Goal: Information Seeking & Learning: Learn about a topic

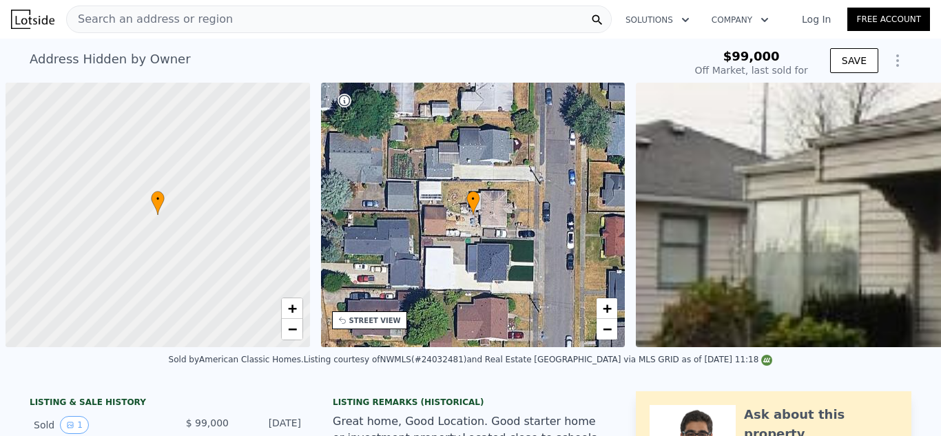
scroll to position [0, 6]
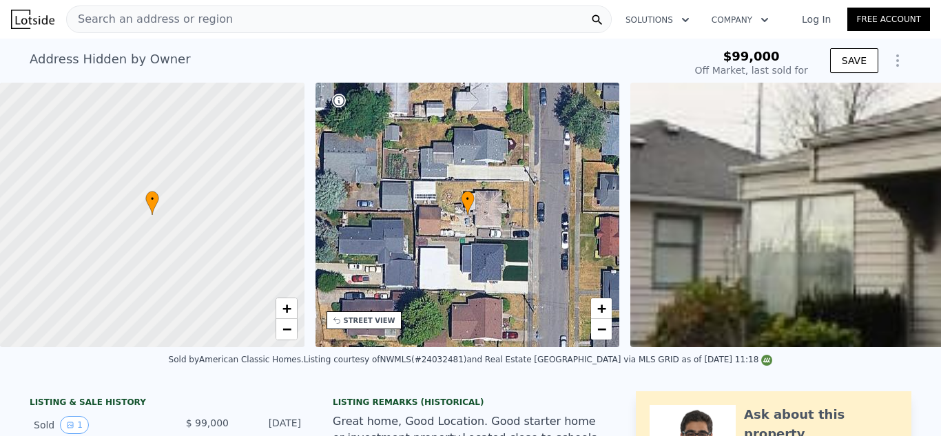
click at [43, 16] on img at bounding box center [32, 19] width 43 height 19
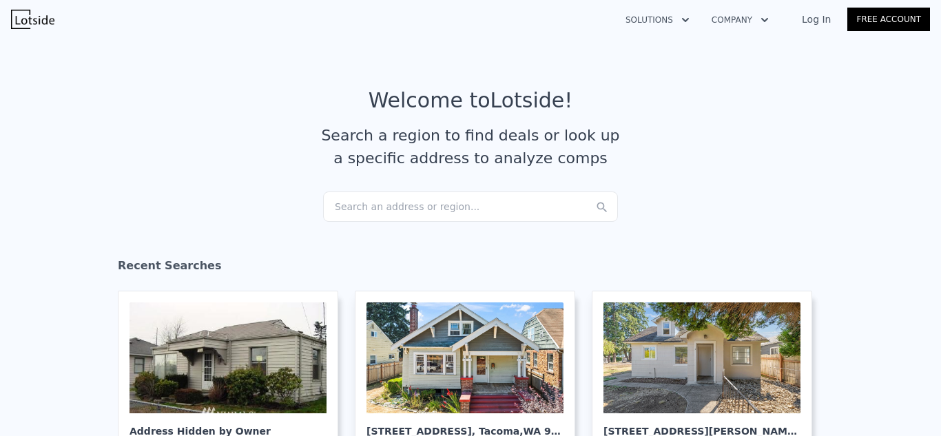
click at [816, 20] on link "Log In" at bounding box center [816, 19] width 62 height 14
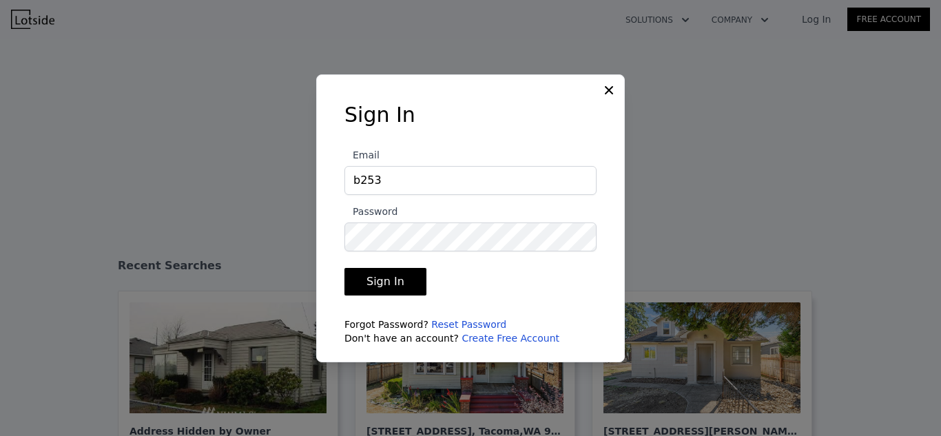
type input "[EMAIL_ADDRESS][DOMAIN_NAME]"
click at [390, 282] on button "Sign In" at bounding box center [385, 282] width 82 height 28
click at [472, 34] on div at bounding box center [470, 218] width 941 height 436
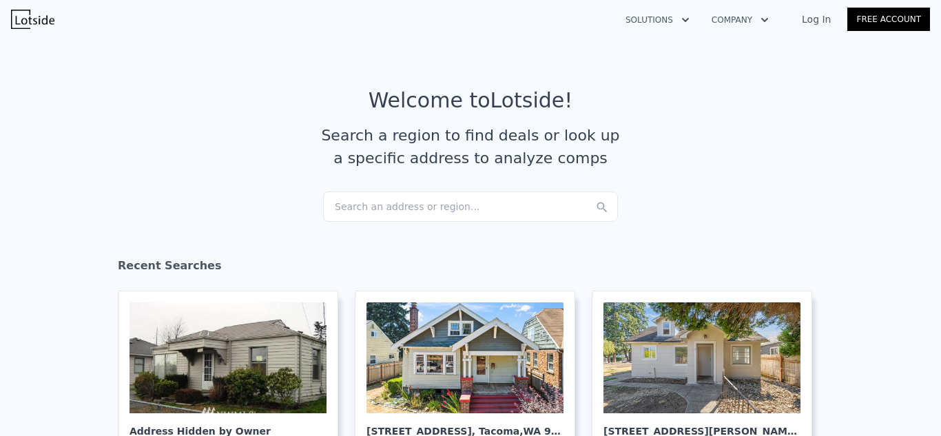
click at [820, 22] on link "Log In" at bounding box center [816, 19] width 62 height 14
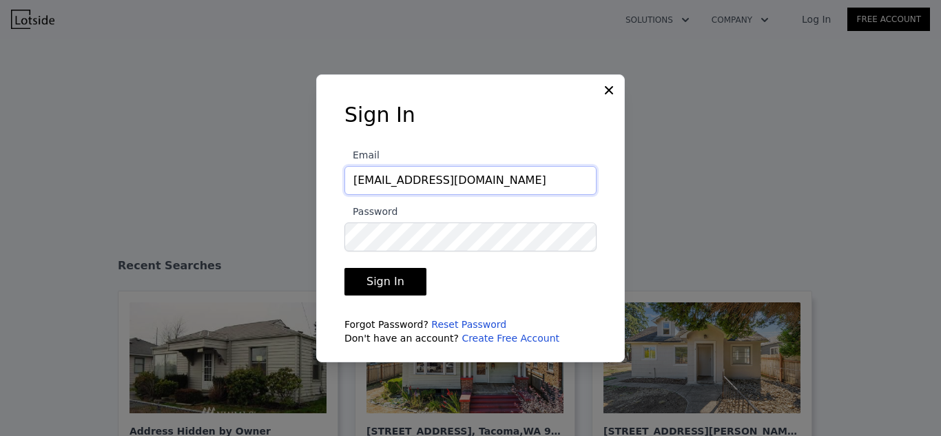
drag, startPoint x: 466, startPoint y: 179, endPoint x: 324, endPoint y: 179, distance: 142.6
click at [324, 179] on div "Sign In Email [EMAIL_ADDRESS][DOMAIN_NAME] Password Sign In Forgot Password? Re…" at bounding box center [470, 229] width 296 height 253
type input "[EMAIL_ADDRESS][DOMAIN_NAME]"
click at [384, 275] on button "Sign In" at bounding box center [385, 282] width 82 height 28
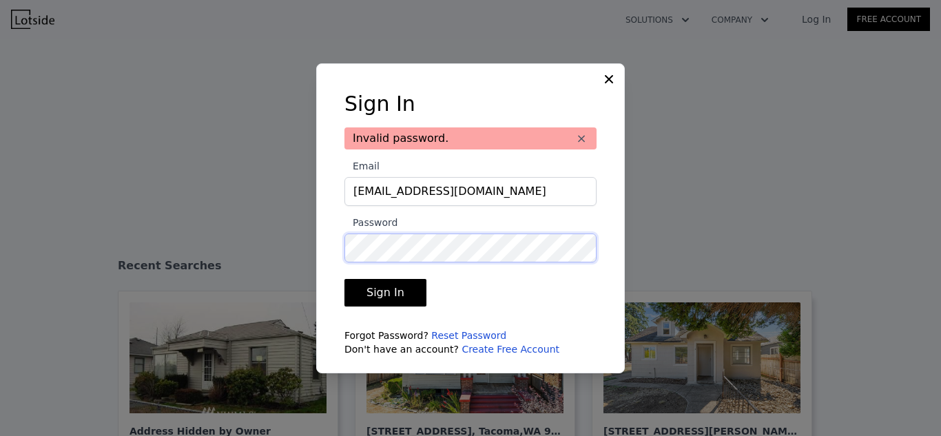
click at [344, 279] on button "Sign In" at bounding box center [385, 293] width 82 height 28
click at [474, 333] on link "Reset Password" at bounding box center [468, 335] width 75 height 11
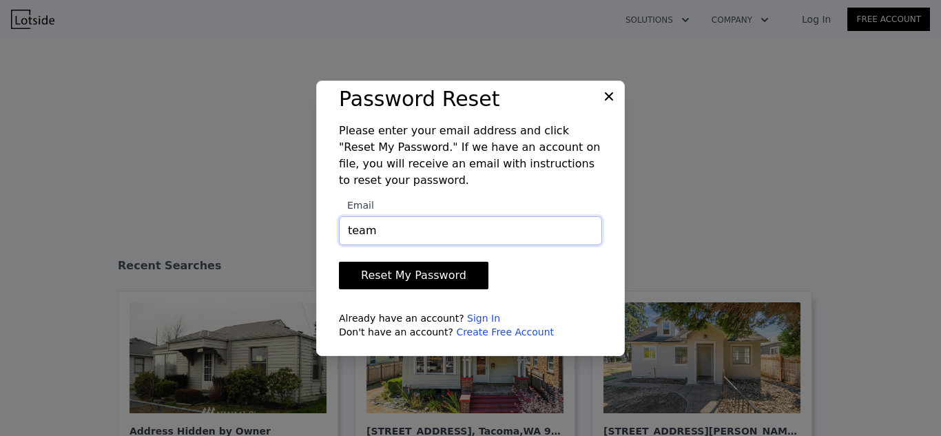
type input "team@mycorerealestate.com"
click at [419, 278] on button "Reset My Password" at bounding box center [413, 276] width 149 height 28
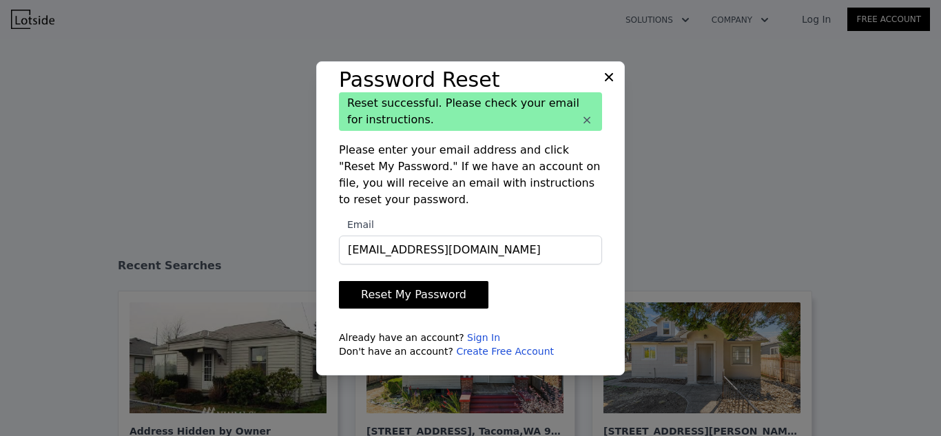
click at [612, 77] on icon at bounding box center [609, 77] width 14 height 14
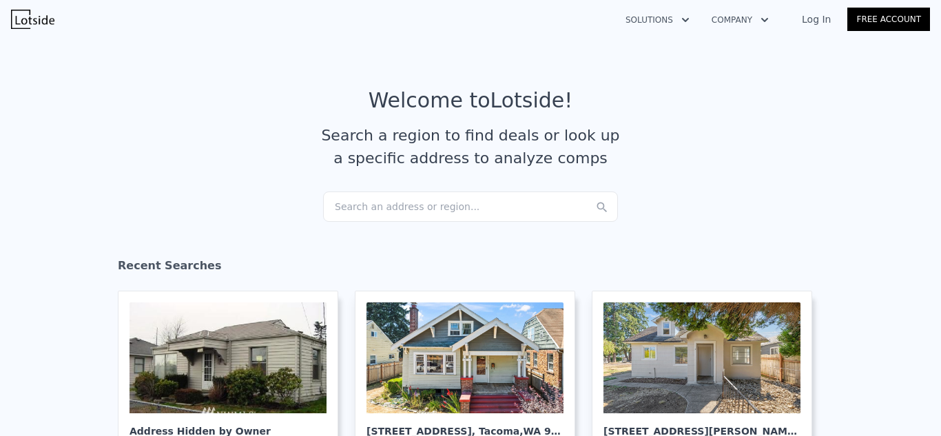
click at [818, 17] on link "Log In" at bounding box center [816, 19] width 62 height 14
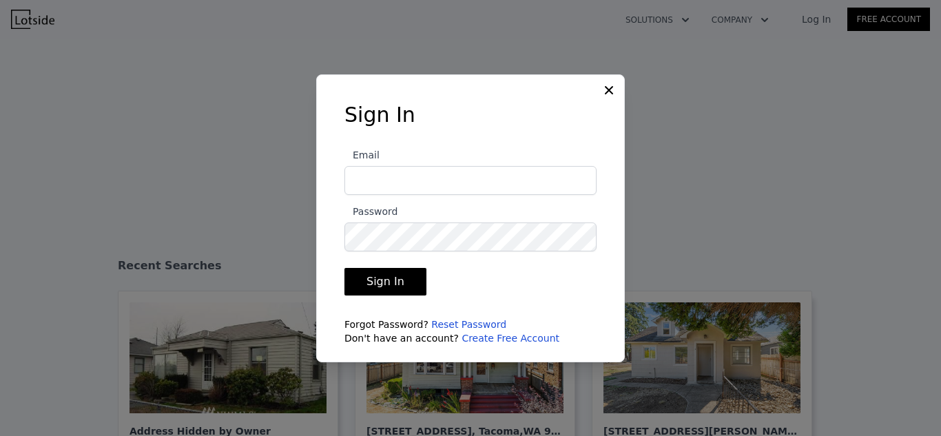
click at [445, 178] on input "Email" at bounding box center [470, 180] width 252 height 29
type input "team@mycorerealestate.com"
click at [396, 286] on button "Sign In" at bounding box center [385, 282] width 82 height 28
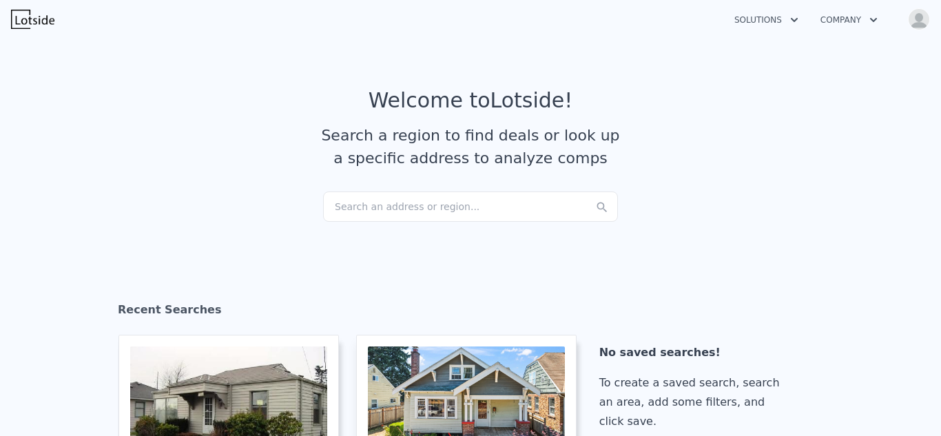
click at [766, 19] on button "Solutions" at bounding box center [766, 20] width 86 height 25
click at [774, 76] on link "Buyer Solutions" at bounding box center [800, 77] width 154 height 25
click at [762, 17] on button "Solutions" at bounding box center [766, 20] width 86 height 25
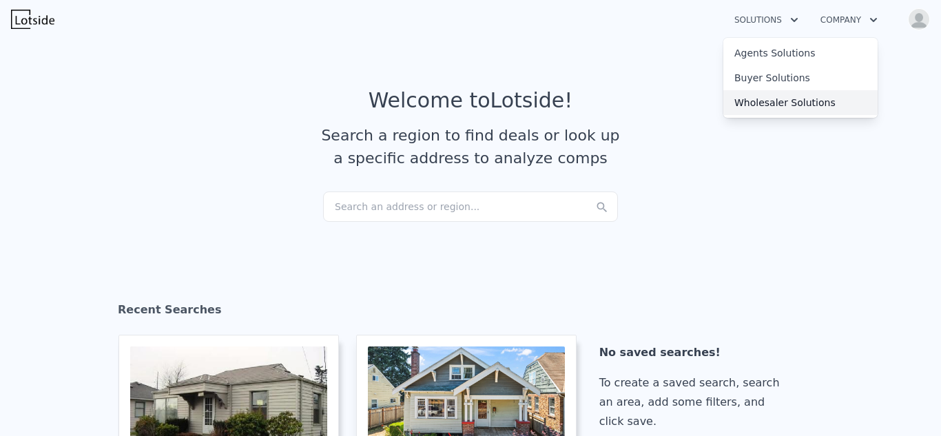
click at [767, 108] on link "Wholesaler Solutions" at bounding box center [800, 102] width 154 height 25
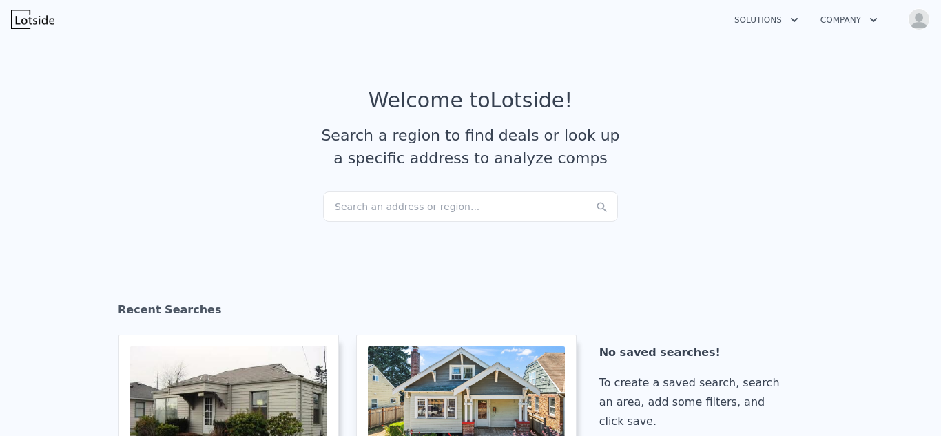
click at [427, 209] on div "Search an address or region..." at bounding box center [470, 206] width 295 height 30
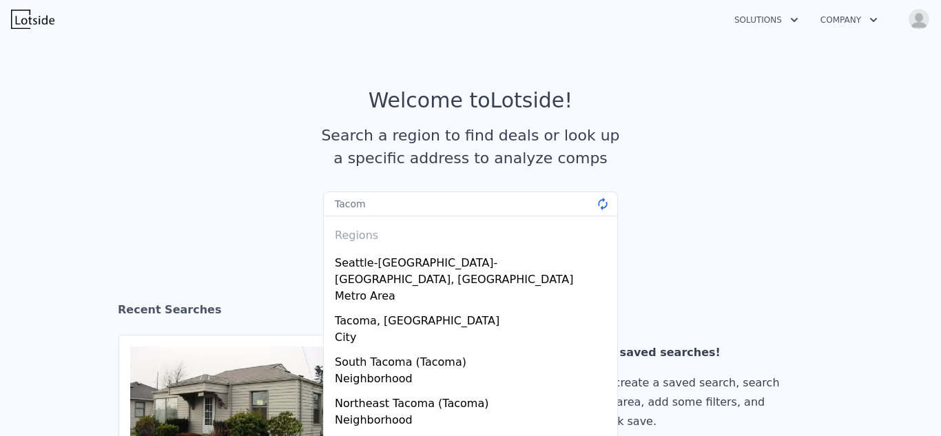
type input "Tacoma"
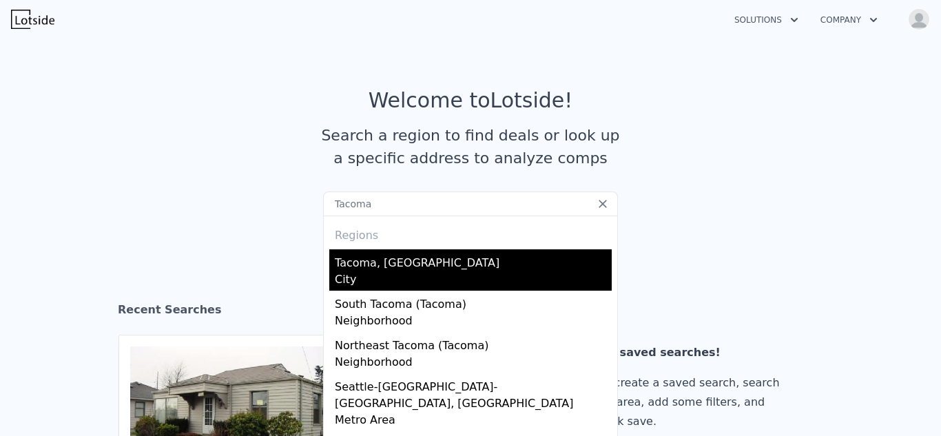
click at [403, 269] on div "Tacoma, WA" at bounding box center [473, 260] width 277 height 22
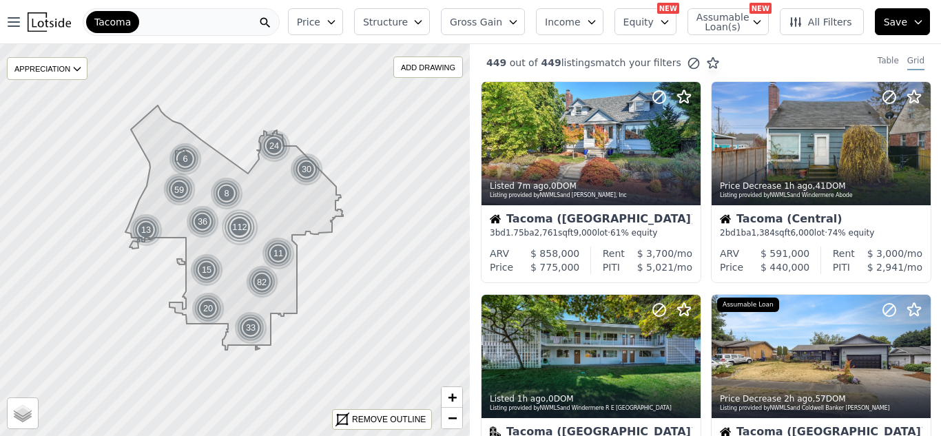
click at [664, 30] on button "Equity" at bounding box center [645, 21] width 62 height 27
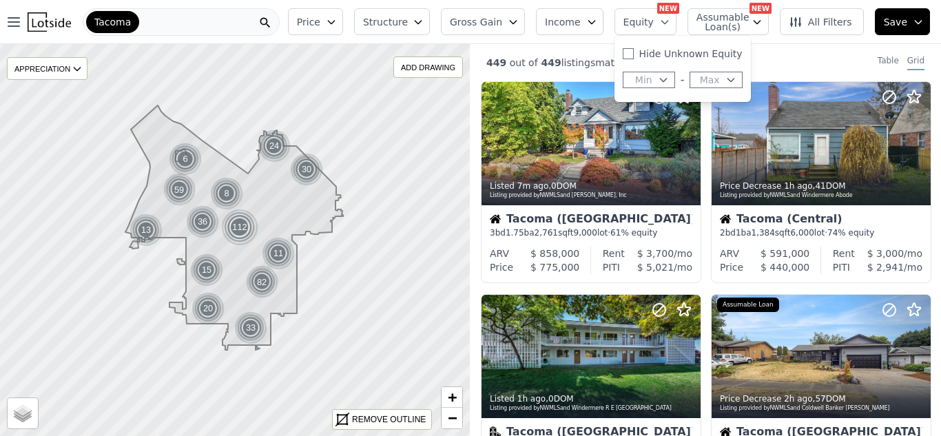
click at [563, 32] on button "Income" at bounding box center [570, 21] width 68 height 27
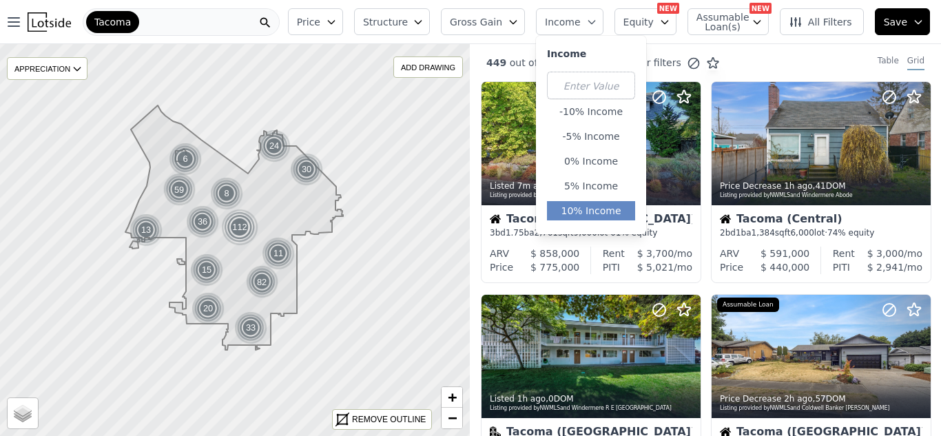
click at [596, 203] on button "10% Income" at bounding box center [591, 210] width 88 height 19
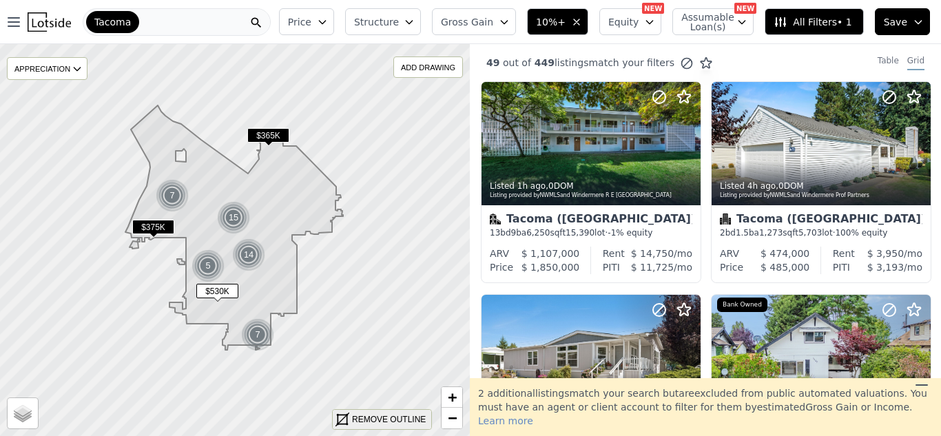
click at [380, 419] on div "REMOVE OUTLINE" at bounding box center [389, 419] width 74 height 12
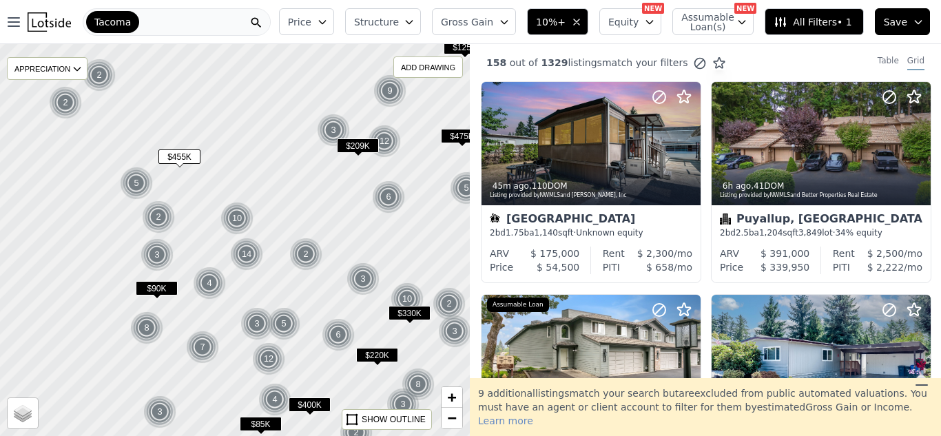
click at [493, 25] on span "Gross Gain" at bounding box center [467, 22] width 52 height 14
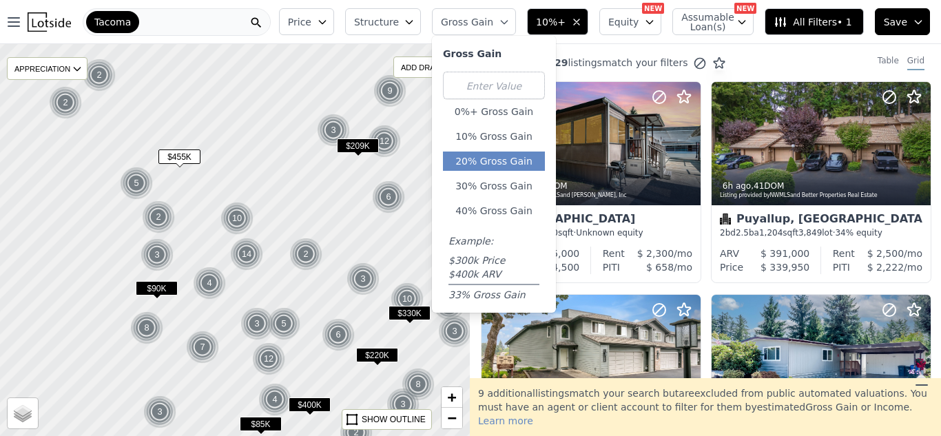
click at [515, 161] on button "20% Gross Gain" at bounding box center [494, 161] width 102 height 19
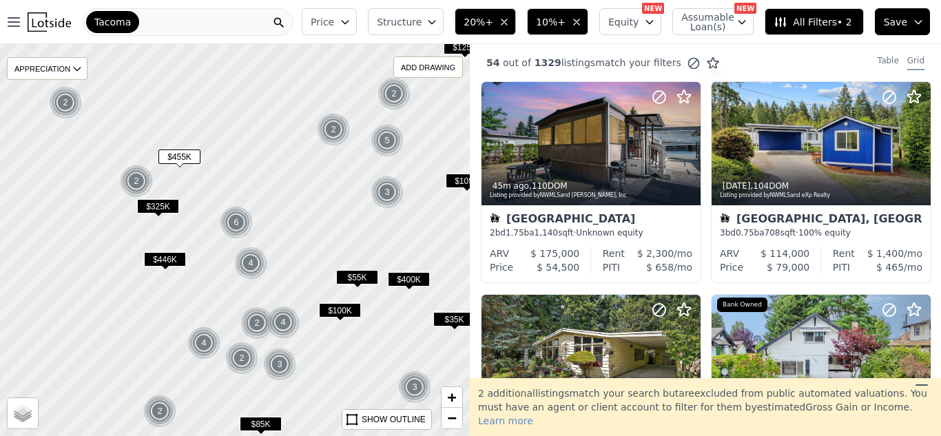
click at [148, 204] on span "$325K" at bounding box center [158, 206] width 42 height 14
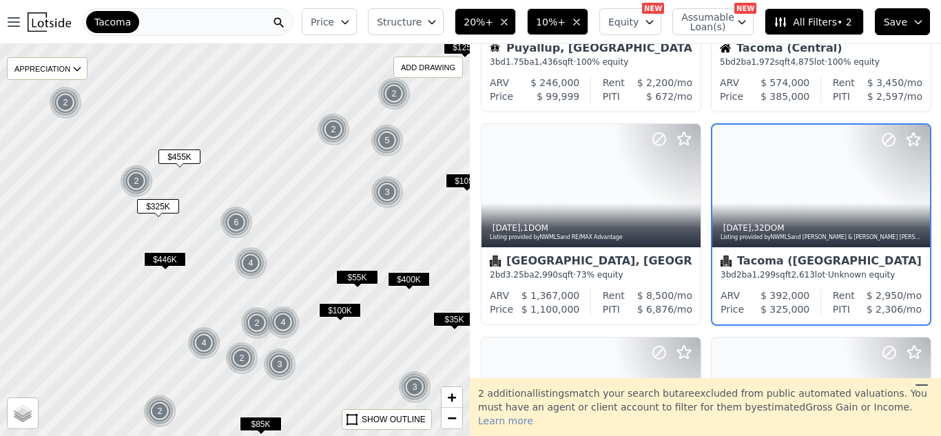
scroll to position [390, 0]
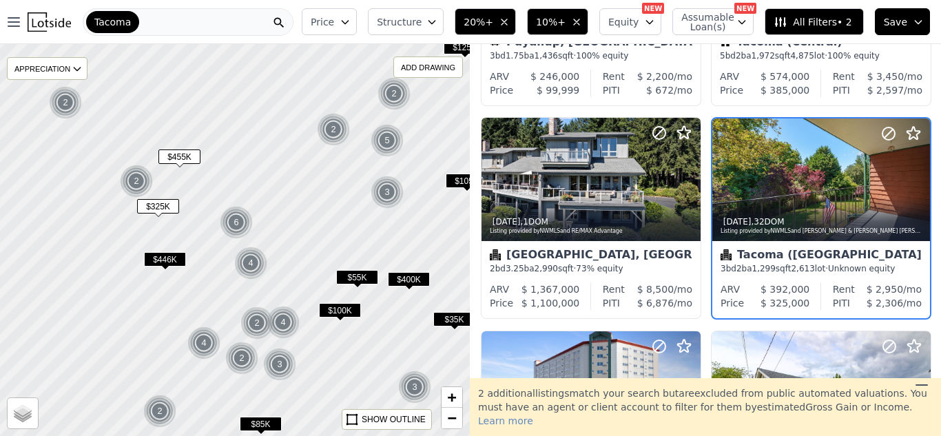
click at [421, 25] on span "Structure" at bounding box center [399, 22] width 44 height 14
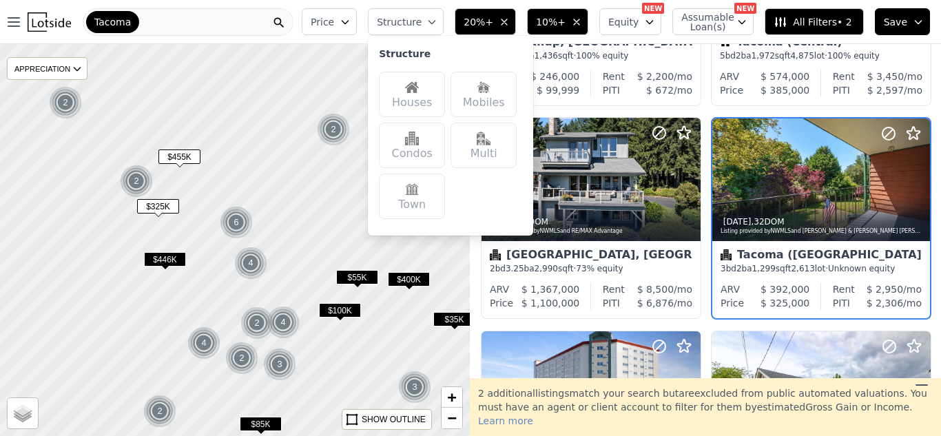
click at [419, 94] on img at bounding box center [412, 88] width 14 height 14
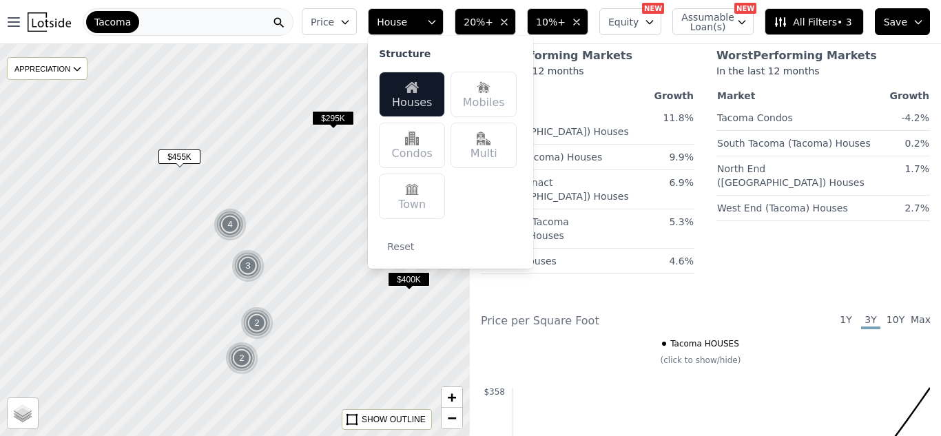
click at [496, 151] on div "Multi" at bounding box center [483, 145] width 66 height 45
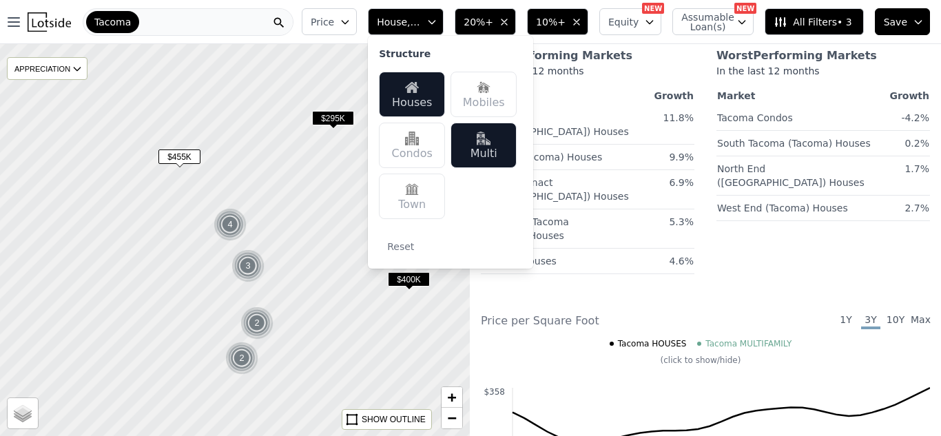
click at [334, 117] on span "$295K" at bounding box center [333, 118] width 42 height 14
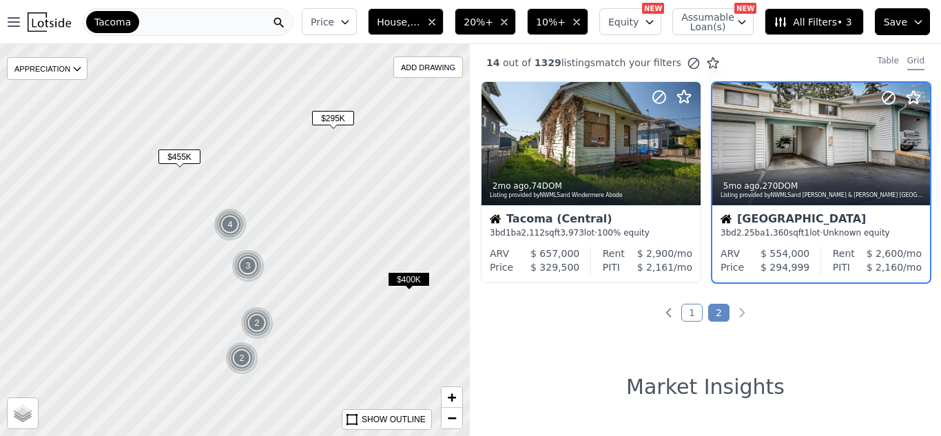
click at [402, 279] on span "$400K" at bounding box center [409, 279] width 42 height 14
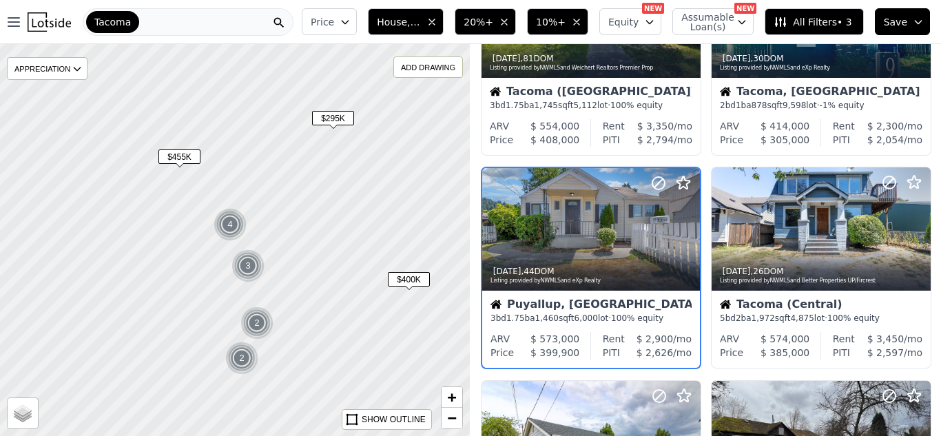
scroll to position [346, 0]
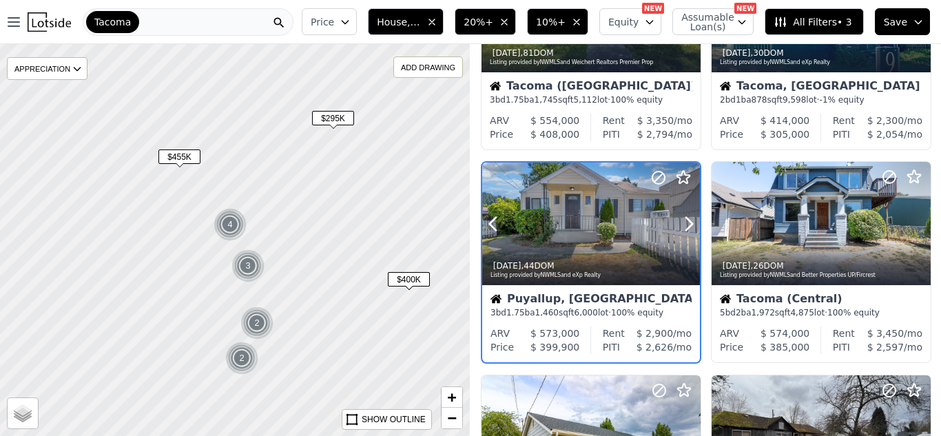
click at [540, 267] on div "6d ago , 44 DOM" at bounding box center [591, 265] width 203 height 11
click at [510, 17] on icon "button" at bounding box center [504, 22] width 11 height 11
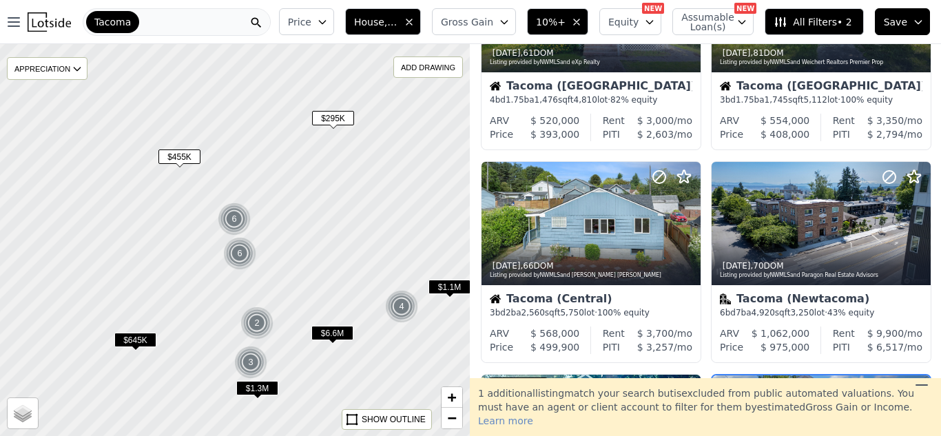
click at [510, 21] on icon "button" at bounding box center [504, 22] width 11 height 11
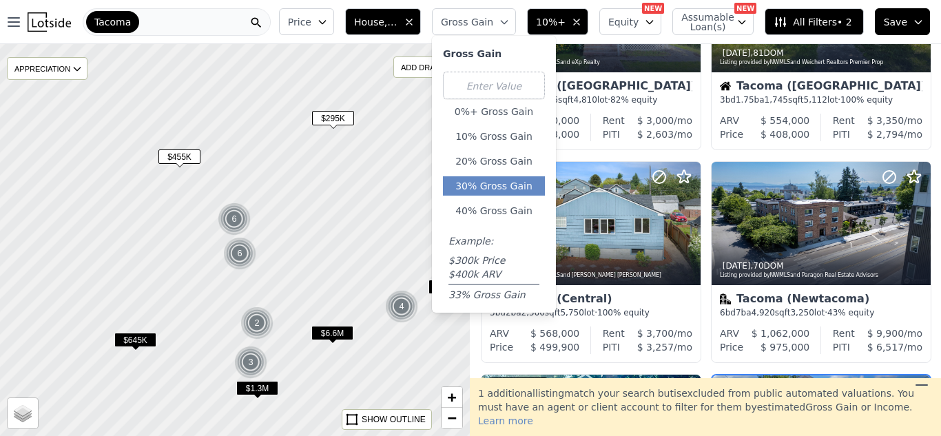
click at [512, 182] on button "30% Gross Gain" at bounding box center [494, 185] width 102 height 19
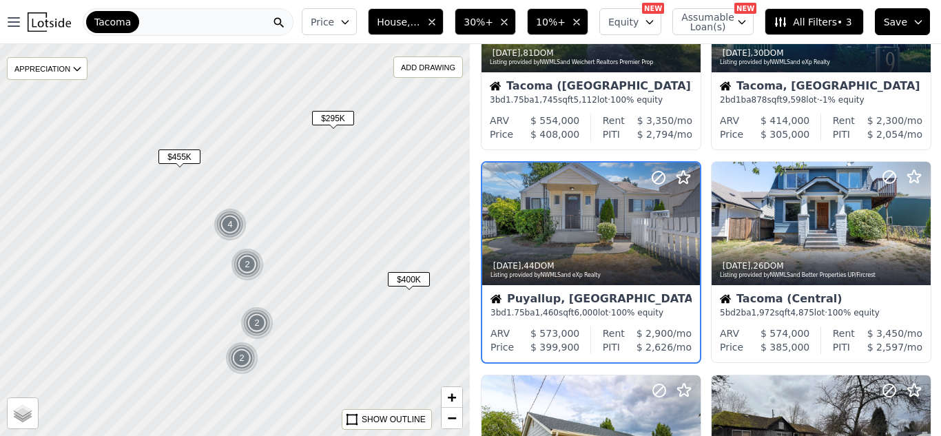
click at [185, 156] on span "$455K" at bounding box center [179, 156] width 42 height 14
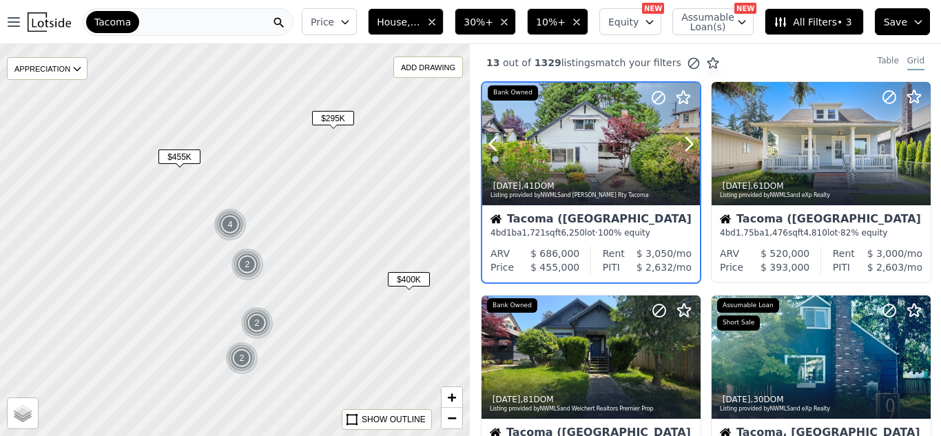
click at [624, 176] on div "2d ago , 41 DOM Listing provided by NWMLS and Keller Williams Rty Tacoma" at bounding box center [591, 188] width 218 height 33
click at [174, 244] on div at bounding box center [234, 240] width 563 height 470
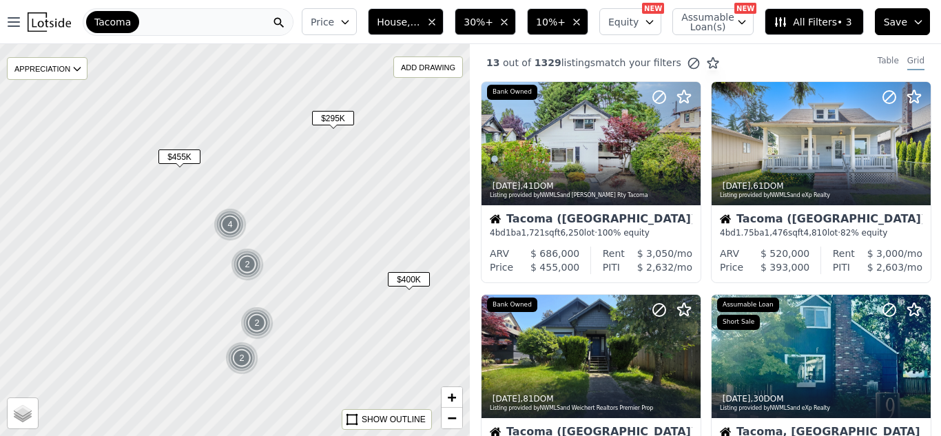
click at [174, 244] on div at bounding box center [234, 240] width 563 height 470
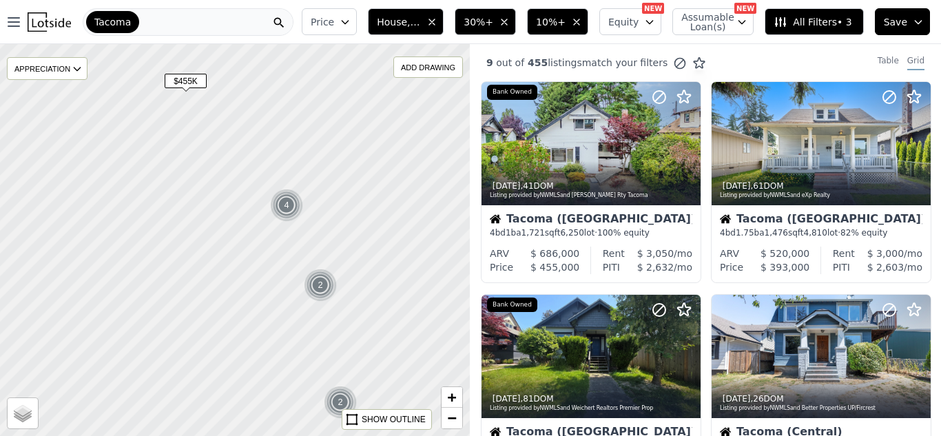
click at [233, 200] on div at bounding box center [234, 240] width 563 height 470
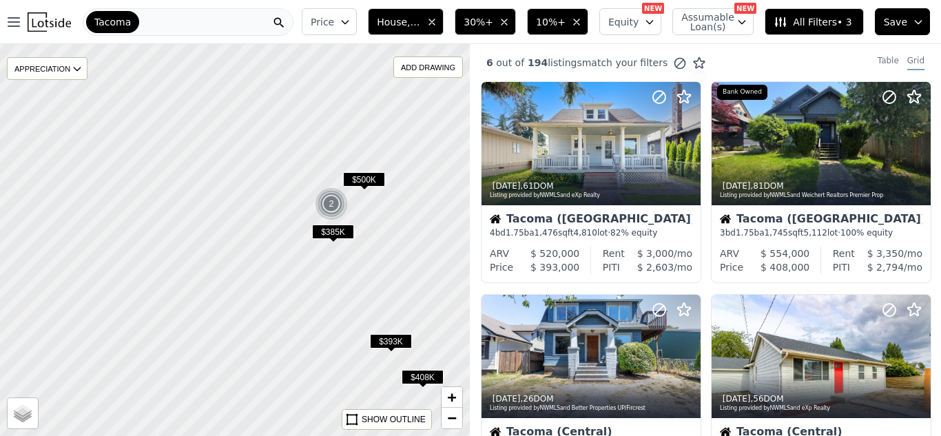
click at [369, 180] on span "$500K" at bounding box center [364, 179] width 42 height 14
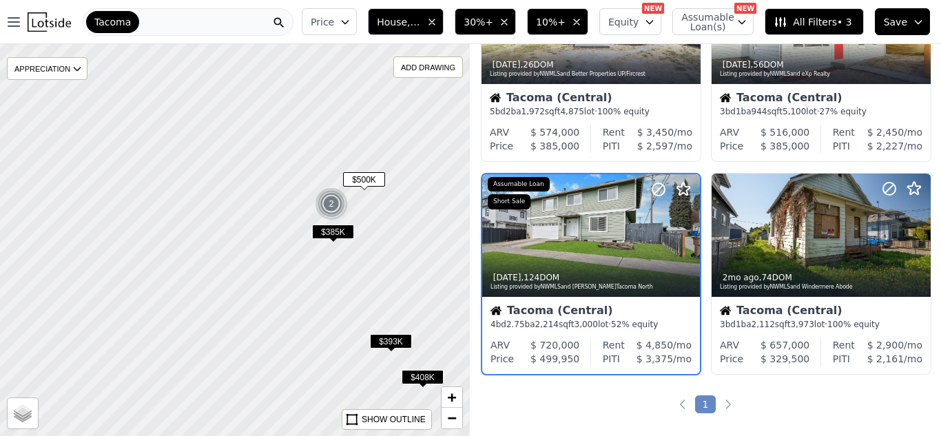
scroll to position [346, 0]
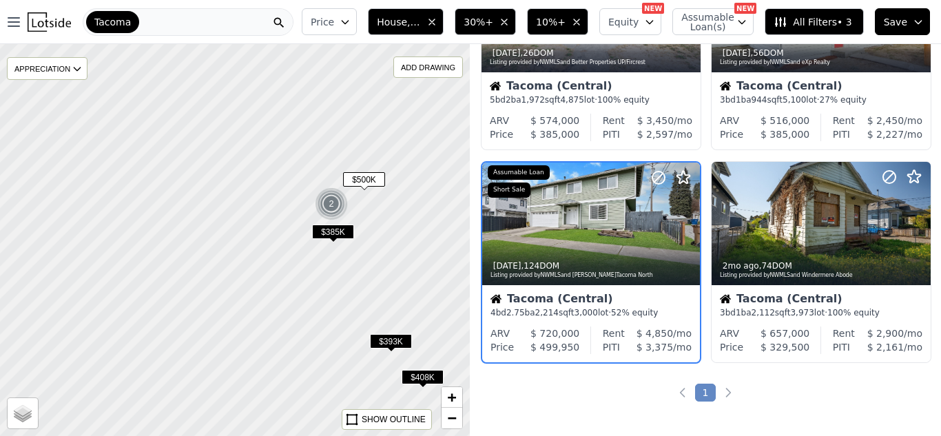
click at [276, 203] on div at bounding box center [234, 240] width 563 height 470
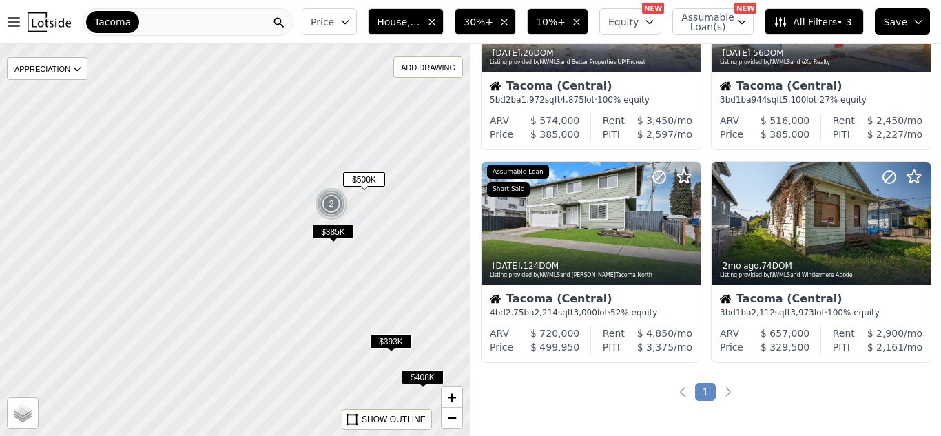
click at [276, 203] on div at bounding box center [234, 240] width 563 height 470
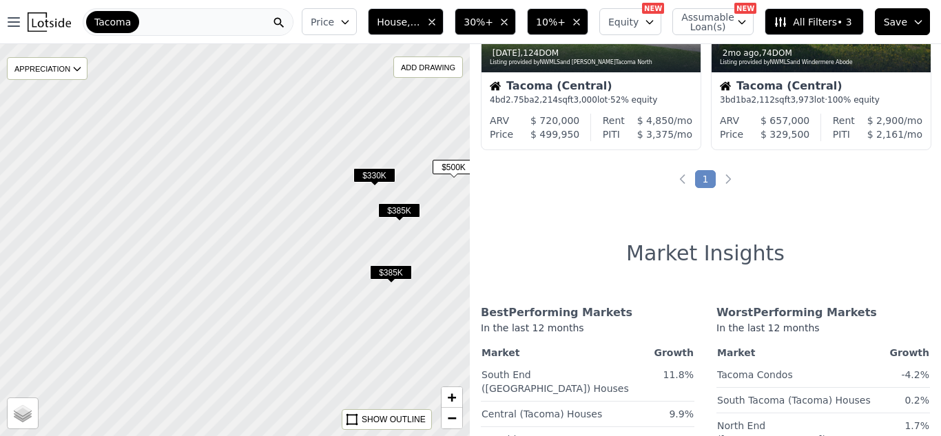
scroll to position [133, 0]
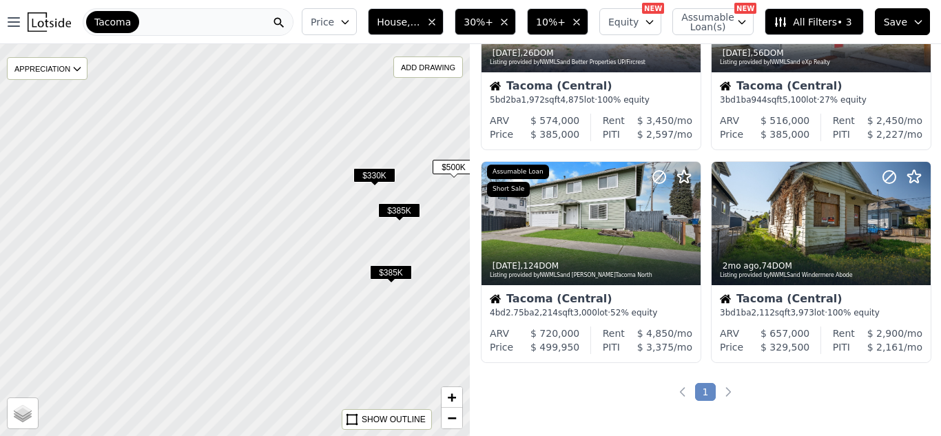
click at [375, 169] on span "$330K" at bounding box center [374, 175] width 42 height 14
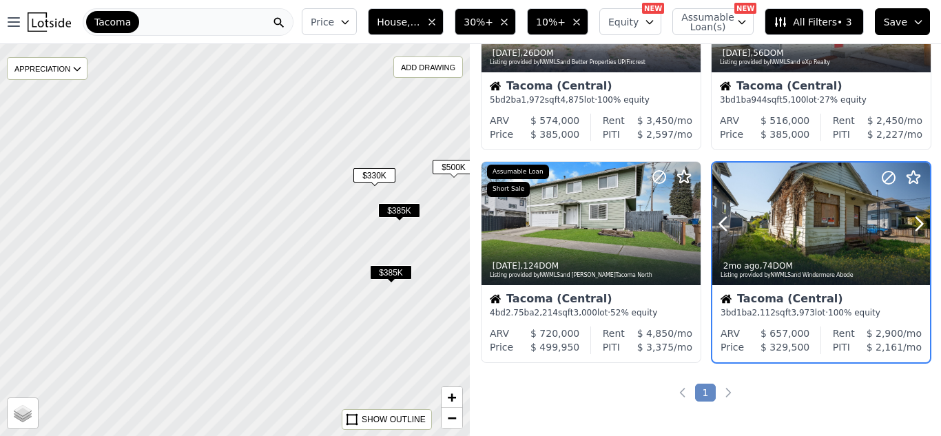
click at [837, 263] on div "2mo ago , 74 DOM" at bounding box center [822, 265] width 203 height 11
click at [394, 207] on span "$385K" at bounding box center [399, 210] width 42 height 14
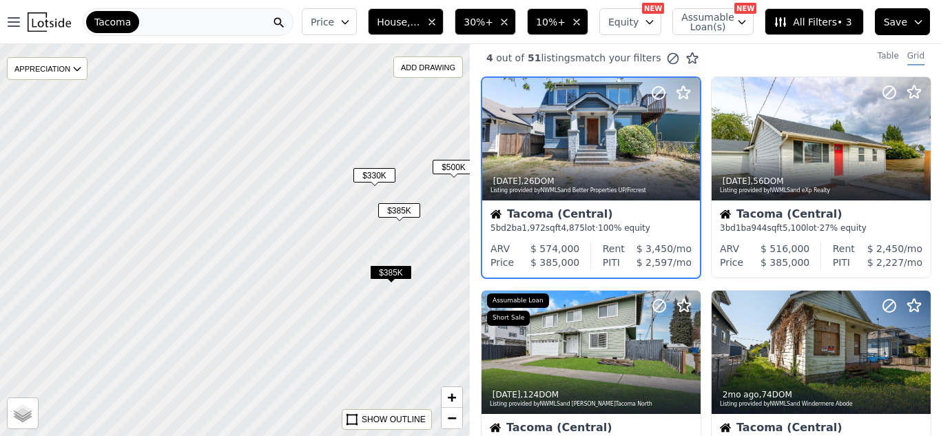
scroll to position [0, 0]
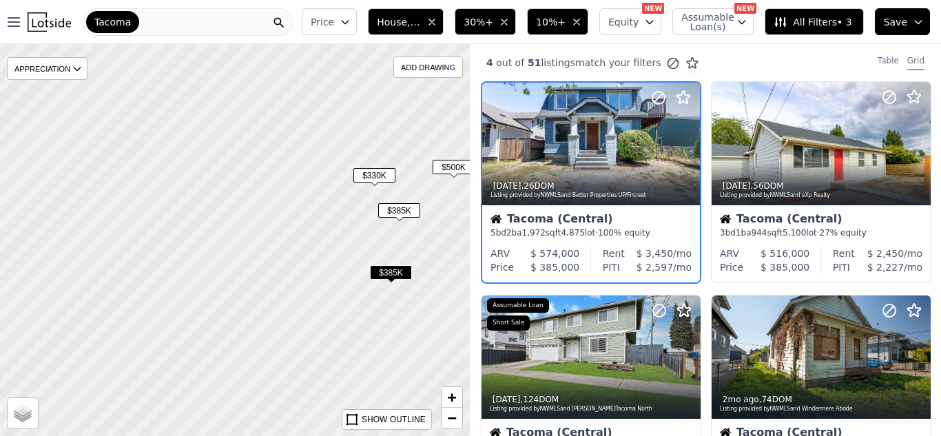
click at [429, 13] on button "House, Multifamily" at bounding box center [406, 21] width 76 height 27
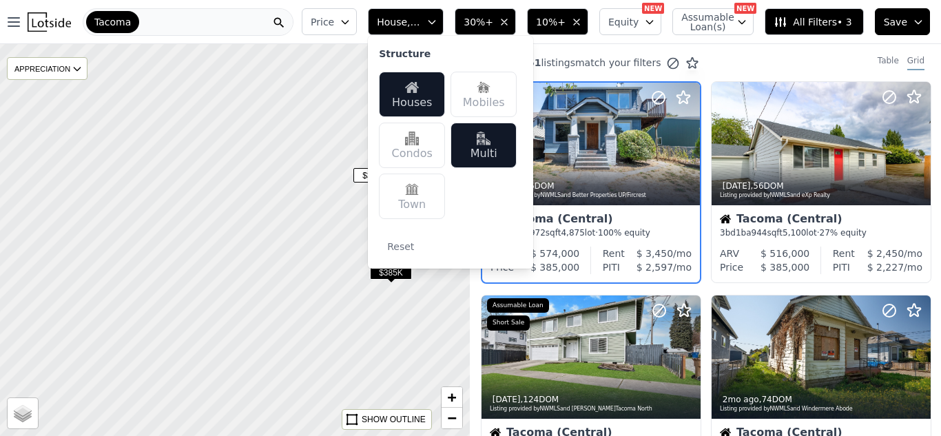
click at [419, 86] on img at bounding box center [412, 88] width 14 height 14
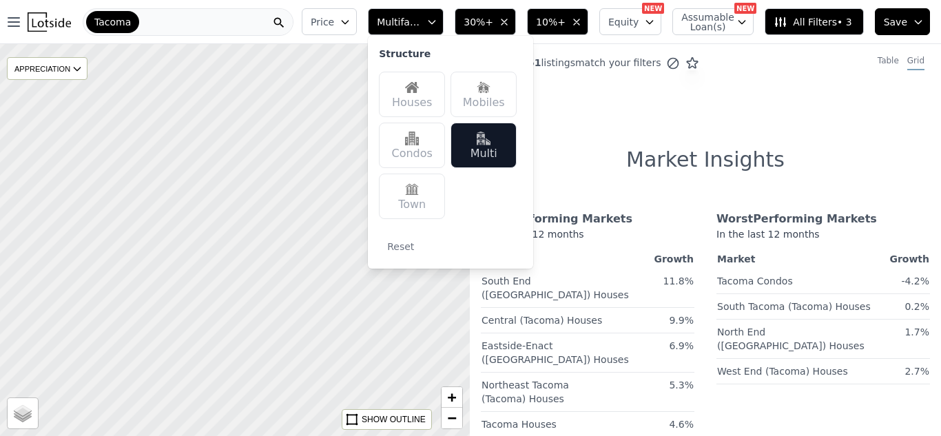
click at [340, 283] on div at bounding box center [234, 240] width 563 height 470
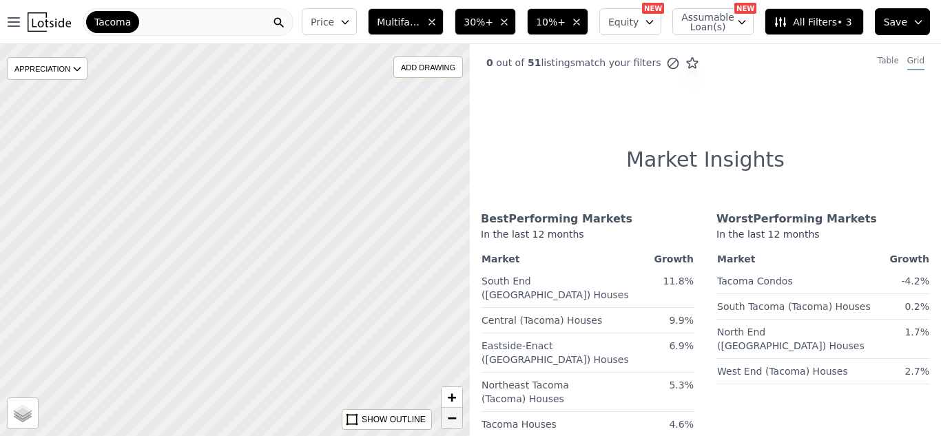
click at [448, 416] on span "−" at bounding box center [452, 417] width 9 height 17
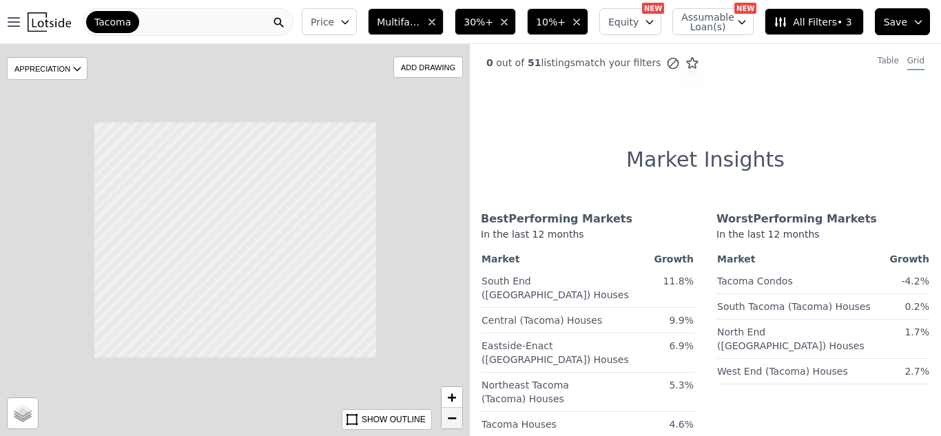
click at [448, 416] on span "−" at bounding box center [452, 417] width 9 height 17
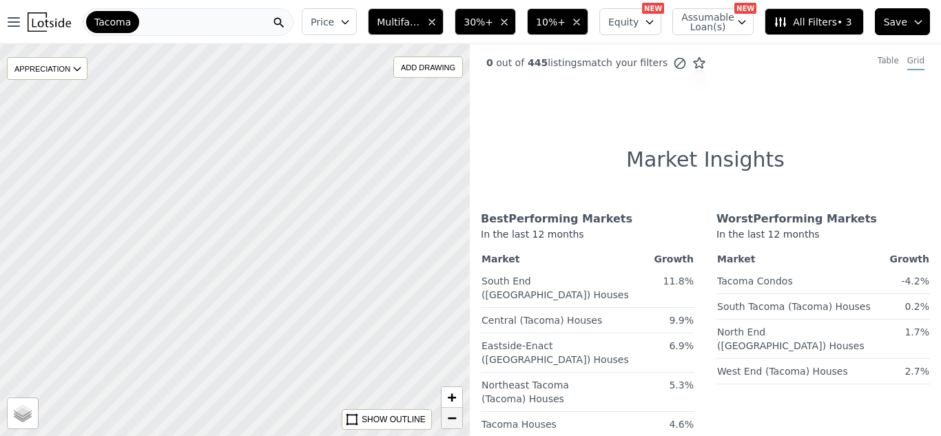
click at [448, 416] on span "−" at bounding box center [452, 417] width 9 height 17
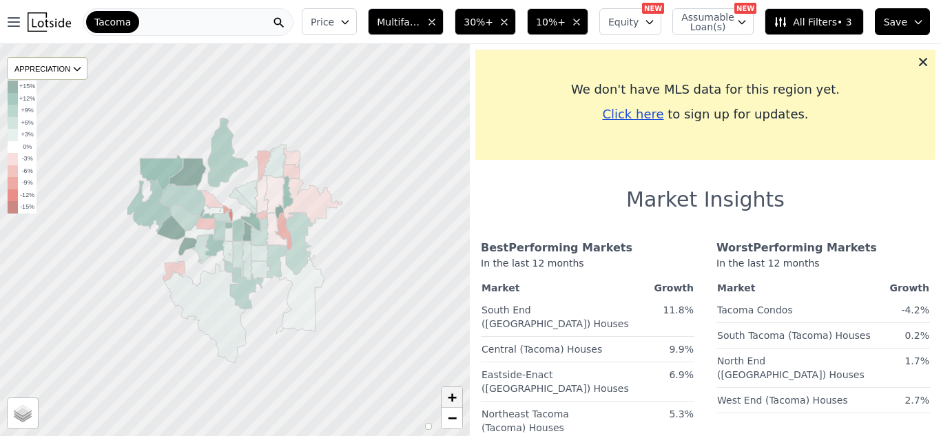
click at [455, 399] on span "+" at bounding box center [452, 396] width 9 height 17
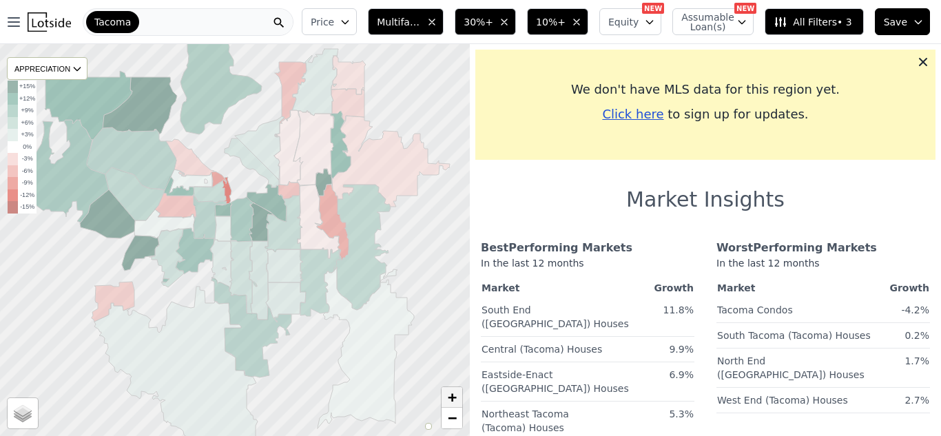
click at [455, 399] on span "+" at bounding box center [452, 396] width 9 height 17
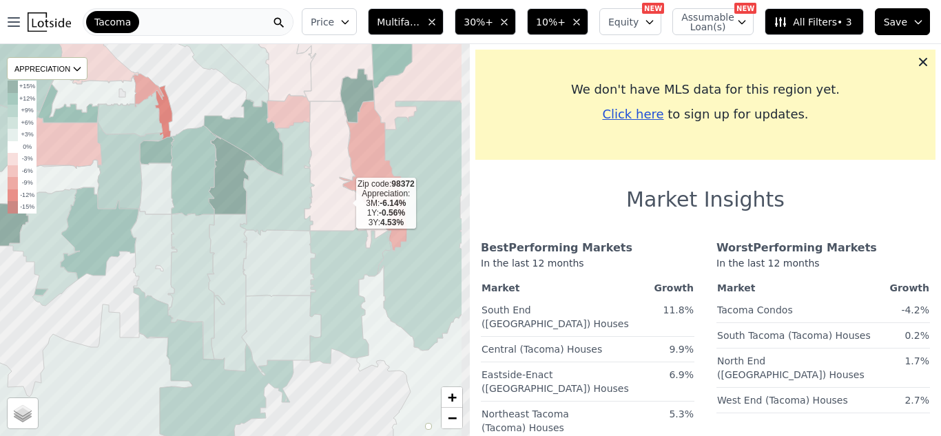
drag, startPoint x: 401, startPoint y: 234, endPoint x: 346, endPoint y: 205, distance: 62.2
click at [346, 205] on icon at bounding box center [346, 174] width 85 height 147
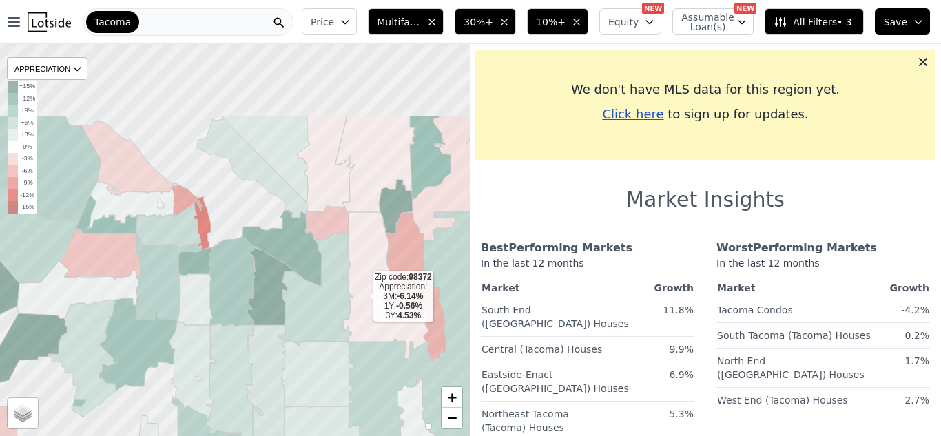
drag, startPoint x: 324, startPoint y: 187, endPoint x: 362, endPoint y: 298, distance: 117.4
click at [362, 298] on icon at bounding box center [385, 285] width 85 height 147
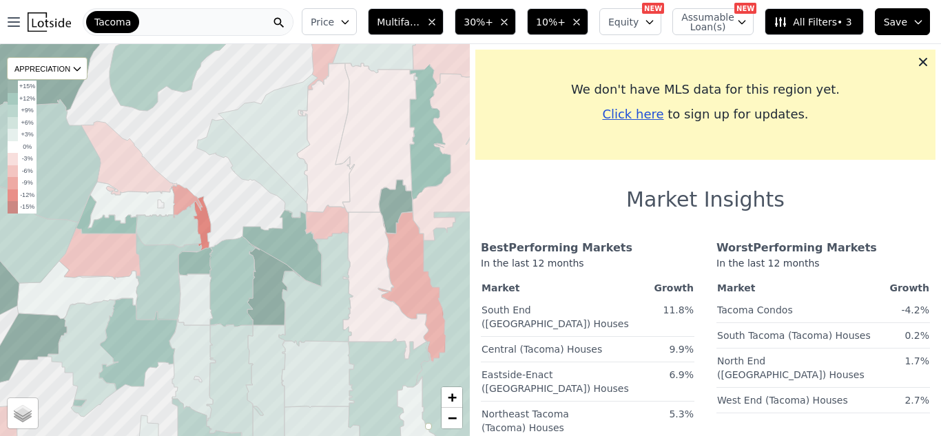
click at [492, 24] on span "30%+" at bounding box center [479, 22] width 30 height 14
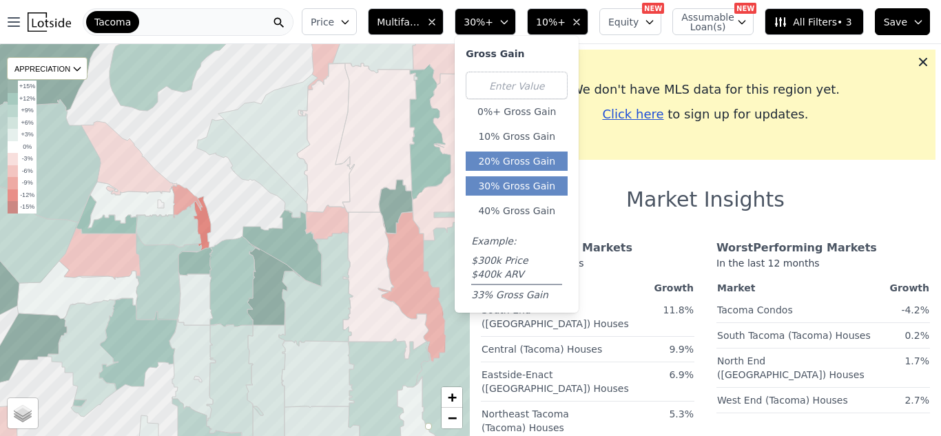
click at [528, 154] on button "20% Gross Gain" at bounding box center [517, 161] width 102 height 19
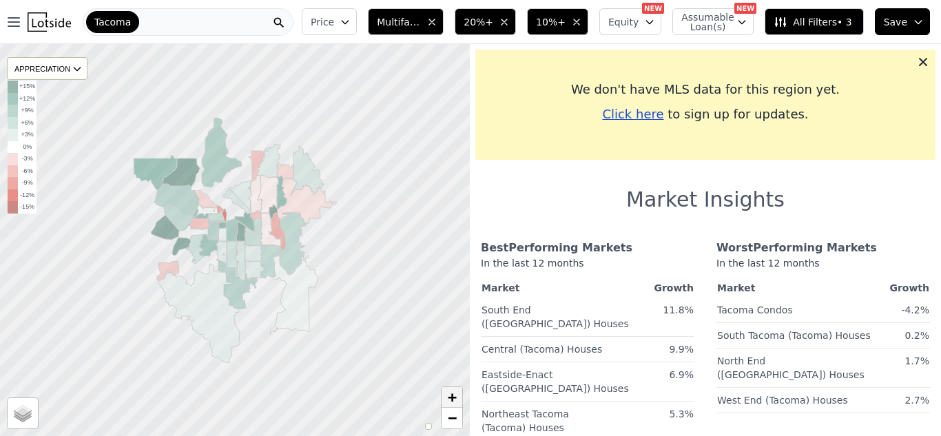
click at [454, 393] on span "+" at bounding box center [452, 396] width 9 height 17
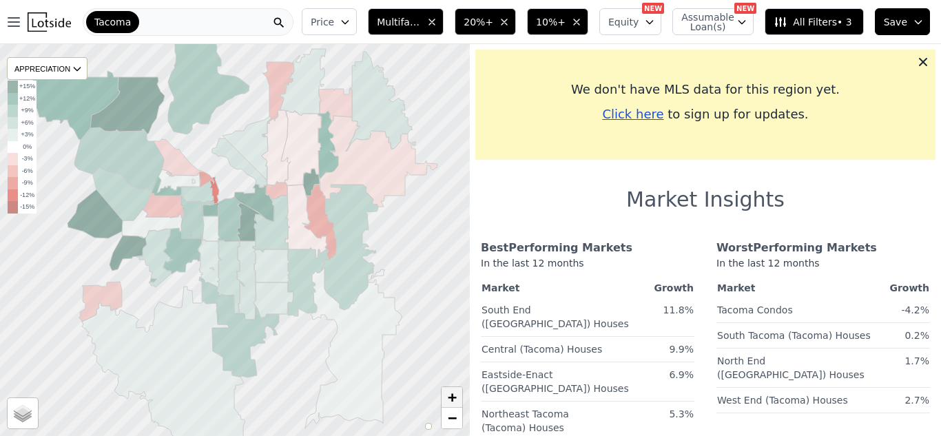
click at [455, 394] on span "+" at bounding box center [452, 396] width 9 height 17
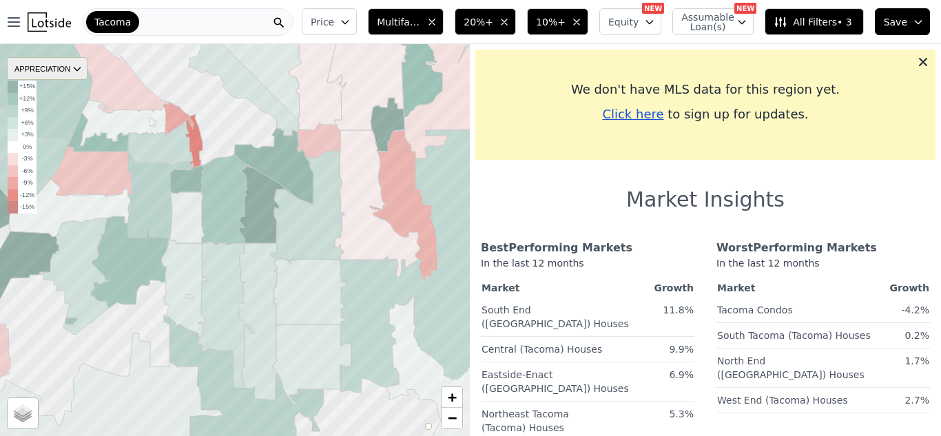
click at [71, 72] on div "APPRECIATION" at bounding box center [47, 68] width 81 height 23
click at [33, 417] on span "Satellite" at bounding box center [39, 417] width 32 height 10
click at [23, 417] on input "Satellite" at bounding box center [17, 419] width 11 height 11
radio input "true"
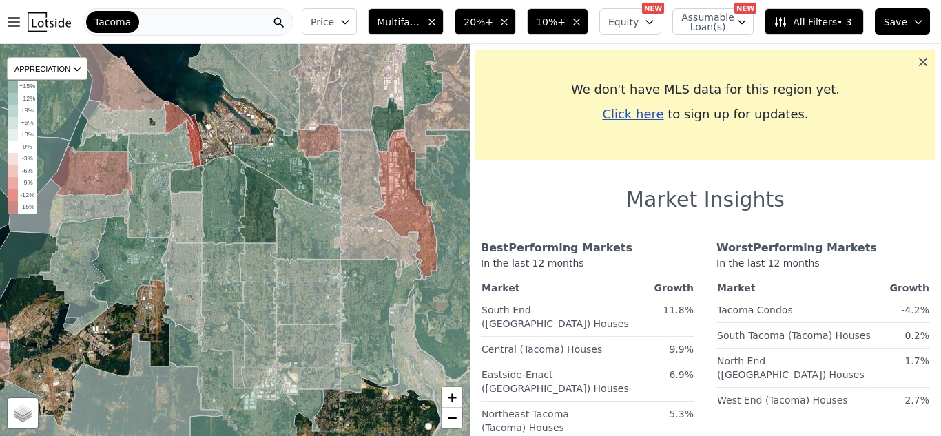
click at [926, 59] on icon at bounding box center [923, 62] width 14 height 14
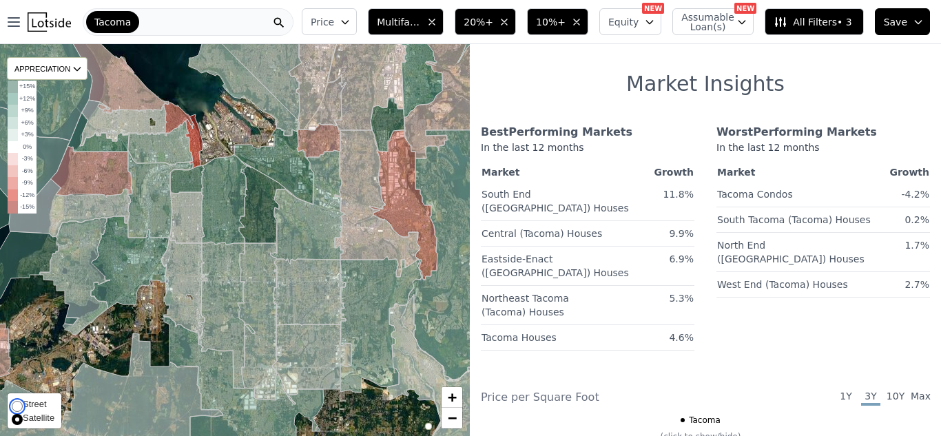
click at [14, 411] on input "Street" at bounding box center [17, 405] width 11 height 11
radio input "true"
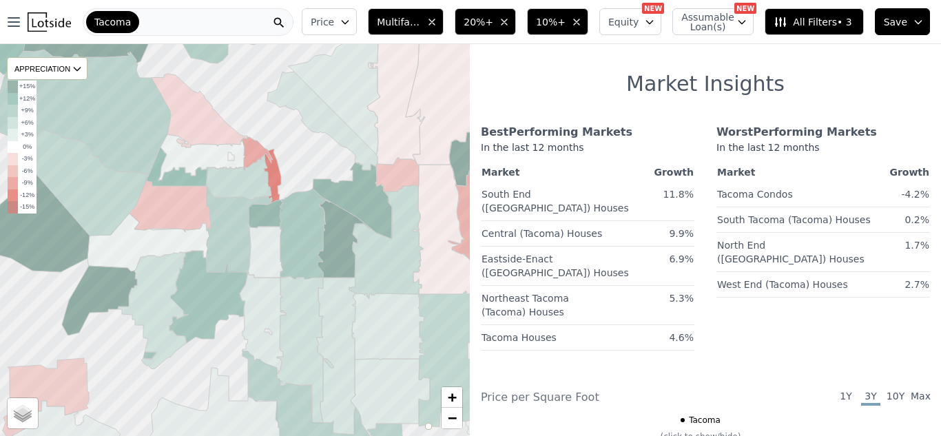
click at [844, 389] on span "1Y" at bounding box center [845, 397] width 19 height 17
click at [484, 25] on span "20%+" at bounding box center [479, 22] width 30 height 14
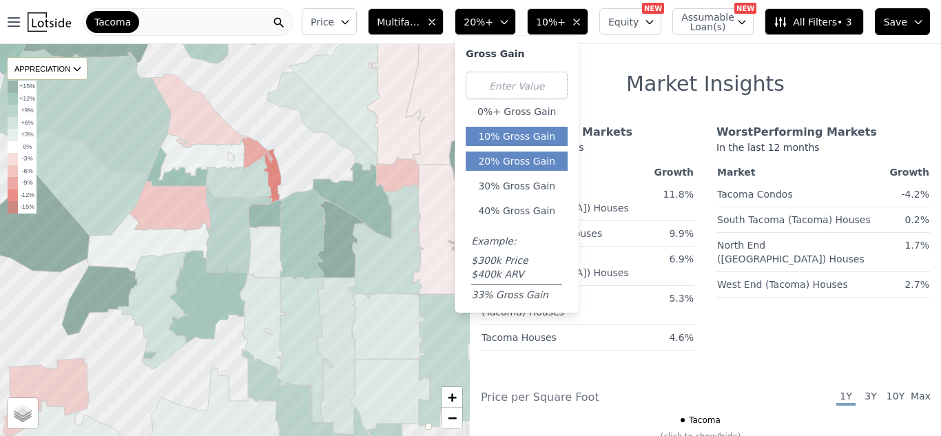
click at [514, 137] on button "10% Gross Gain" at bounding box center [517, 136] width 102 height 19
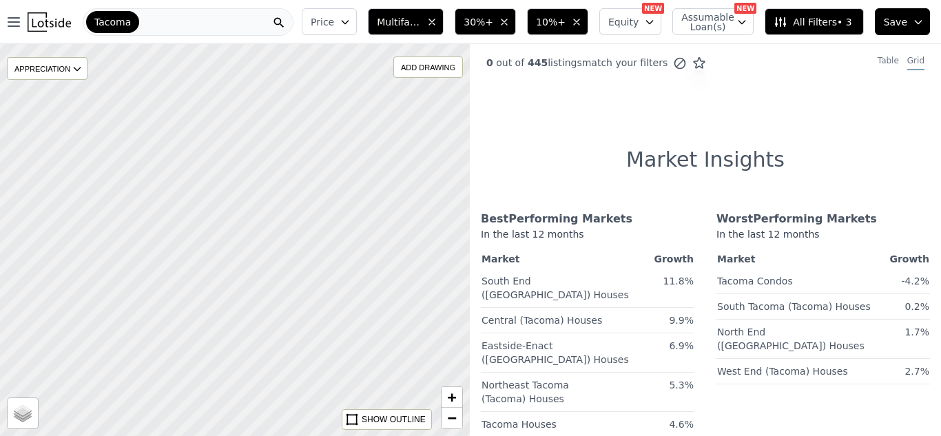
click at [484, 22] on span "30%+" at bounding box center [479, 22] width 30 height 14
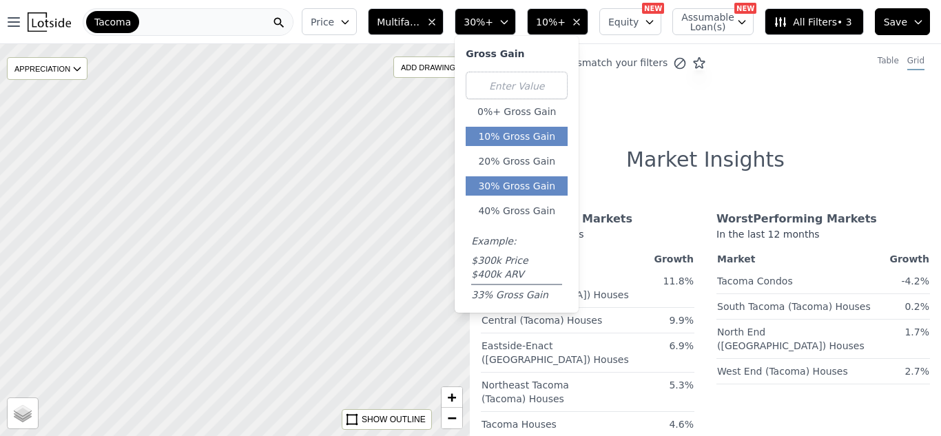
click at [530, 130] on button "10% Gross Gain" at bounding box center [517, 136] width 102 height 19
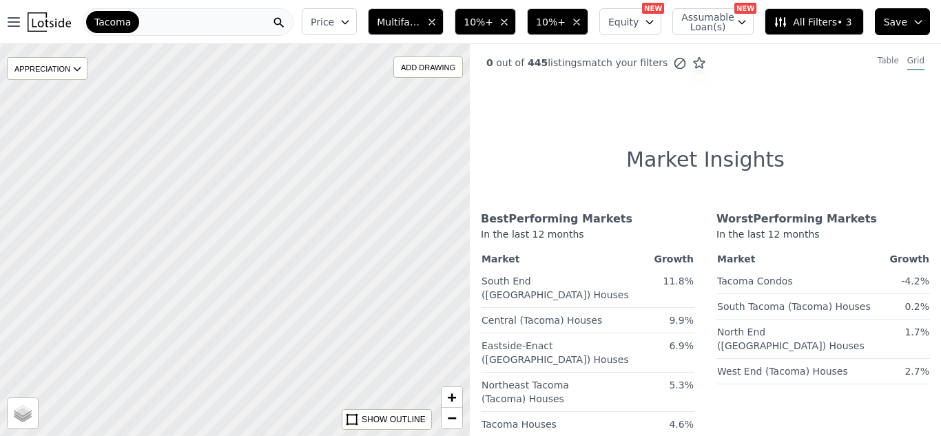
click at [493, 23] on span "10%+" at bounding box center [479, 22] width 30 height 14
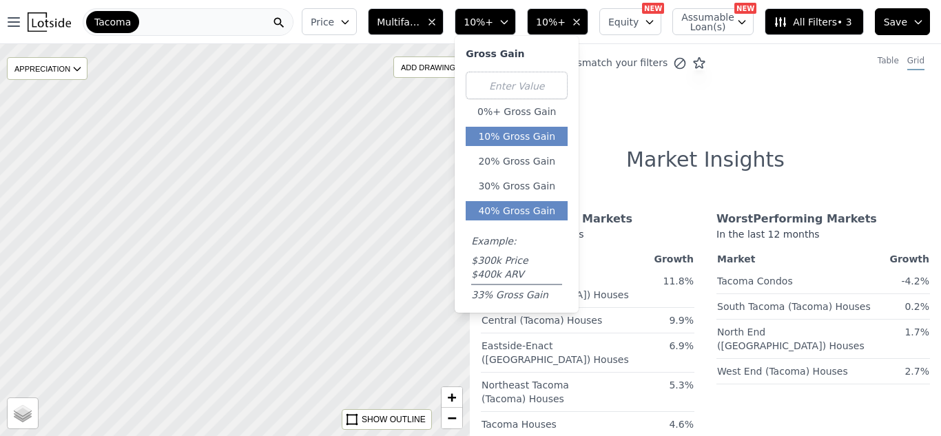
click at [541, 205] on button "40% Gross Gain" at bounding box center [517, 210] width 102 height 19
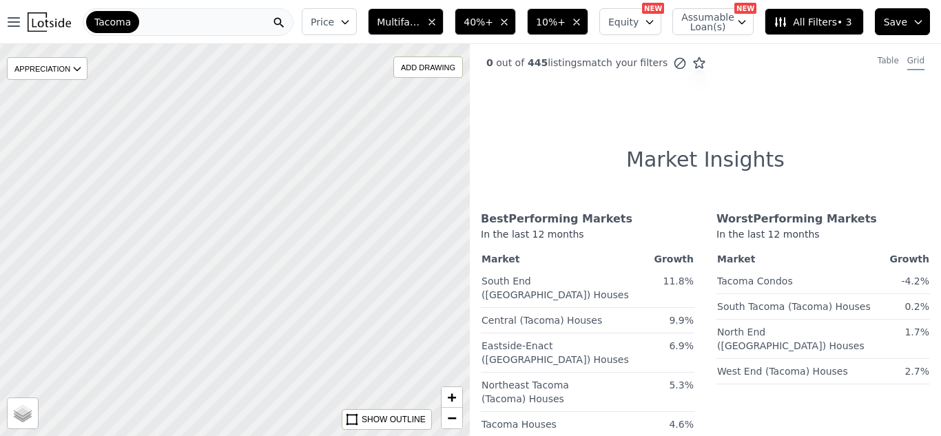
click at [566, 25] on span "10%+" at bounding box center [551, 22] width 30 height 14
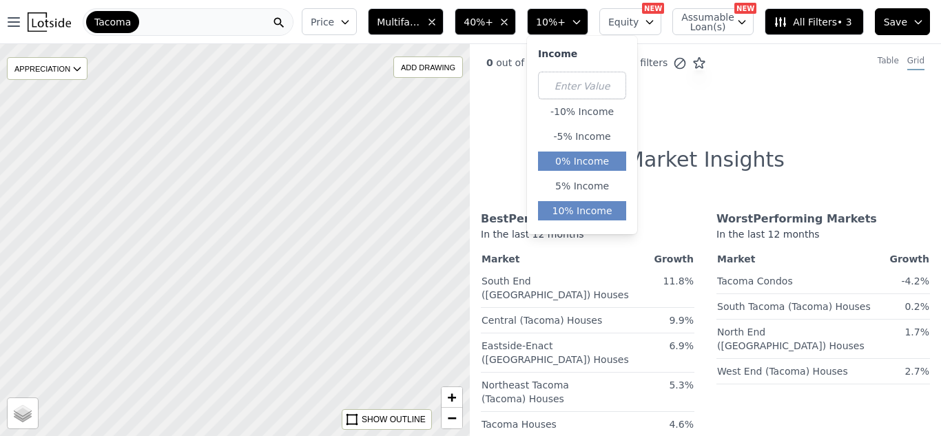
click at [600, 162] on button "0% Income" at bounding box center [582, 161] width 88 height 19
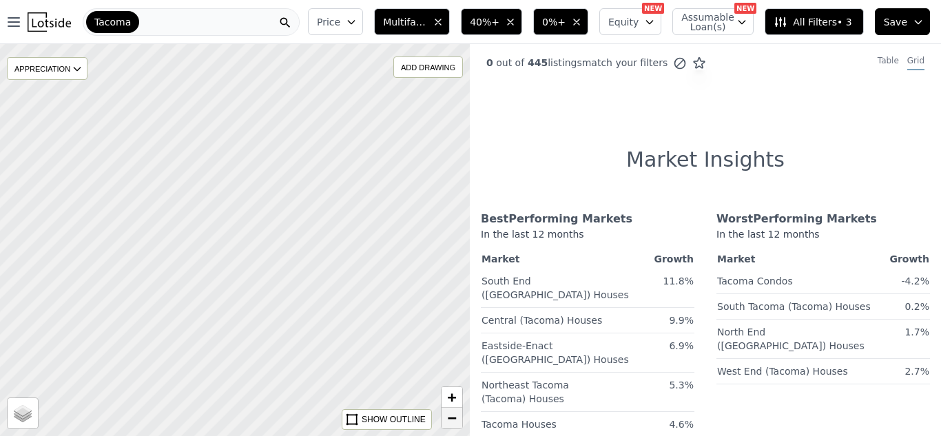
click at [450, 424] on span "−" at bounding box center [452, 417] width 9 height 17
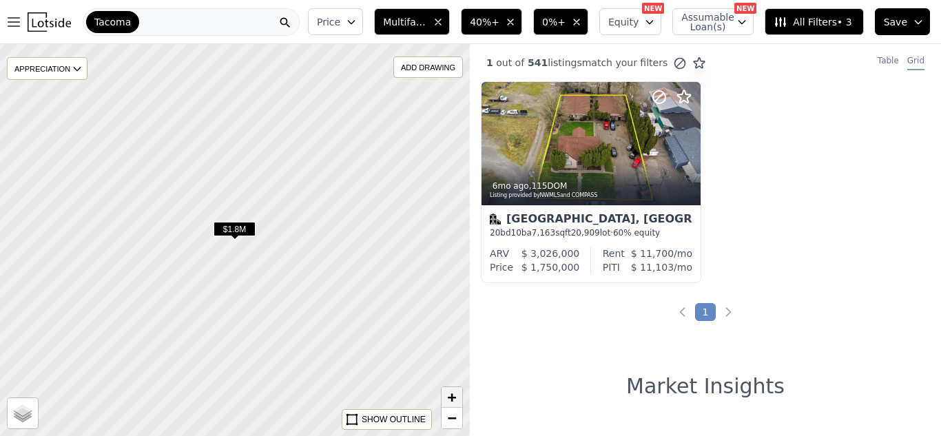
click at [450, 397] on span "+" at bounding box center [452, 396] width 9 height 17
drag, startPoint x: 382, startPoint y: 86, endPoint x: 214, endPoint y: 196, distance: 201.0
click at [214, 196] on div at bounding box center [232, 241] width 563 height 470
drag, startPoint x: 319, startPoint y: 196, endPoint x: 154, endPoint y: 289, distance: 189.1
click at [154, 289] on div at bounding box center [234, 240] width 563 height 470
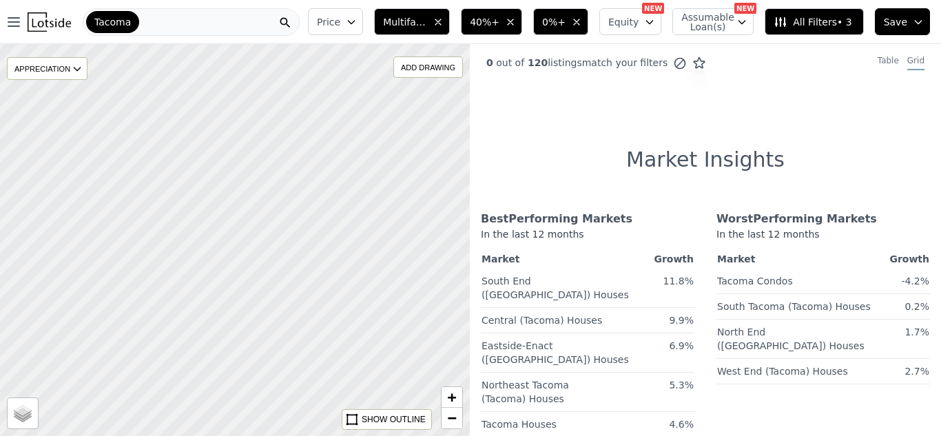
drag, startPoint x: 354, startPoint y: 226, endPoint x: 112, endPoint y: 384, distance: 289.1
click at [112, 384] on div at bounding box center [234, 240] width 563 height 470
drag, startPoint x: 296, startPoint y: 109, endPoint x: 221, endPoint y: 287, distance: 192.7
click at [221, 287] on div at bounding box center [234, 240] width 563 height 470
click at [507, 21] on div "Open main menu Tacoma Price Multifamily 40%+ 0%+ Equity NEW Assumable Loan(s) N…" at bounding box center [470, 218] width 941 height 436
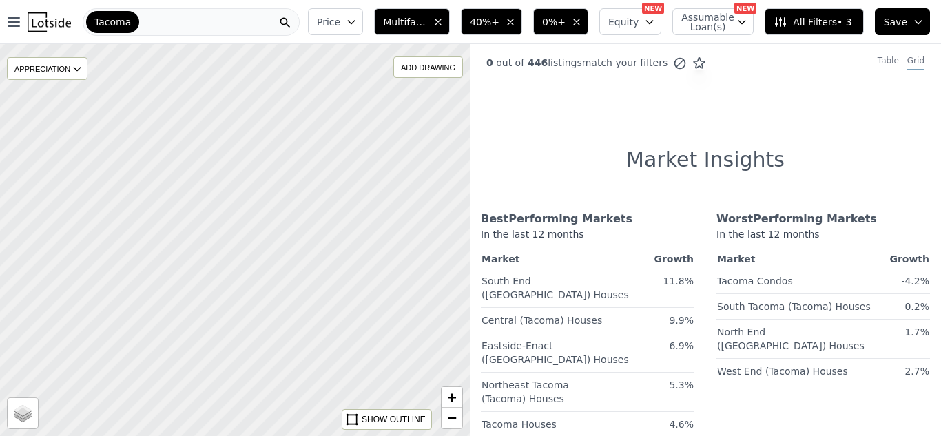
click at [499, 21] on span "40%+" at bounding box center [485, 22] width 30 height 14
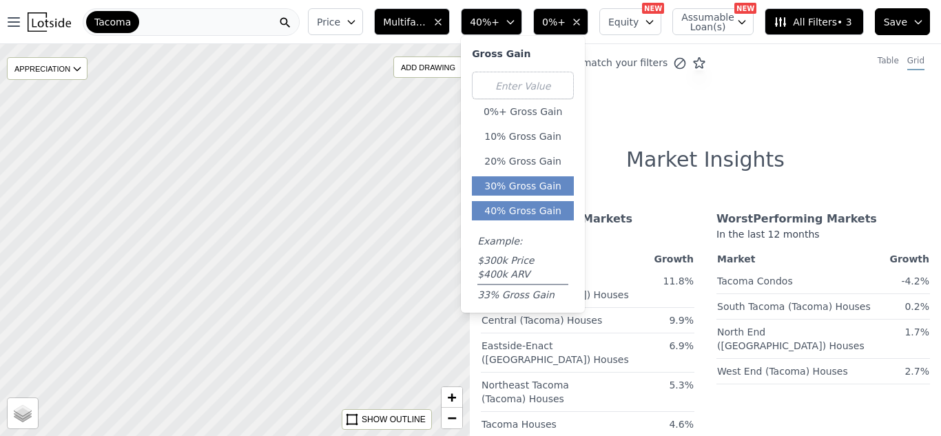
click at [545, 178] on button "30% Gross Gain" at bounding box center [523, 185] width 102 height 19
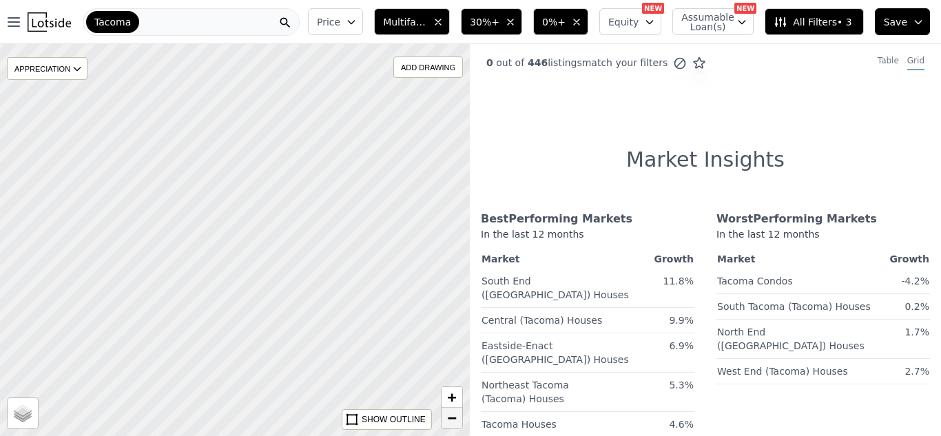
click at [450, 419] on span "−" at bounding box center [452, 417] width 9 height 17
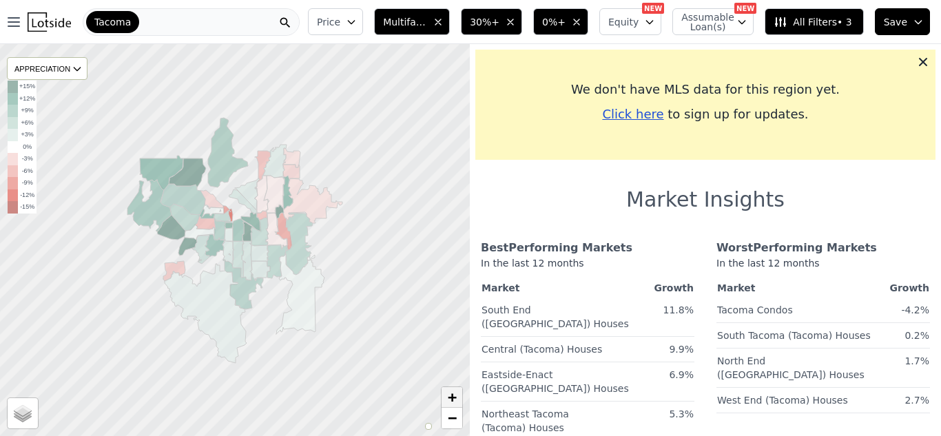
click at [448, 391] on span "+" at bounding box center [452, 396] width 9 height 17
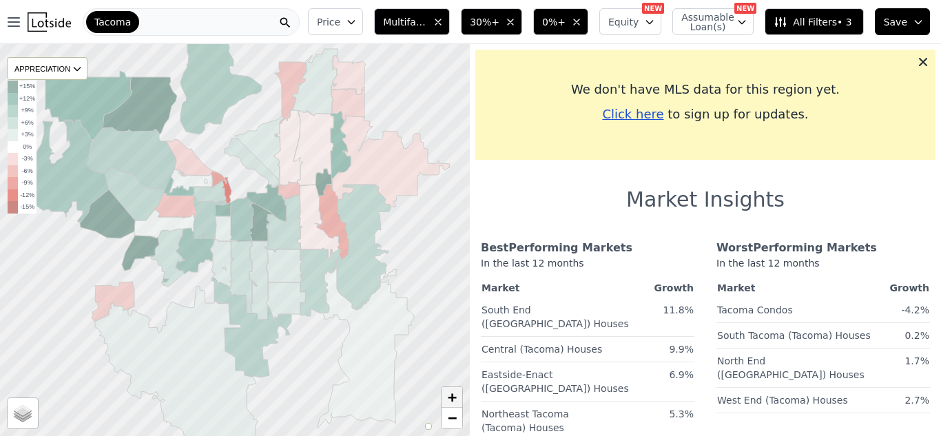
click at [448, 391] on span "+" at bounding box center [452, 396] width 9 height 17
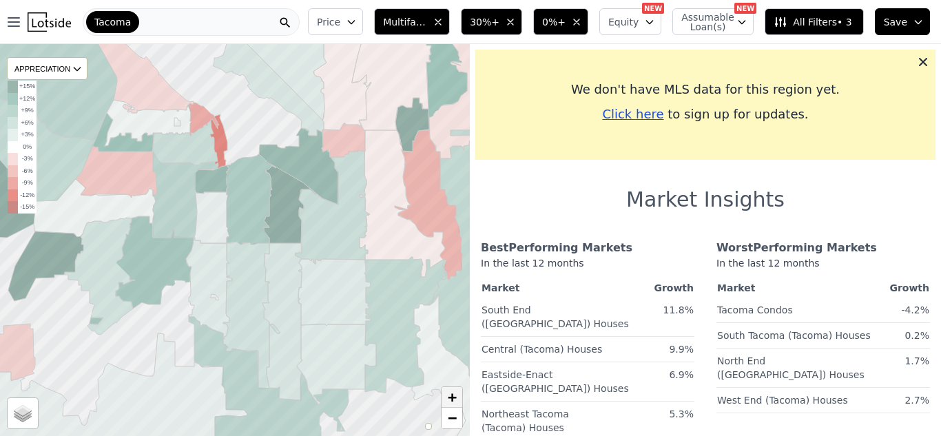
click at [448, 391] on span "+" at bounding box center [452, 396] width 9 height 17
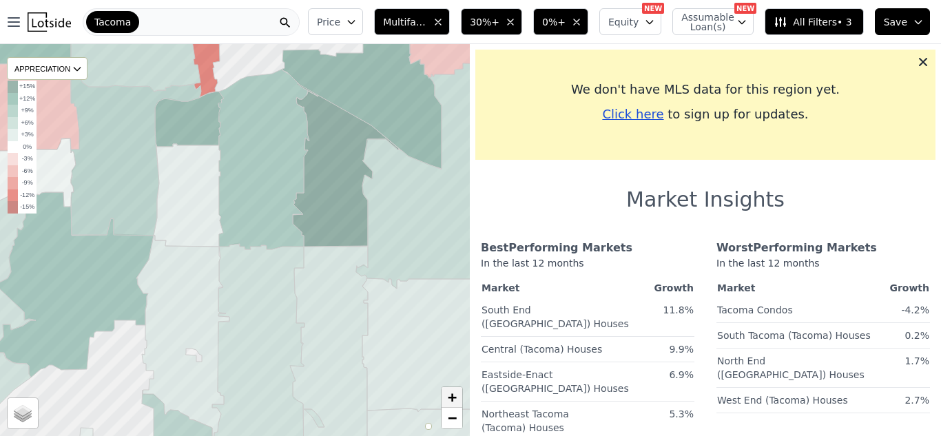
click at [448, 391] on span "+" at bounding box center [452, 396] width 9 height 17
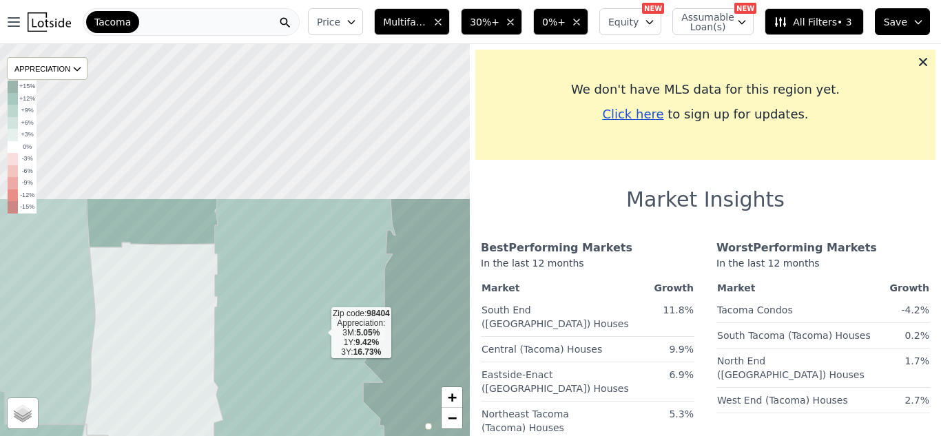
drag, startPoint x: 308, startPoint y: 138, endPoint x: 320, endPoint y: 340, distance: 202.9
click at [320, 340] on icon at bounding box center [304, 325] width 181 height 254
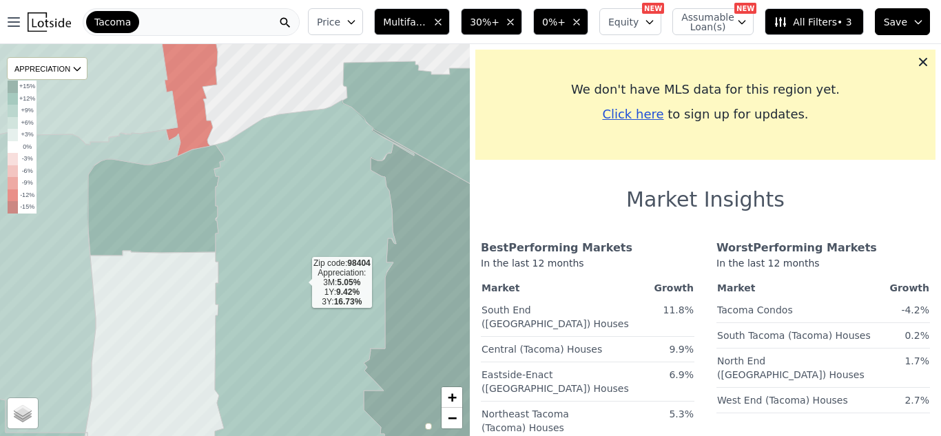
click at [925, 58] on div "Zip code: 98404 Appreciation: 3M: 5.05% 1Y: 9.42% 3Y: 16.73% APPRECIATION 3M 1Y…" at bounding box center [470, 262] width 941 height 436
click at [923, 59] on icon at bounding box center [923, 62] width 14 height 14
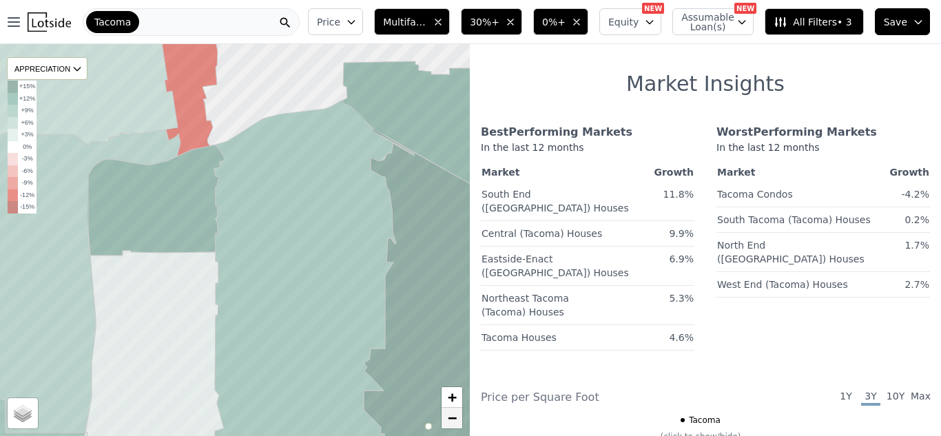
click at [451, 418] on span "−" at bounding box center [452, 417] width 9 height 17
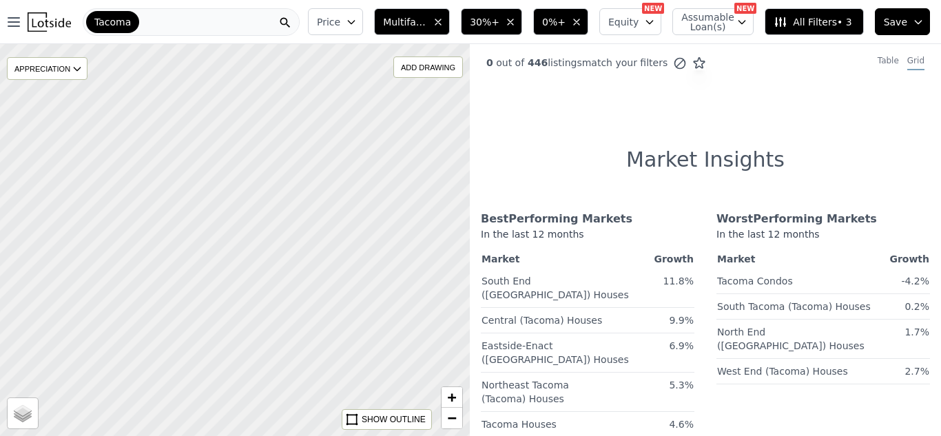
click at [499, 25] on span "30%+" at bounding box center [485, 22] width 30 height 14
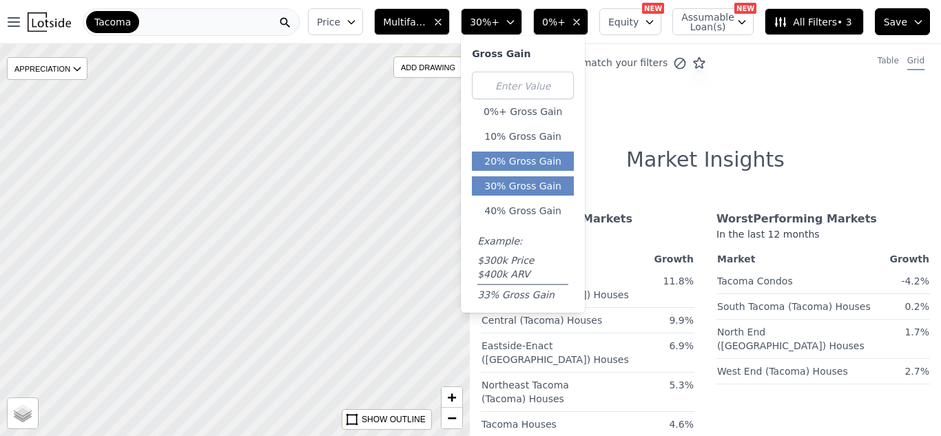
click at [540, 158] on button "20% Gross Gain" at bounding box center [523, 161] width 102 height 19
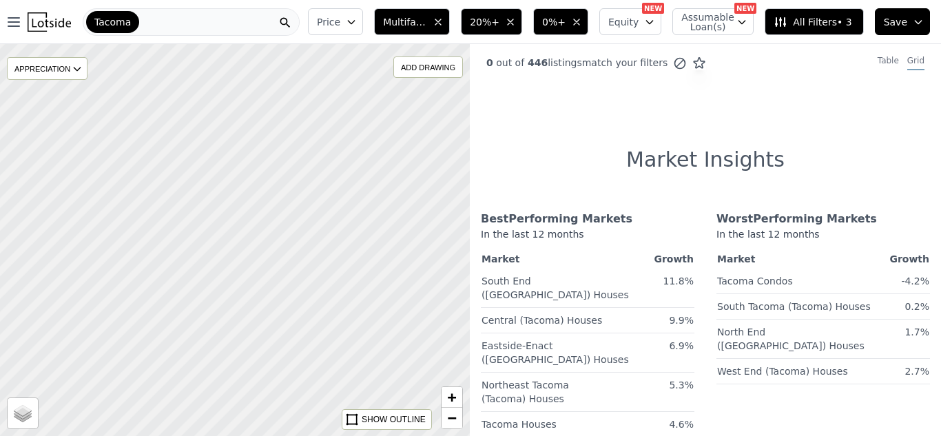
click at [819, 31] on button "All Filters • 3" at bounding box center [814, 21] width 99 height 27
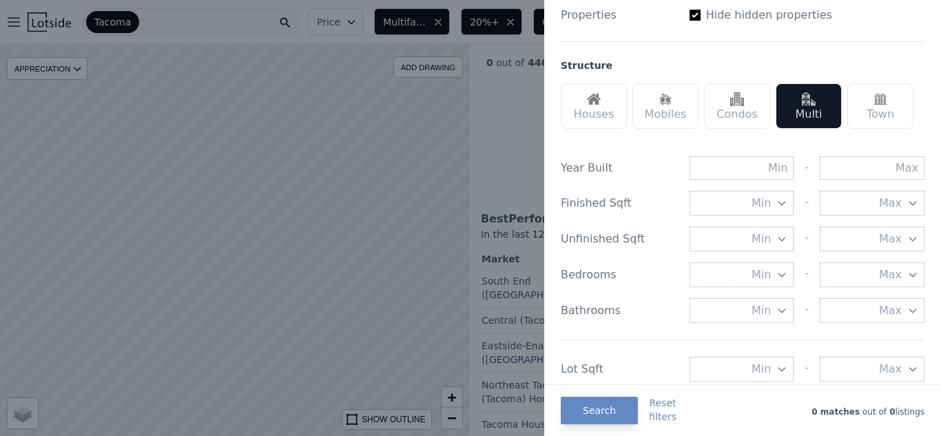
scroll to position [394, 0]
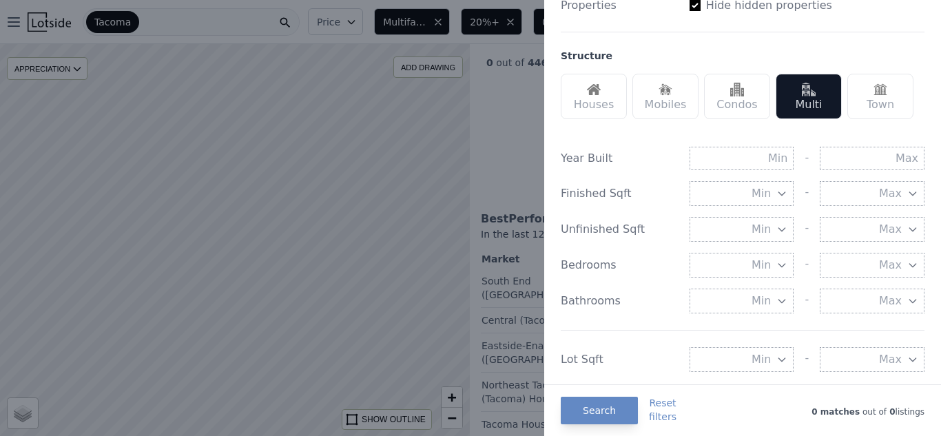
click at [592, 103] on div "Houses" at bounding box center [594, 96] width 66 height 45
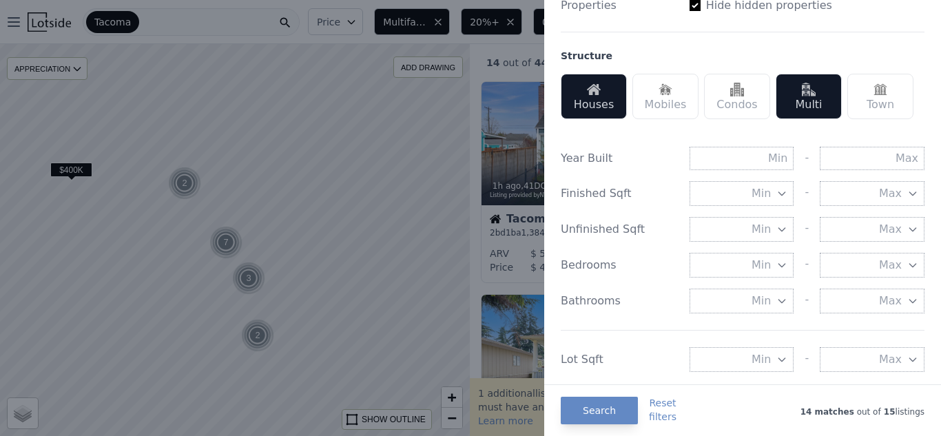
click at [193, 203] on div at bounding box center [470, 218] width 941 height 436
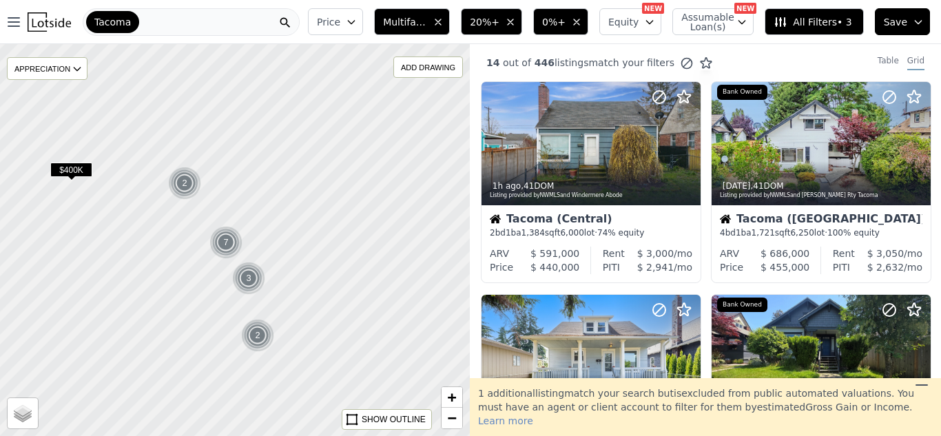
click at [193, 203] on div at bounding box center [234, 240] width 563 height 470
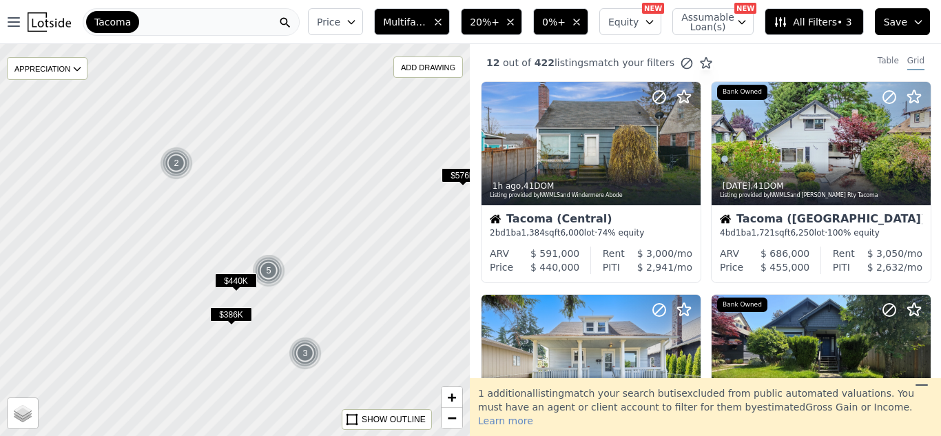
click at [554, 22] on button "0%+" at bounding box center [560, 21] width 55 height 27
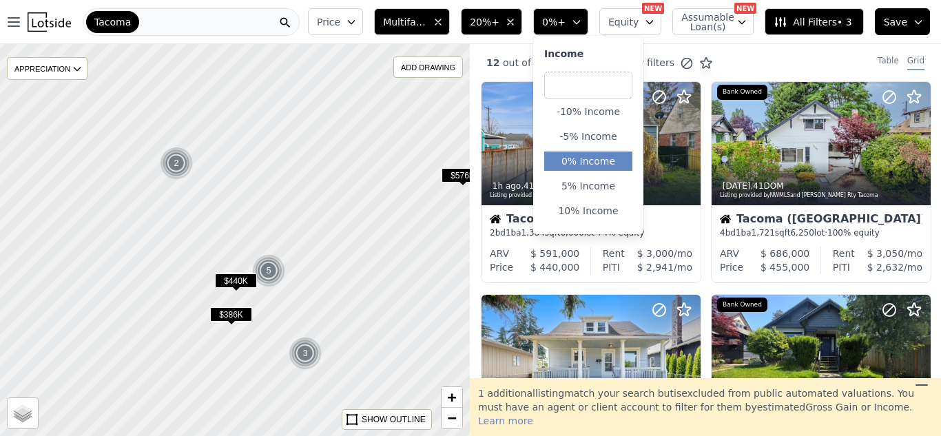
click at [615, 90] on input "number" at bounding box center [588, 86] width 88 height 28
type input "20"
click at [606, 210] on button "10% Income" at bounding box center [588, 210] width 88 height 19
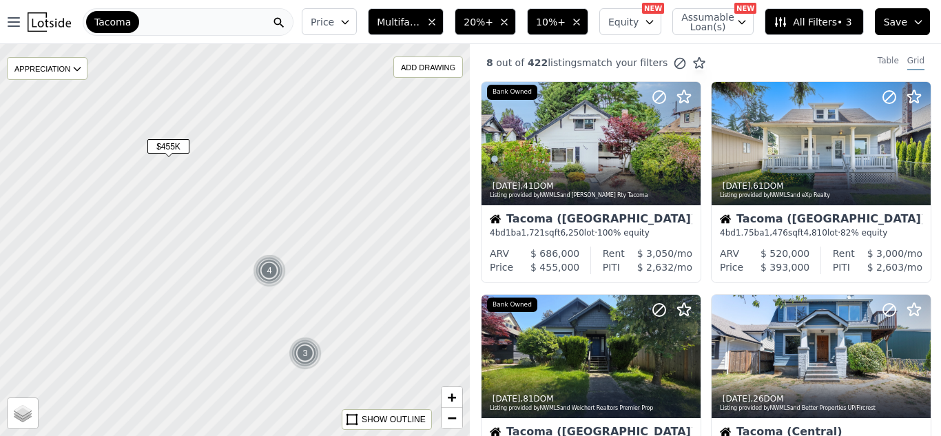
click at [488, 15] on span "20%+" at bounding box center [479, 22] width 30 height 14
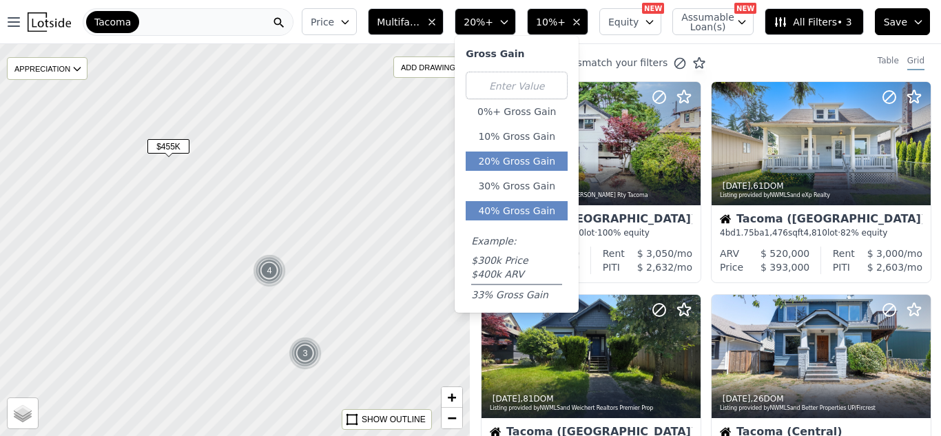
click at [528, 207] on button "40% Gross Gain" at bounding box center [517, 210] width 102 height 19
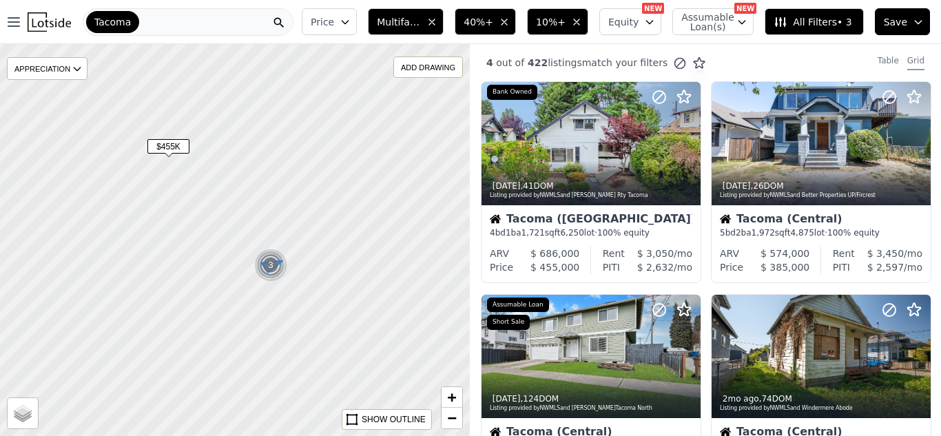
click at [267, 280] on img at bounding box center [271, 265] width 34 height 33
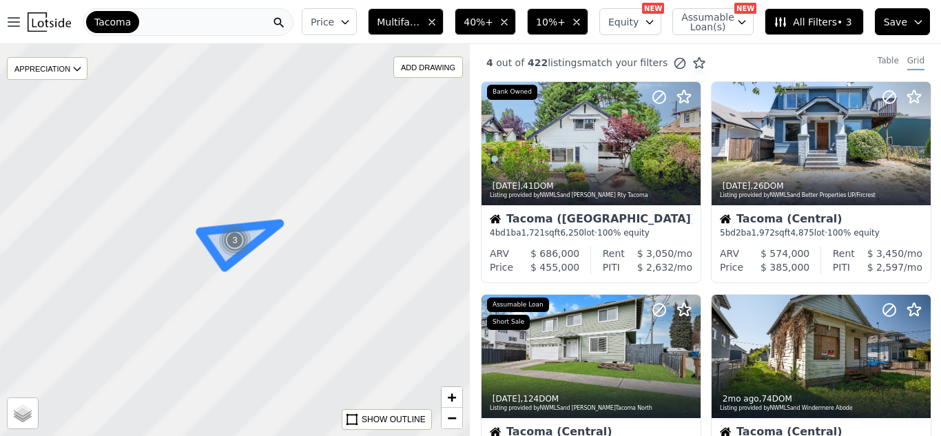
click at [267, 280] on div at bounding box center [234, 240] width 563 height 470
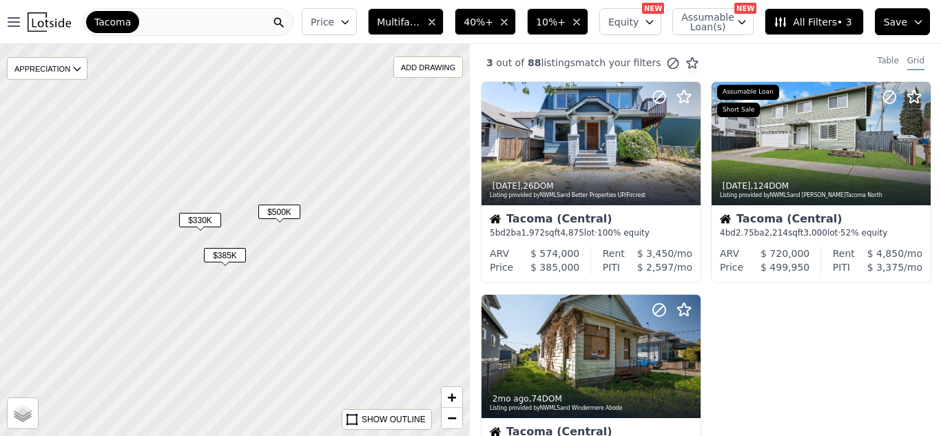
click at [207, 213] on span "$330K" at bounding box center [200, 220] width 42 height 14
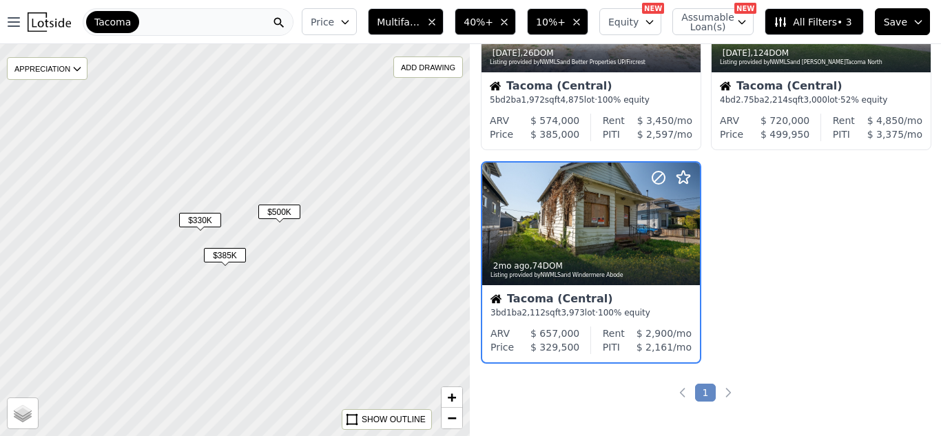
click at [231, 253] on span "$385K" at bounding box center [225, 255] width 42 height 14
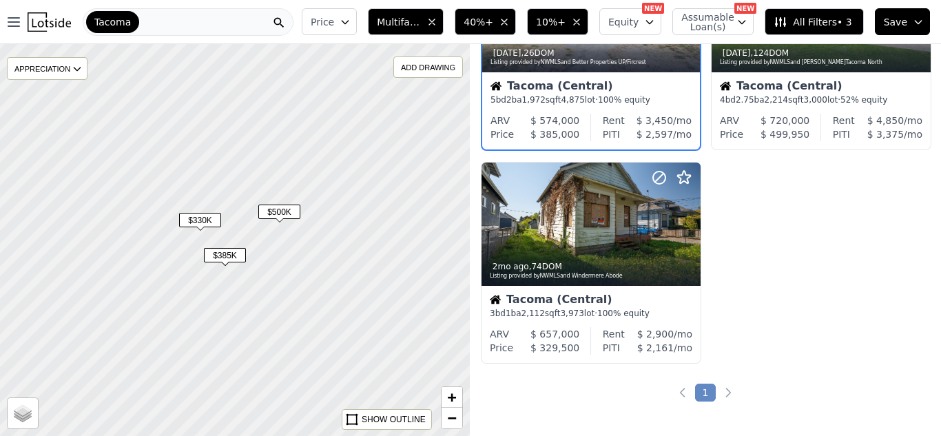
scroll to position [0, 0]
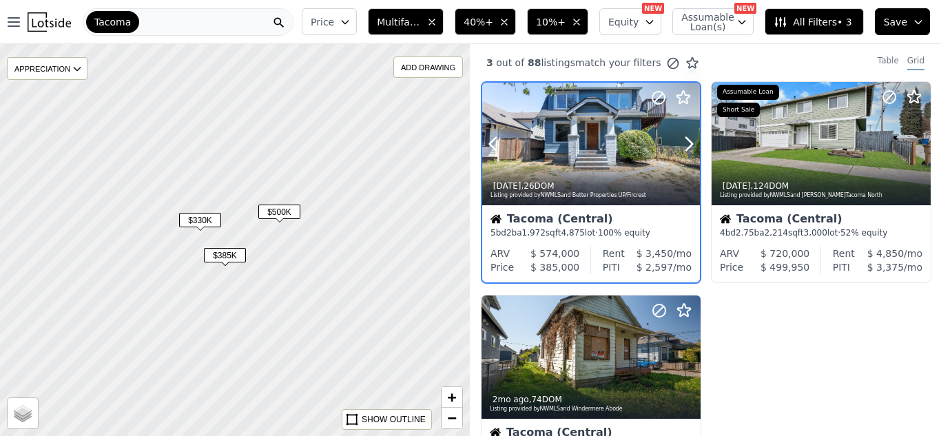
click at [619, 143] on div at bounding box center [656, 127] width 88 height 88
click at [281, 211] on span "$500K" at bounding box center [279, 212] width 42 height 14
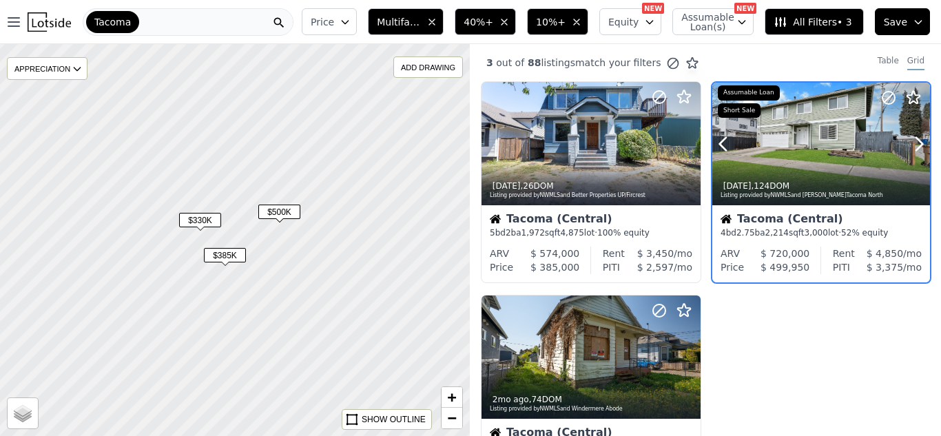
click at [837, 162] on div at bounding box center [821, 173] width 218 height 25
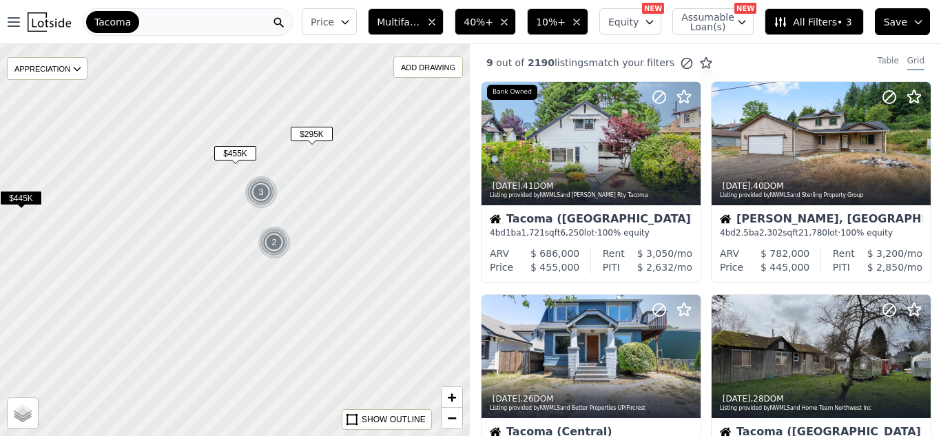
drag, startPoint x: 444, startPoint y: 189, endPoint x: 312, endPoint y: 230, distance: 138.4
click at [312, 230] on div at bounding box center [234, 241] width 563 height 470
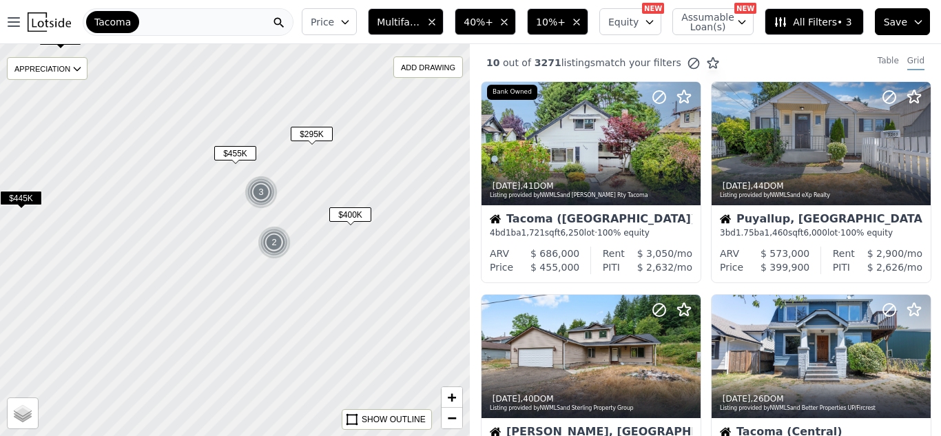
click at [345, 213] on span "$400K" at bounding box center [350, 214] width 42 height 14
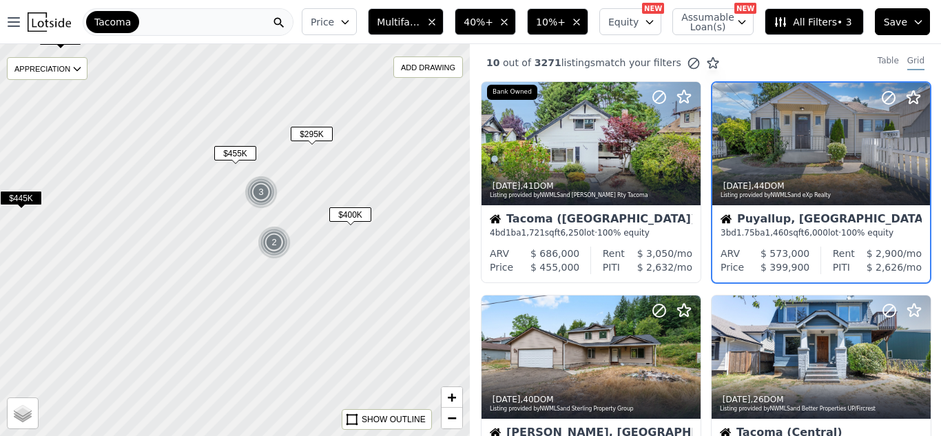
click at [345, 213] on span "$400K" at bounding box center [350, 214] width 42 height 14
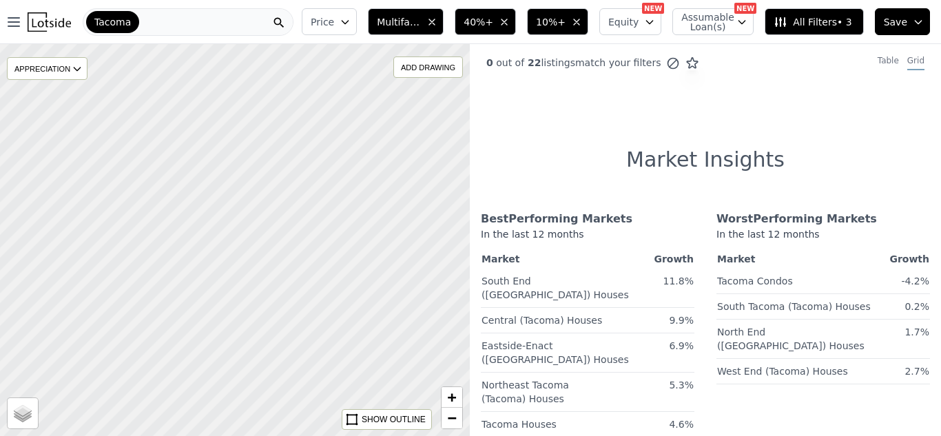
drag, startPoint x: 453, startPoint y: 227, endPoint x: 46, endPoint y: 276, distance: 410.0
click at [46, 276] on div at bounding box center [236, 243] width 563 height 470
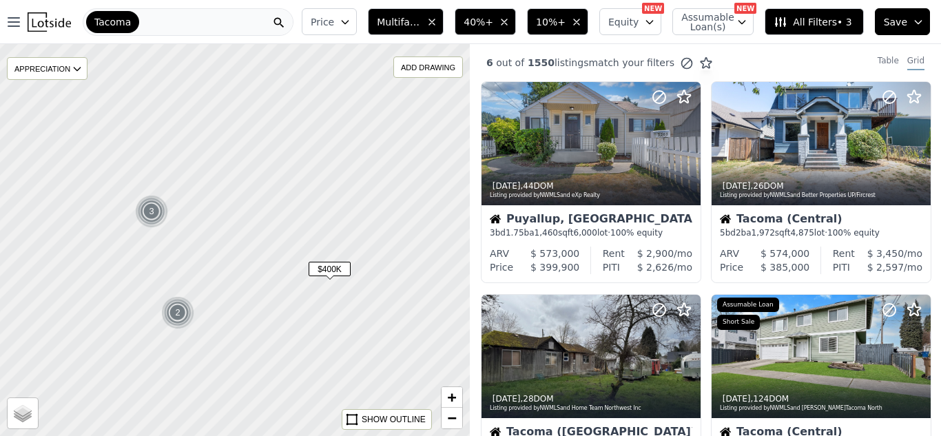
drag, startPoint x: 196, startPoint y: 160, endPoint x: 218, endPoint y: 280, distance: 122.0
click at [218, 280] on div at bounding box center [234, 240] width 563 height 470
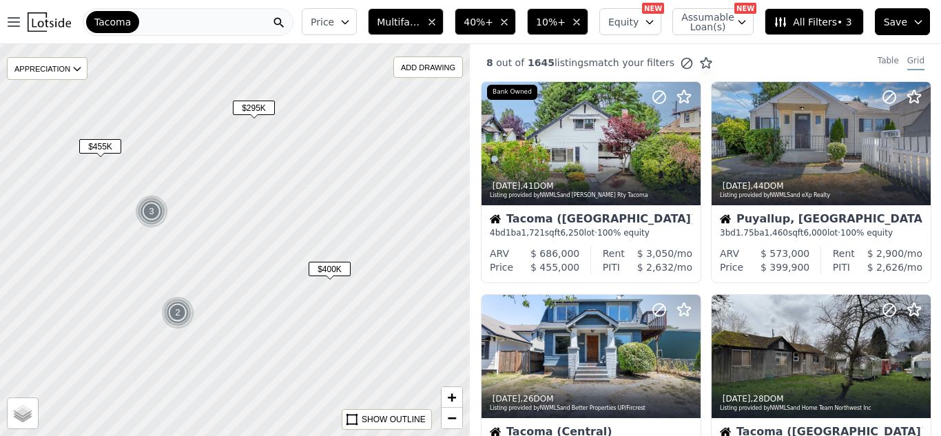
click at [566, 15] on span "10%+" at bounding box center [551, 22] width 30 height 14
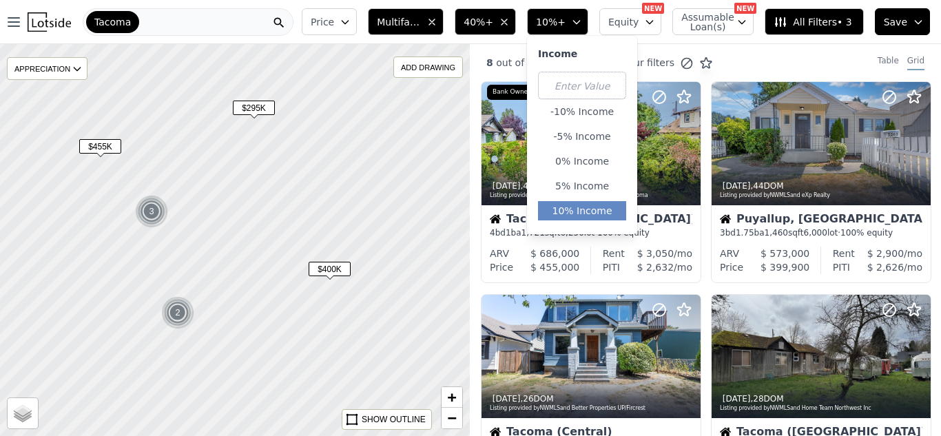
click at [244, 237] on div at bounding box center [234, 240] width 563 height 470
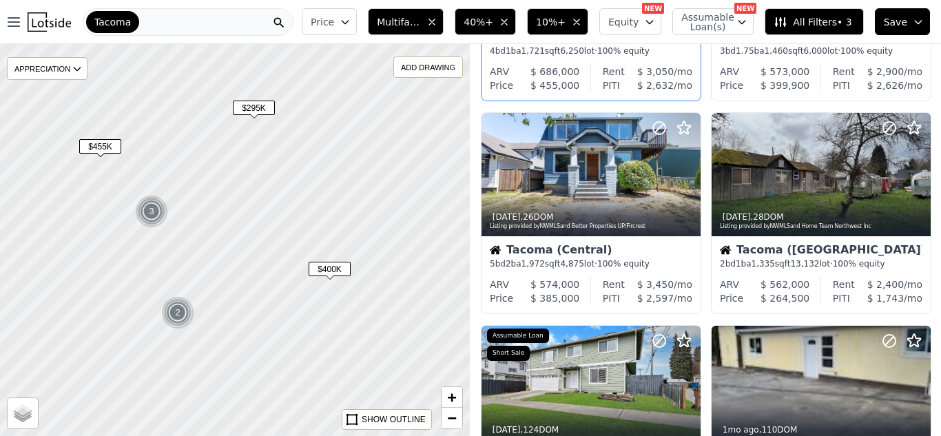
scroll to position [181, 0]
click at [649, 211] on div "1w ago , 26 DOM Listing provided by NWMLS and Better Properties UP/Fircrest" at bounding box center [590, 220] width 219 height 33
click at [555, 25] on span "10%+" at bounding box center [551, 22] width 30 height 14
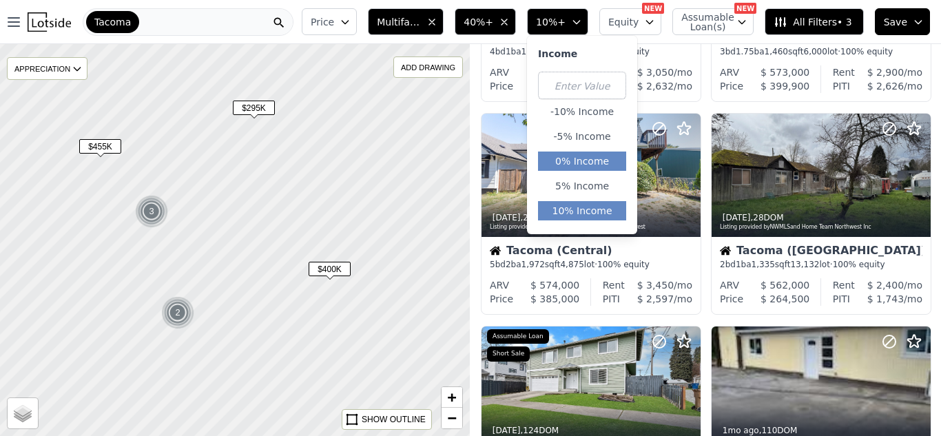
click at [603, 161] on button "0% Income" at bounding box center [582, 161] width 88 height 19
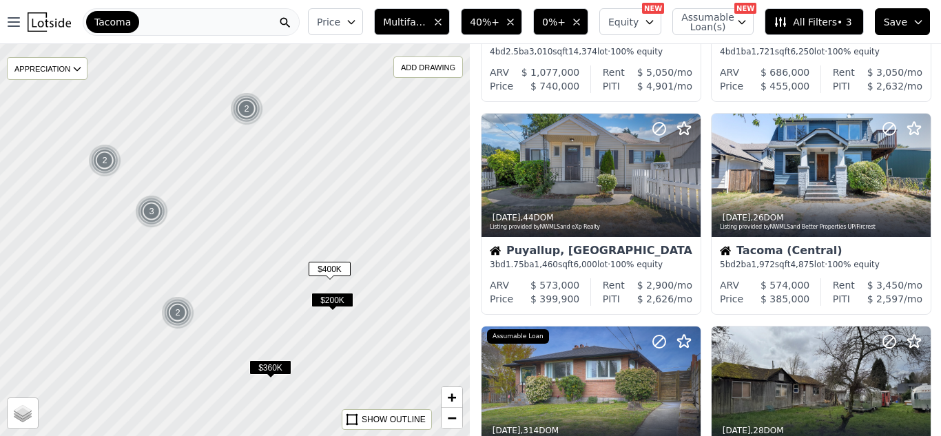
click at [582, 25] on icon "button" at bounding box center [576, 22] width 11 height 11
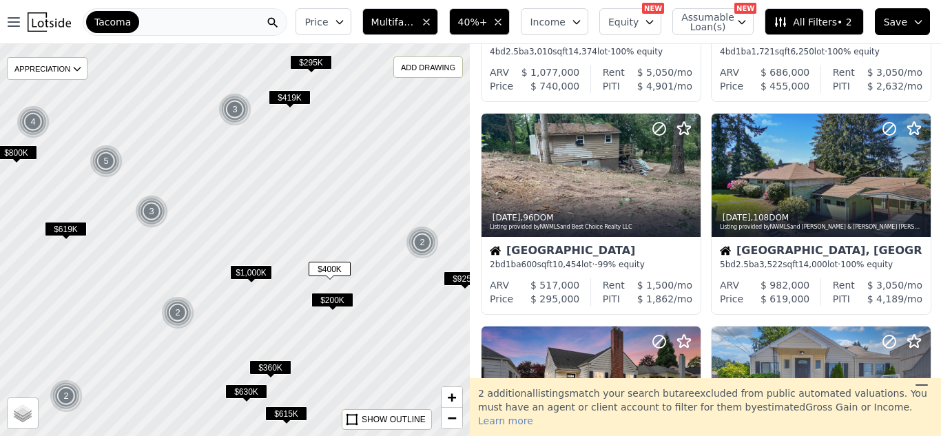
click at [312, 62] on span "$295K" at bounding box center [311, 62] width 42 height 14
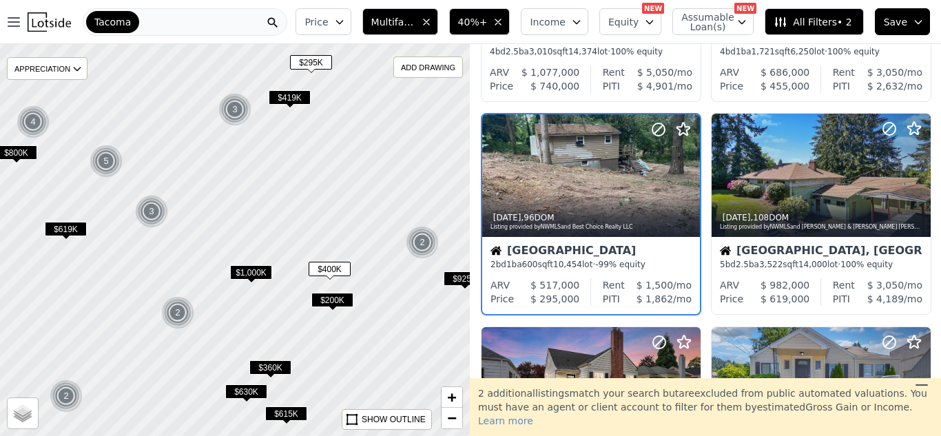
scroll to position [177, 0]
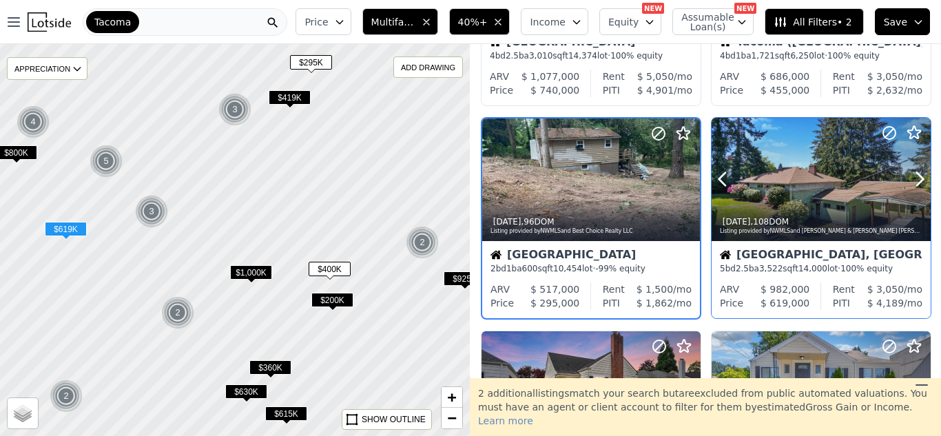
click at [805, 189] on div at bounding box center [821, 179] width 219 height 123
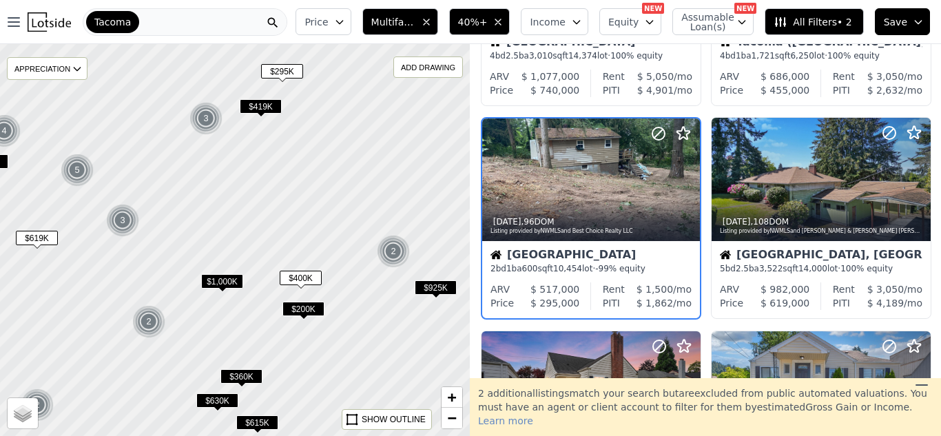
drag, startPoint x: 421, startPoint y: 267, endPoint x: 350, endPoint y: 204, distance: 94.7
click at [393, 278] on div at bounding box center [235, 242] width 563 height 470
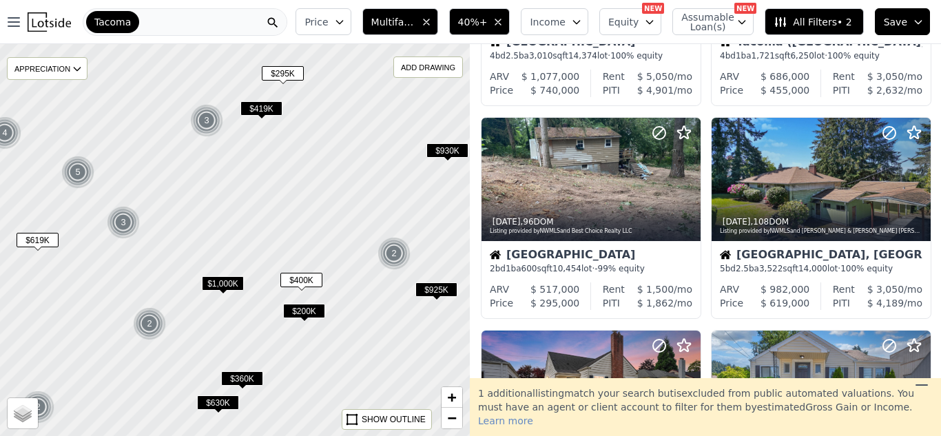
click at [265, 105] on span "$419K" at bounding box center [261, 108] width 42 height 14
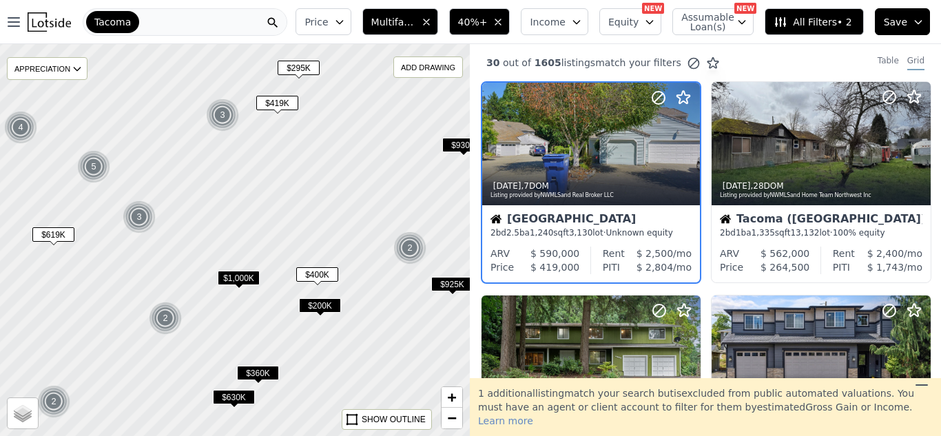
drag, startPoint x: 198, startPoint y: 231, endPoint x: 127, endPoint y: 160, distance: 100.8
click at [245, 222] on div at bounding box center [246, 236] width 563 height 470
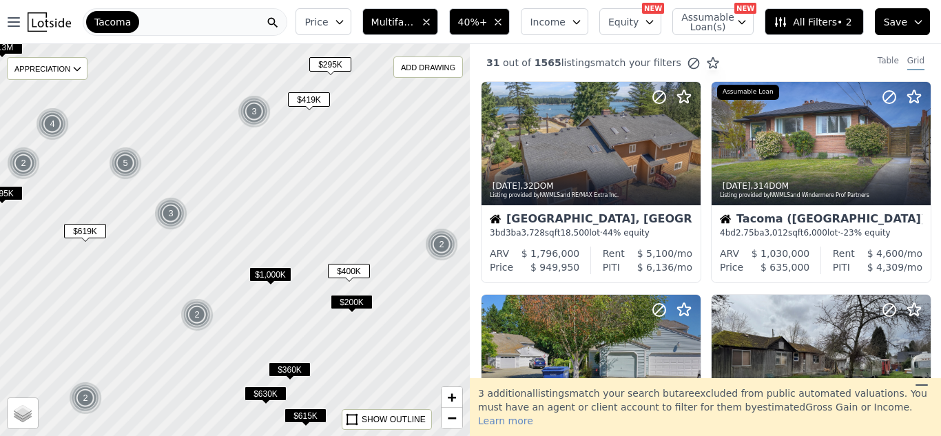
click at [101, 143] on div at bounding box center [234, 240] width 563 height 470
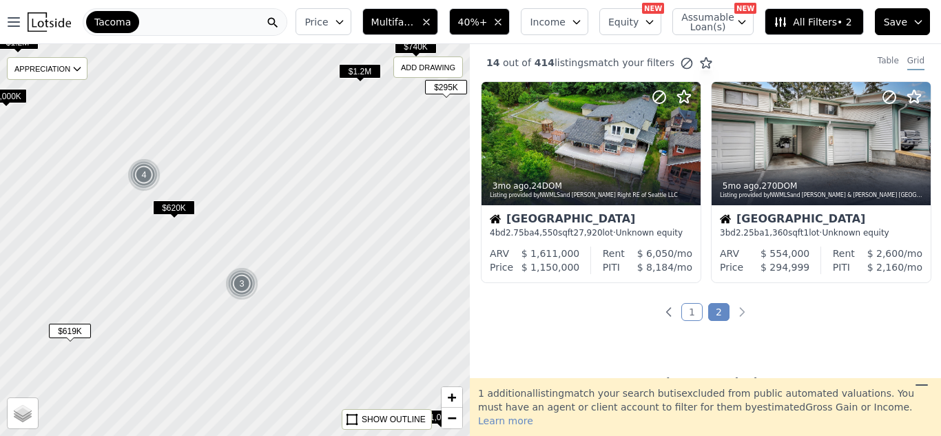
click at [101, 143] on div at bounding box center [234, 240] width 563 height 470
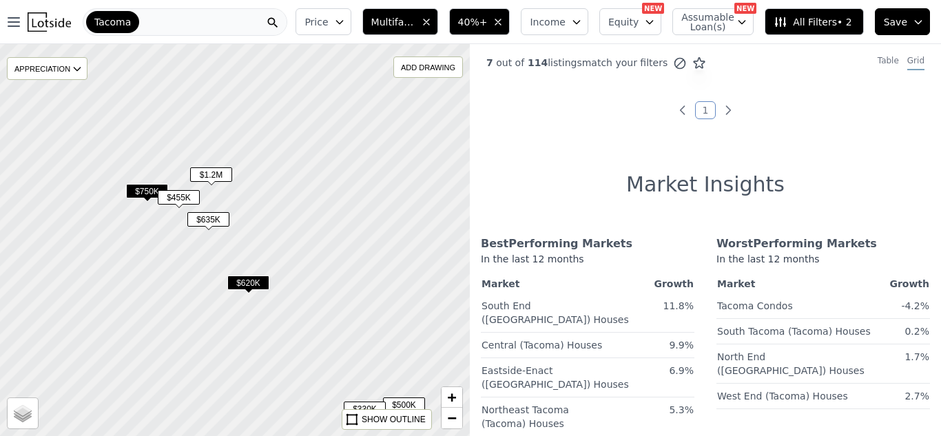
click at [207, 219] on span "$635K" at bounding box center [208, 219] width 42 height 14
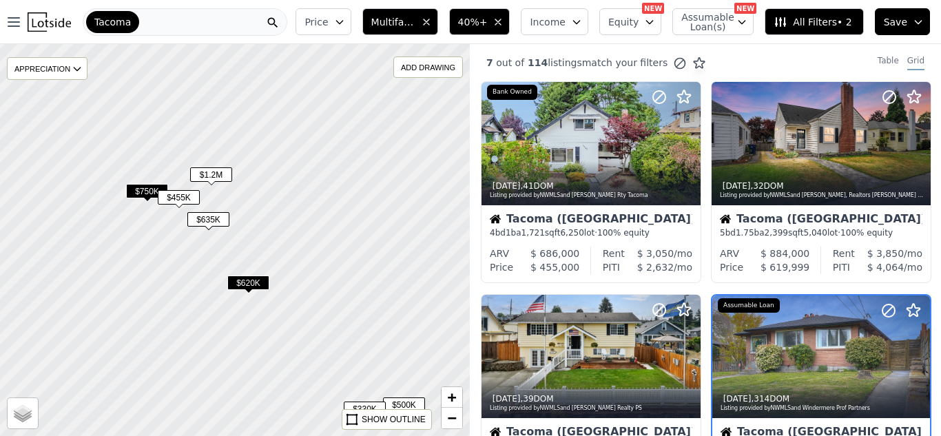
scroll to position [133, 0]
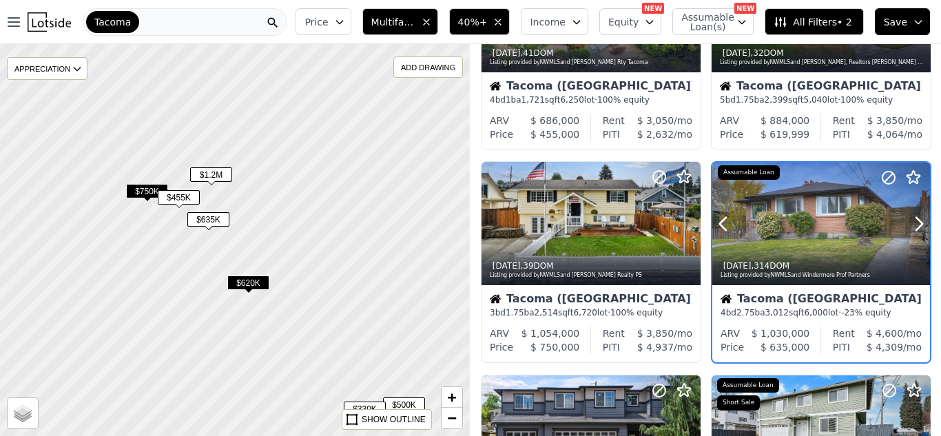
click at [846, 236] on div at bounding box center [886, 207] width 88 height 88
click at [745, 21] on icon "button" at bounding box center [742, 22] width 6 height 3
click at [202, 216] on span "$635K" at bounding box center [208, 219] width 42 height 14
click at [209, 221] on span "$635K" at bounding box center [208, 219] width 42 height 14
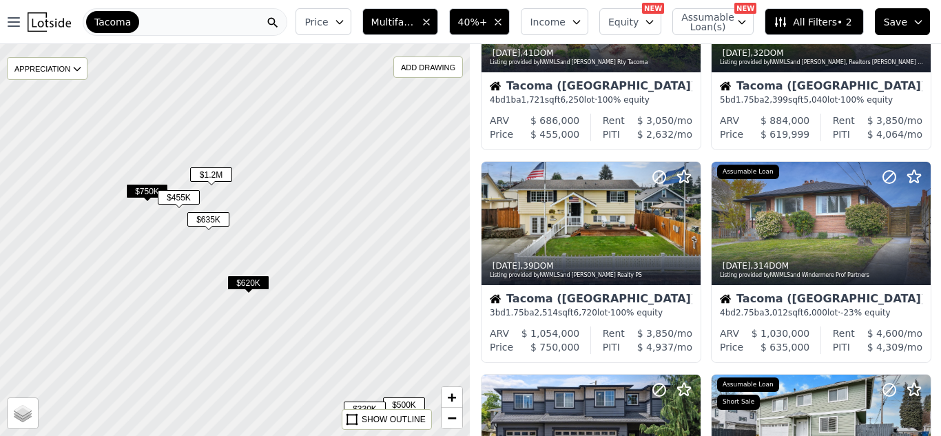
click at [209, 221] on span "$635K" at bounding box center [208, 219] width 42 height 14
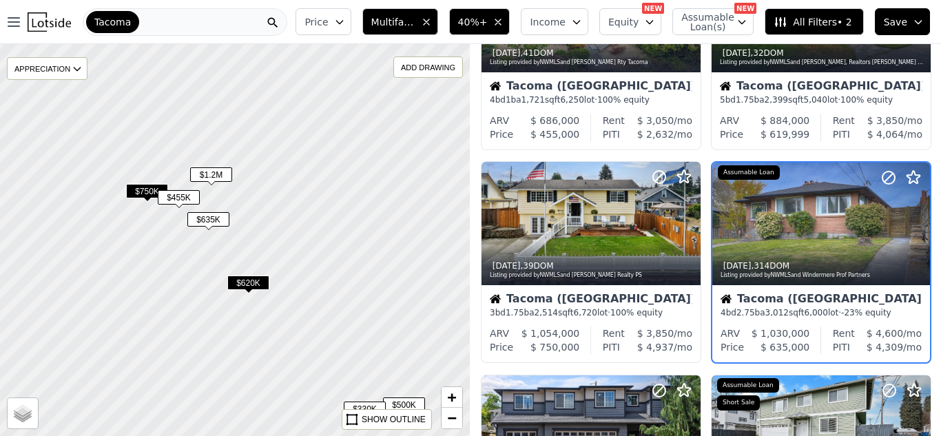
click at [143, 190] on span "$750K" at bounding box center [147, 191] width 42 height 14
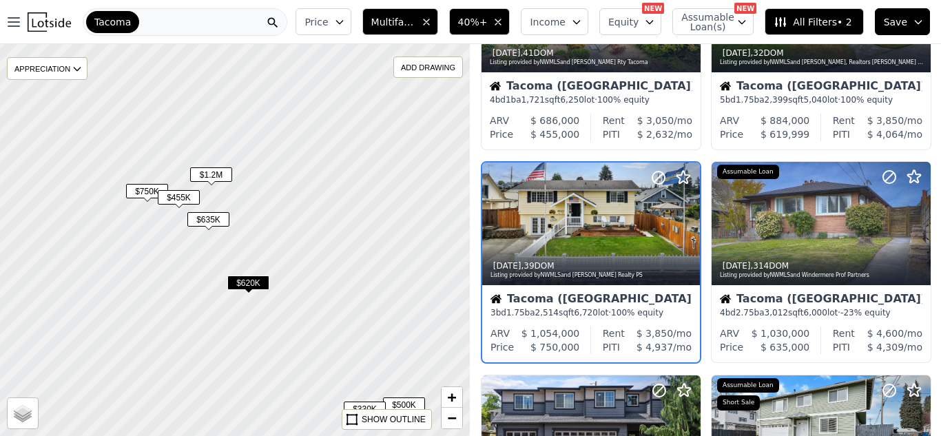
click at [238, 281] on span "$620K" at bounding box center [248, 283] width 42 height 14
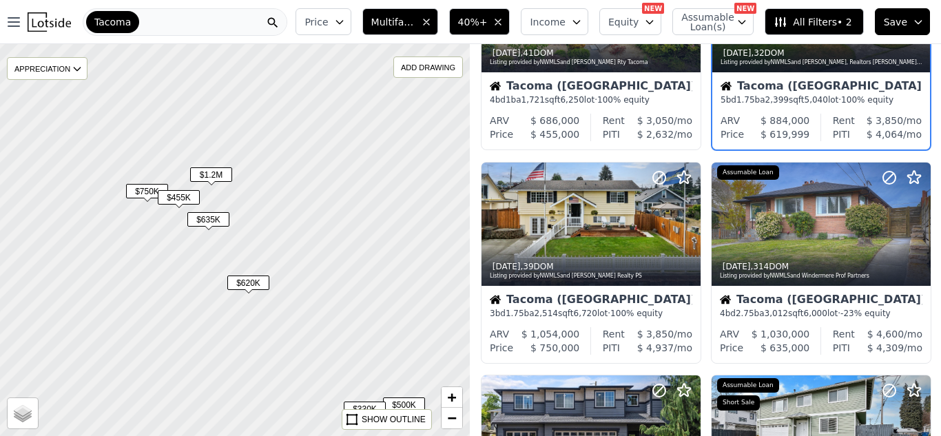
scroll to position [0, 0]
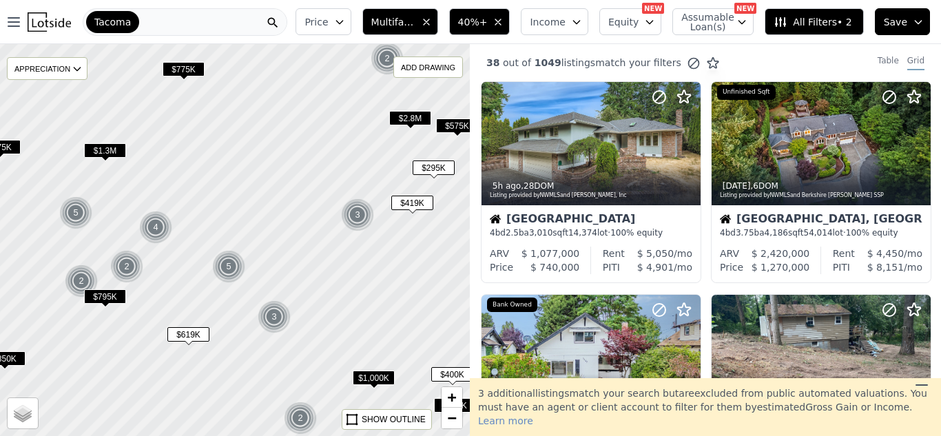
click at [371, 373] on span "$1,000K" at bounding box center [374, 378] width 42 height 14
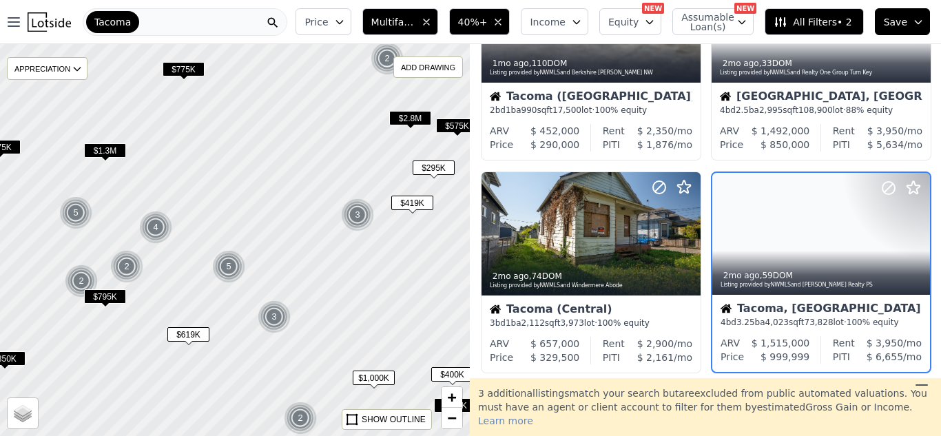
scroll to position [603, 0]
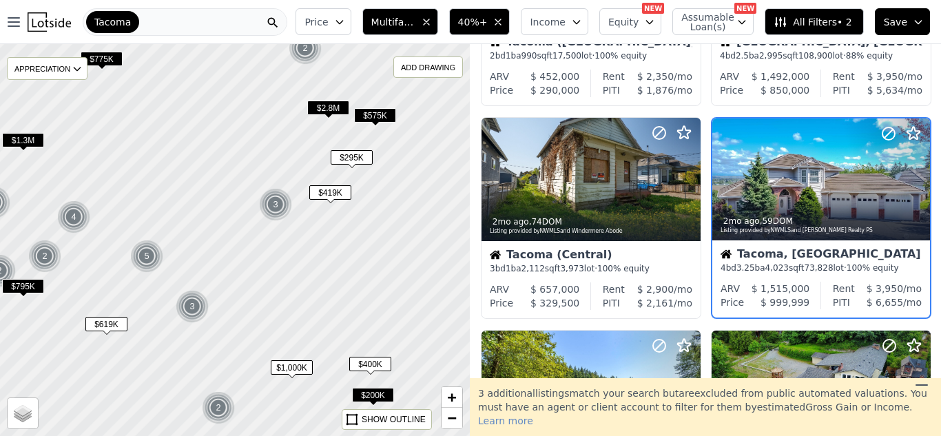
drag, startPoint x: 218, startPoint y: 368, endPoint x: 136, endPoint y: 358, distance: 82.6
click at [136, 358] on div at bounding box center [233, 240] width 563 height 470
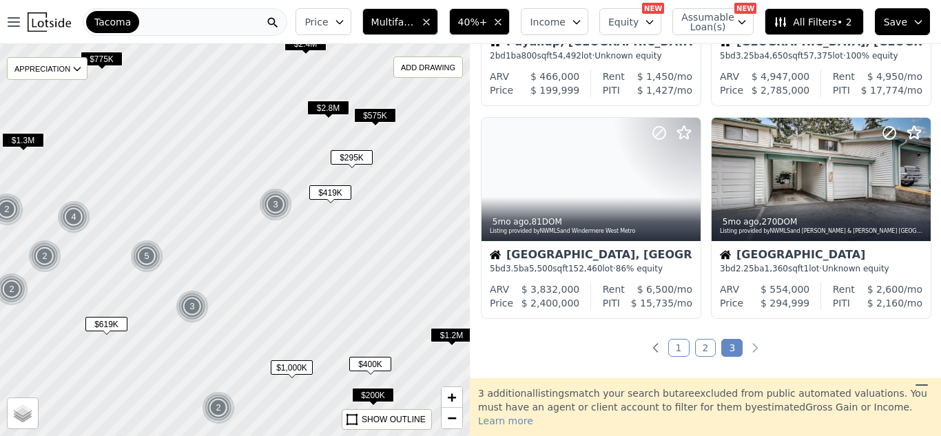
scroll to position [177, 0]
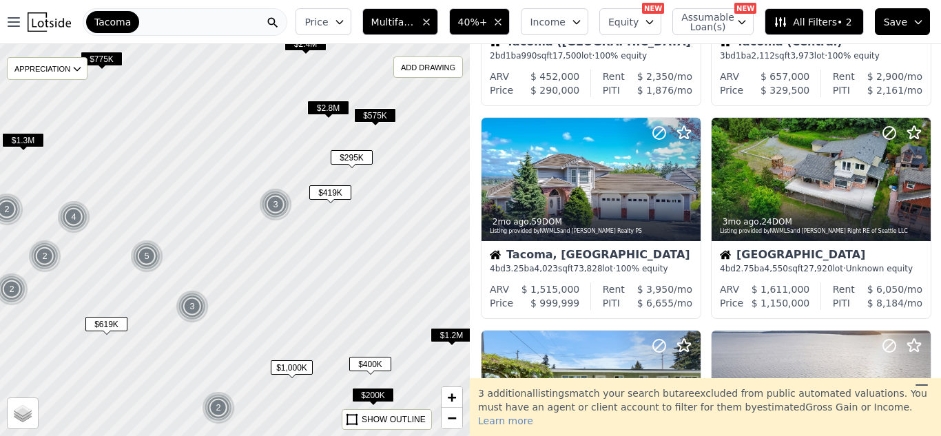
click at [323, 107] on span "$2.8M" at bounding box center [328, 108] width 42 height 14
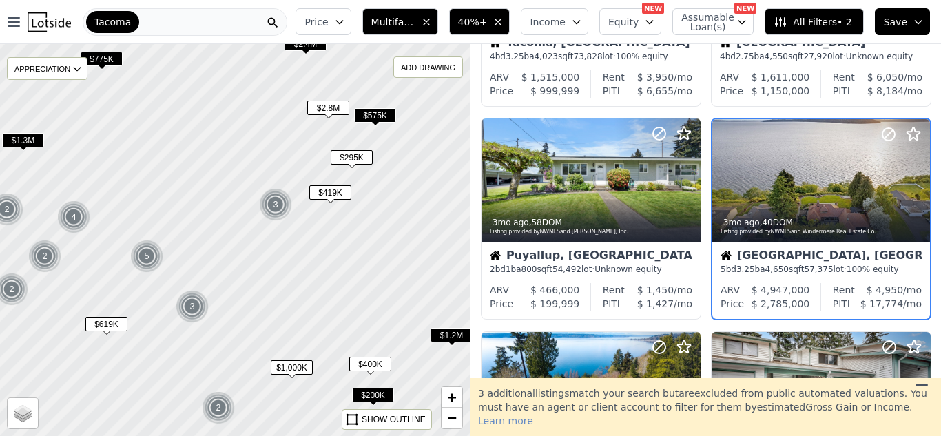
scroll to position [390, 0]
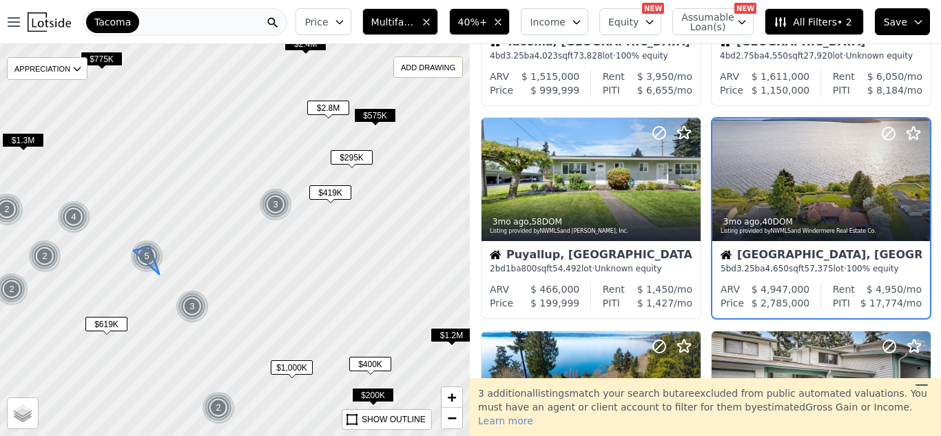
click at [143, 264] on img at bounding box center [147, 256] width 34 height 33
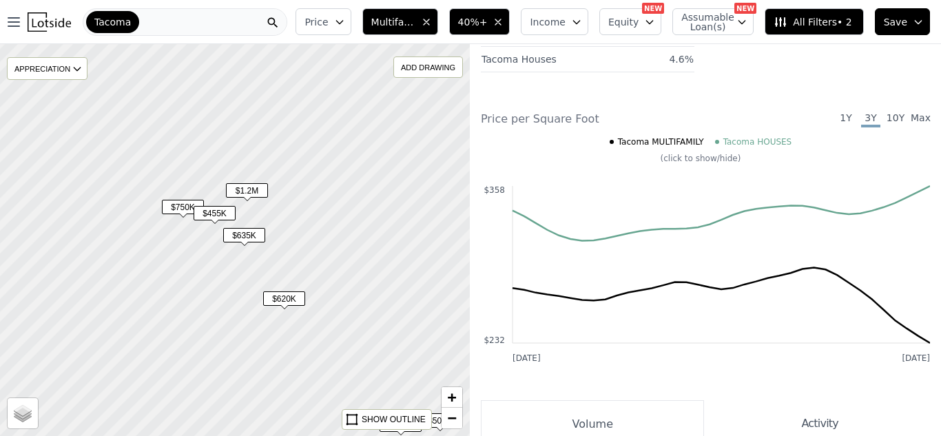
click at [249, 240] on span "$635K" at bounding box center [244, 235] width 42 height 14
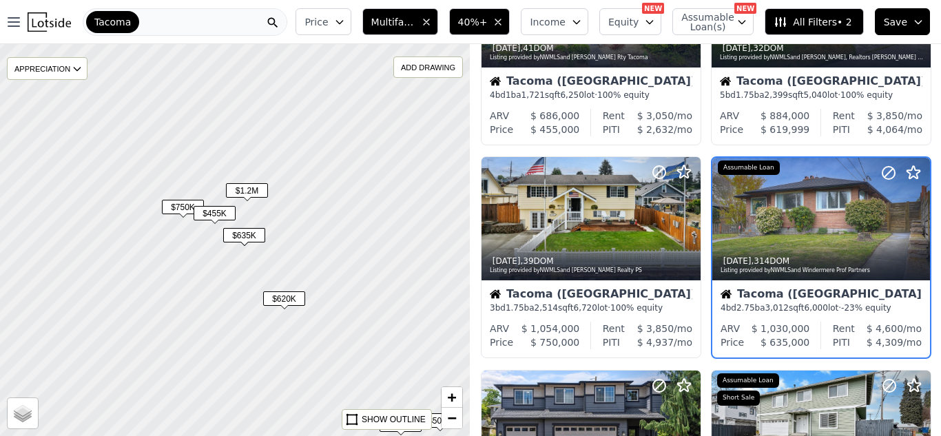
scroll to position [133, 0]
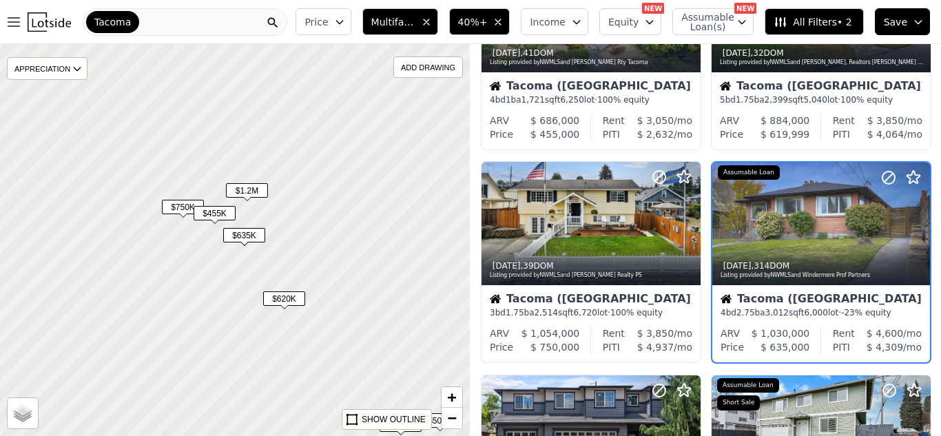
click at [219, 213] on span "$455K" at bounding box center [215, 213] width 42 height 14
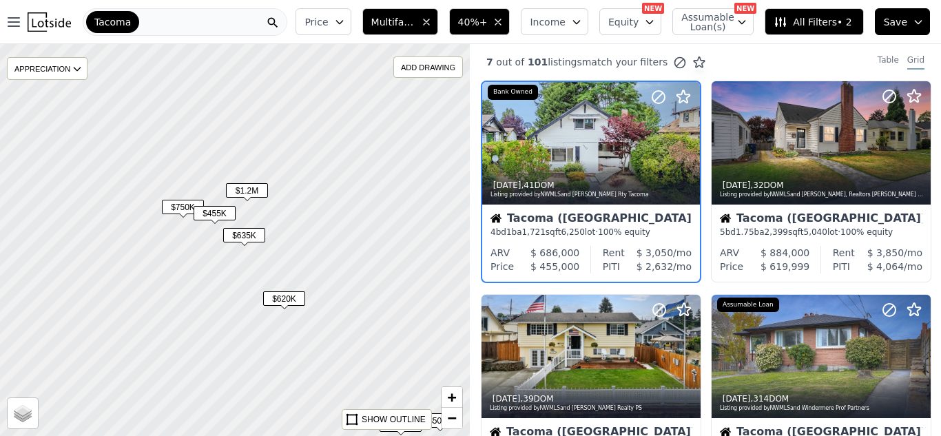
scroll to position [0, 0]
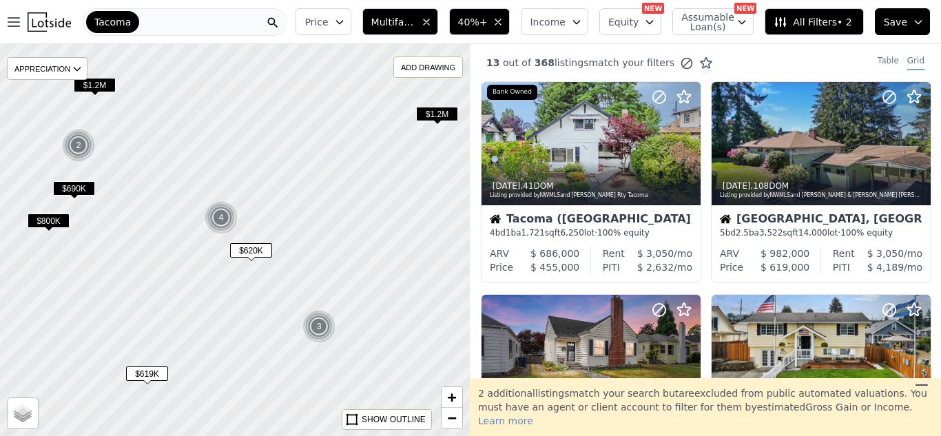
click at [308, 351] on div at bounding box center [234, 240] width 563 height 470
click at [433, 110] on span "$1.2M" at bounding box center [437, 114] width 42 height 14
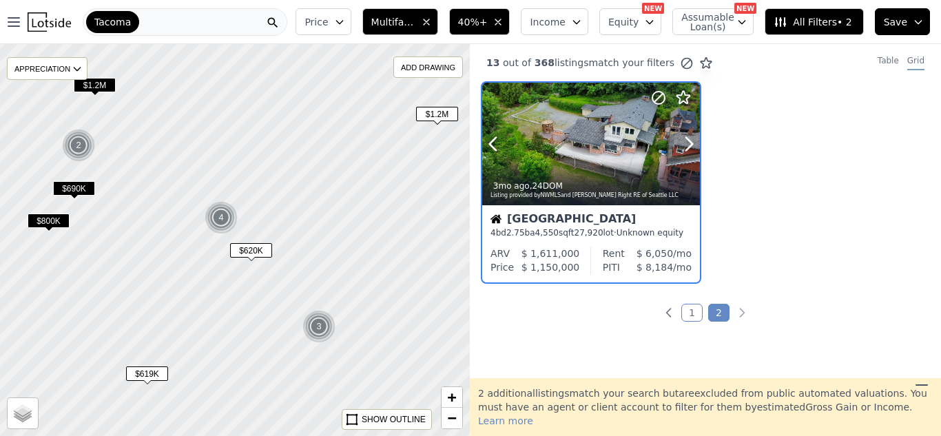
click at [610, 165] on div at bounding box center [591, 173] width 218 height 25
click at [488, 18] on span "40%+" at bounding box center [473, 22] width 30 height 14
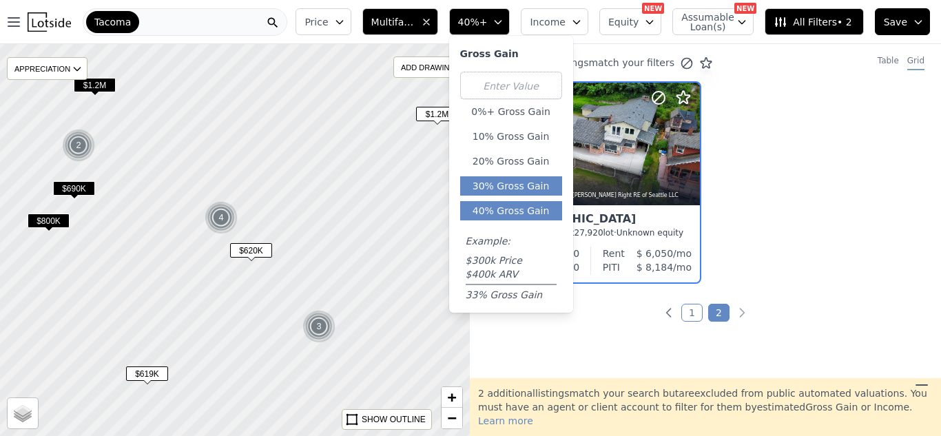
click at [520, 183] on button "30% Gross Gain" at bounding box center [511, 185] width 102 height 19
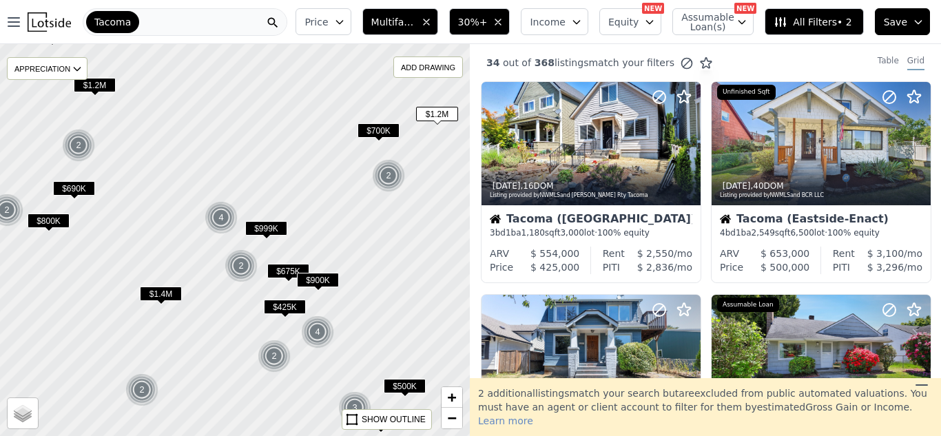
click at [196, 236] on div at bounding box center [234, 240] width 563 height 470
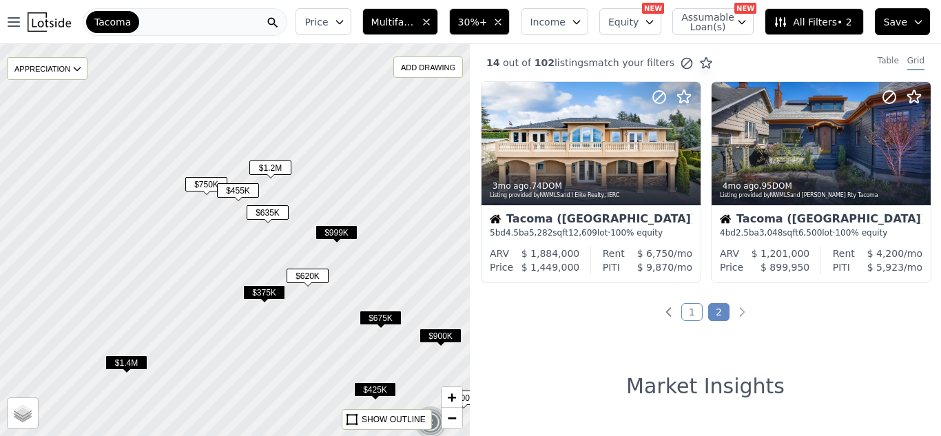
click at [257, 288] on span "$375K" at bounding box center [264, 292] width 42 height 14
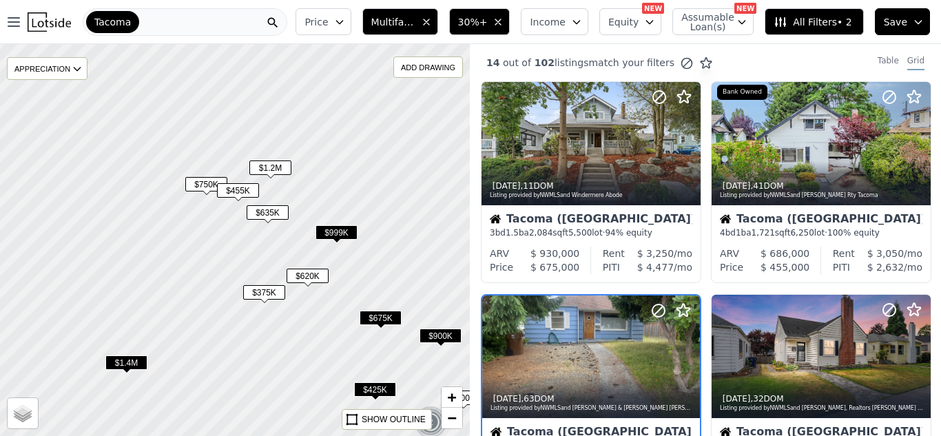
scroll to position [133, 0]
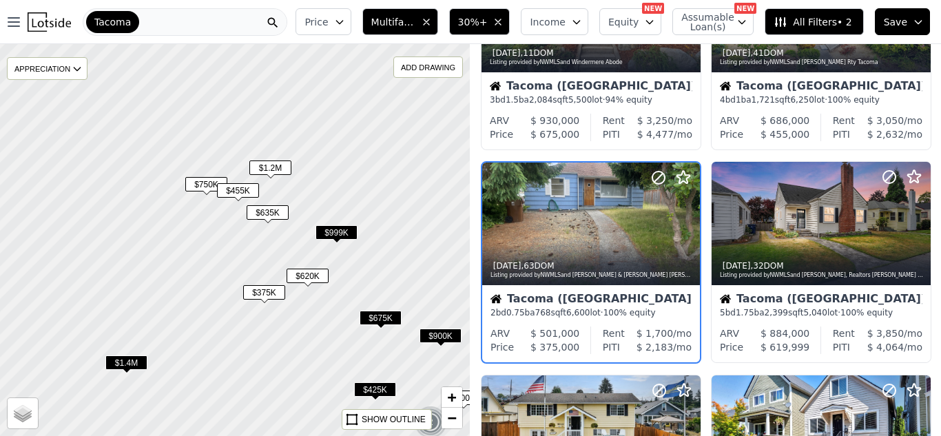
click at [504, 24] on icon "button" at bounding box center [498, 22] width 11 height 11
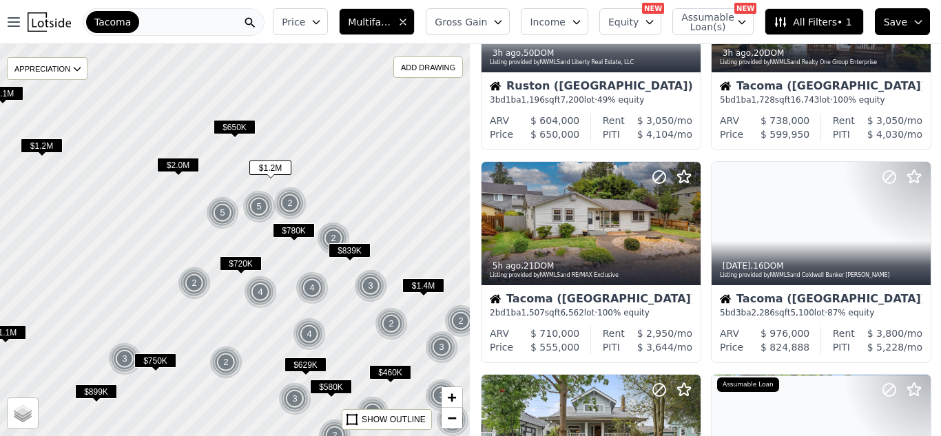
scroll to position [559, 0]
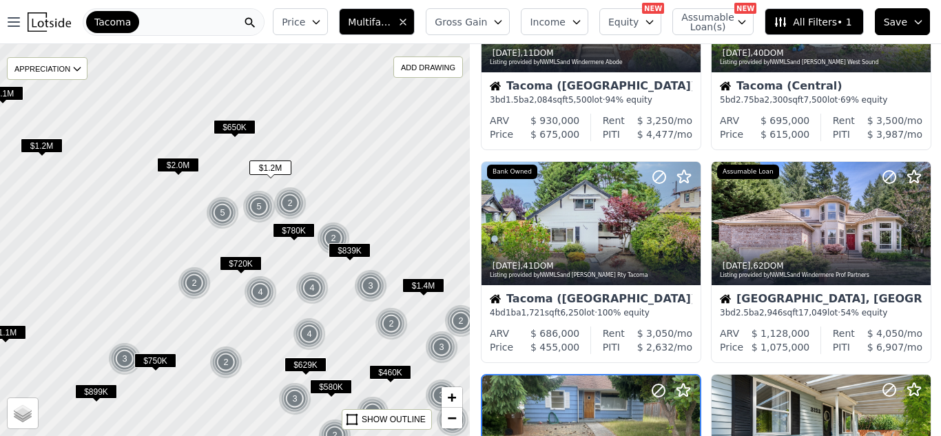
click at [557, 19] on span "Income" at bounding box center [548, 22] width 36 height 14
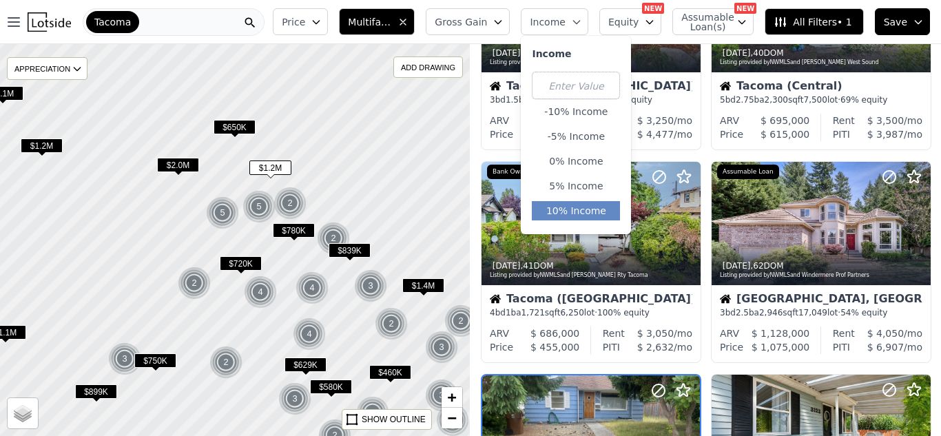
click at [587, 209] on button "10% Income" at bounding box center [576, 210] width 88 height 19
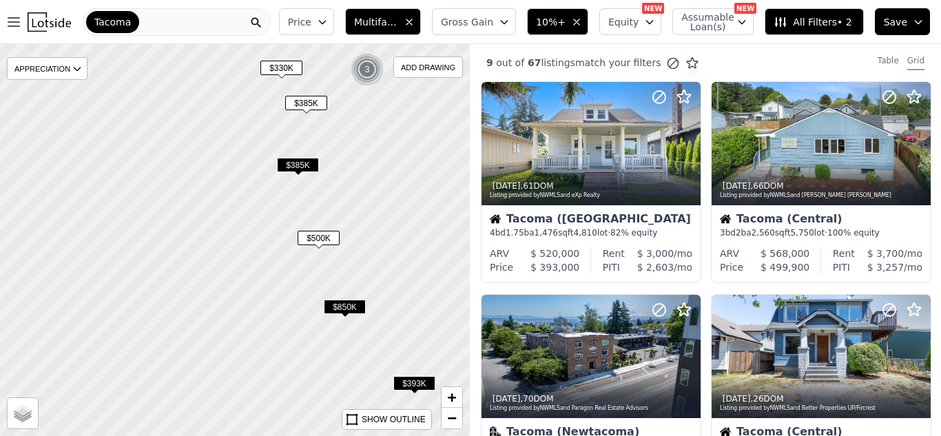
click at [327, 242] on span "$500K" at bounding box center [319, 238] width 42 height 14
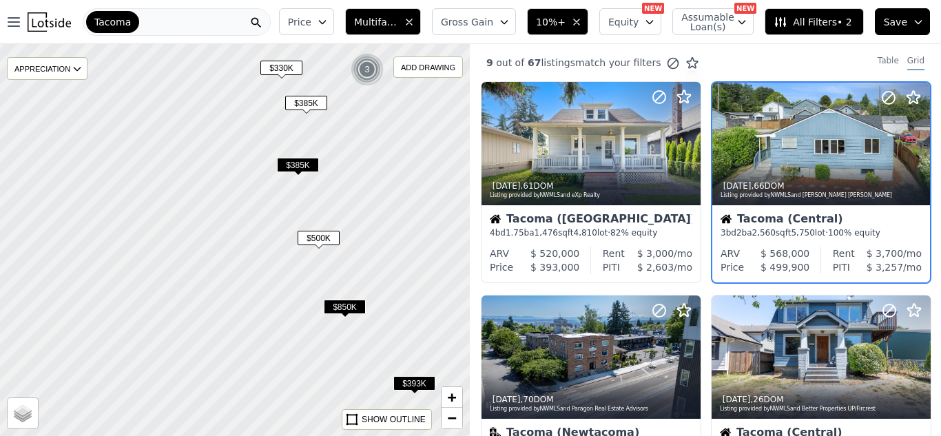
click at [323, 240] on span "$500K" at bounding box center [319, 238] width 42 height 14
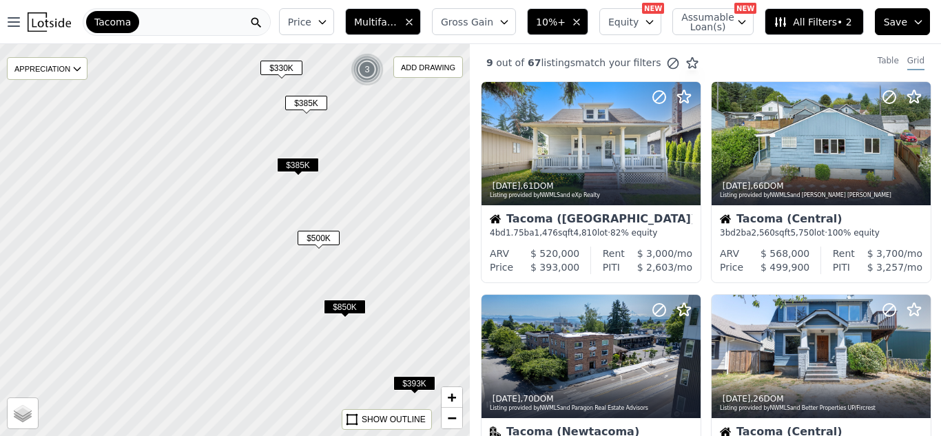
click at [291, 168] on span "$385K" at bounding box center [298, 165] width 42 height 14
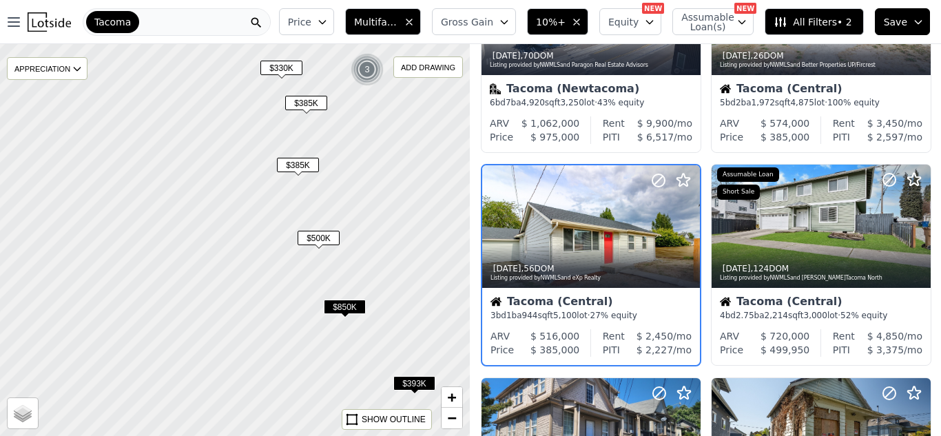
scroll to position [346, 0]
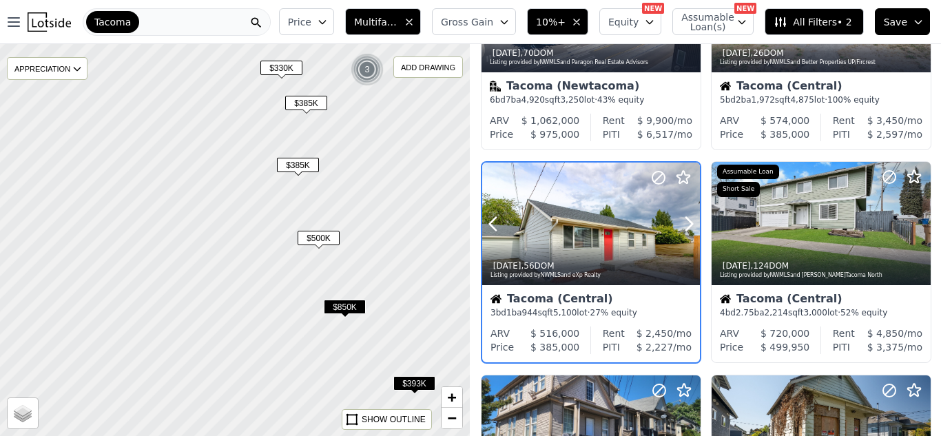
click at [552, 222] on div at bounding box center [591, 224] width 218 height 123
click at [349, 302] on span "$850K" at bounding box center [345, 307] width 42 height 14
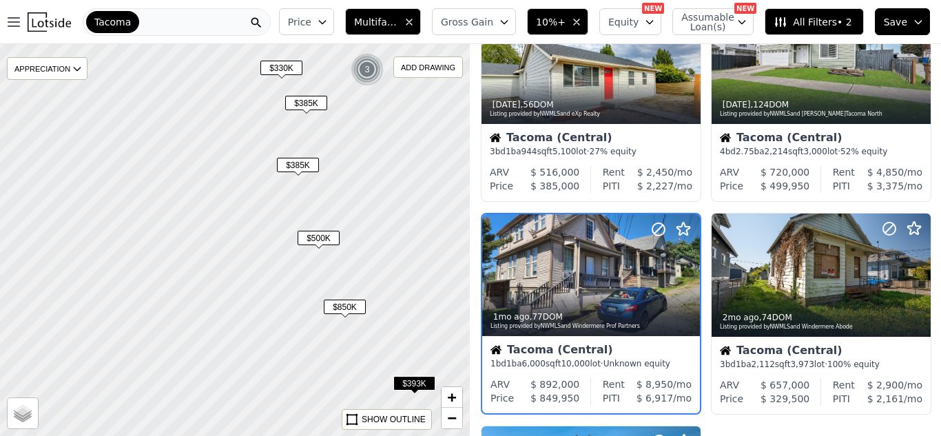
scroll to position [559, 0]
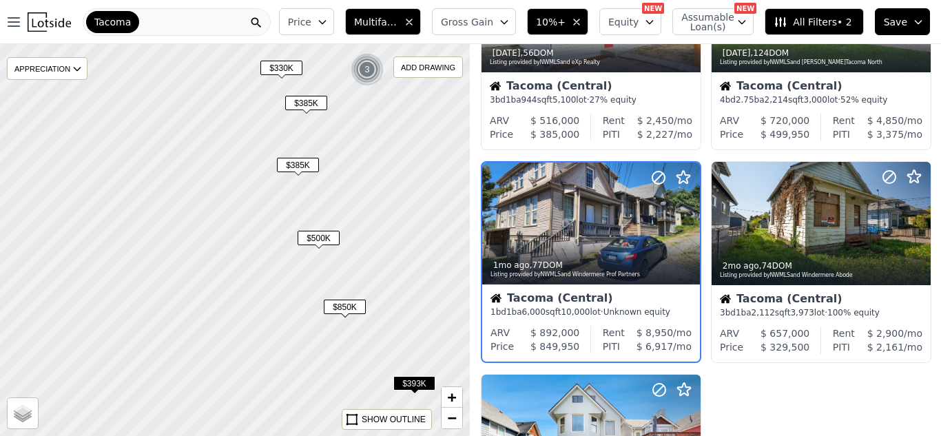
click at [563, 305] on div "Tacoma (Central)" at bounding box center [590, 300] width 201 height 14
click at [423, 384] on span "$393K" at bounding box center [414, 383] width 42 height 14
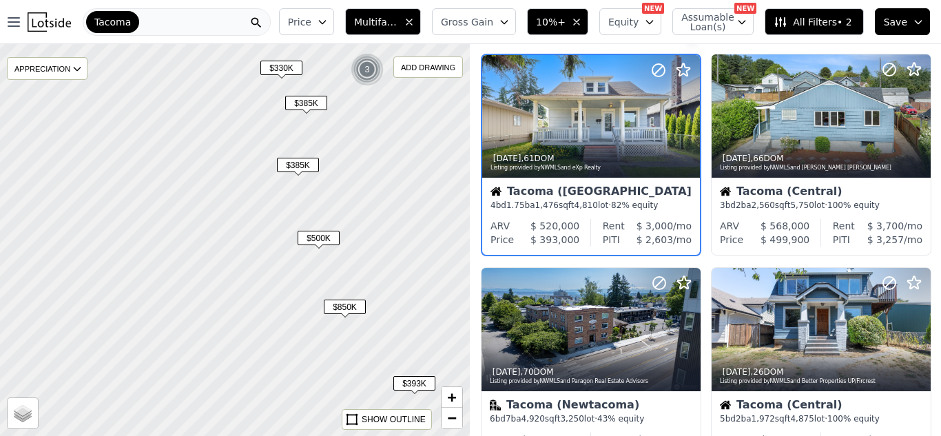
scroll to position [0, 0]
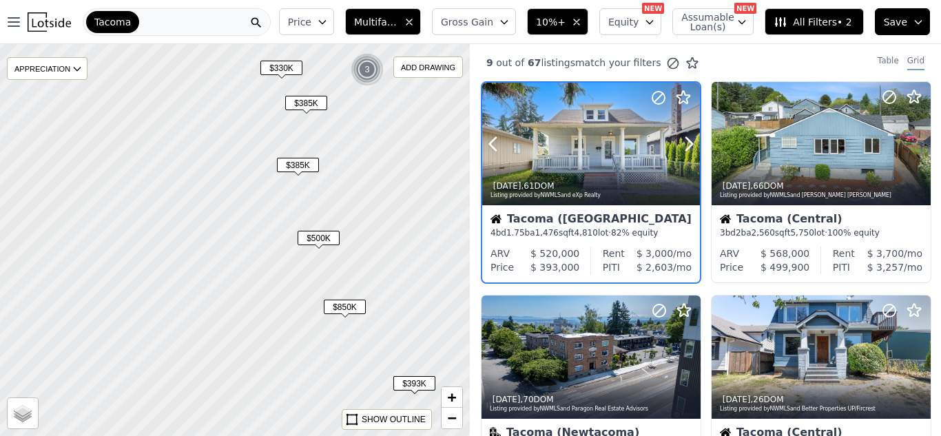
click at [647, 182] on div "2d ago , 61 DOM" at bounding box center [591, 185] width 203 height 11
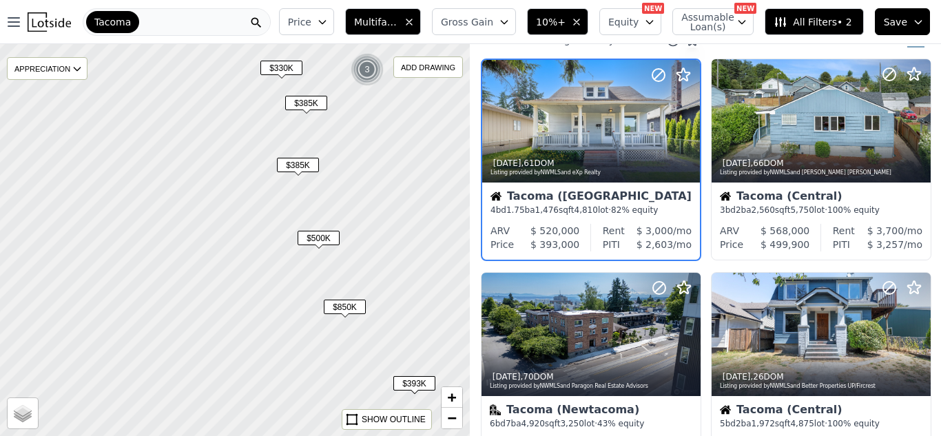
scroll to position [24, 0]
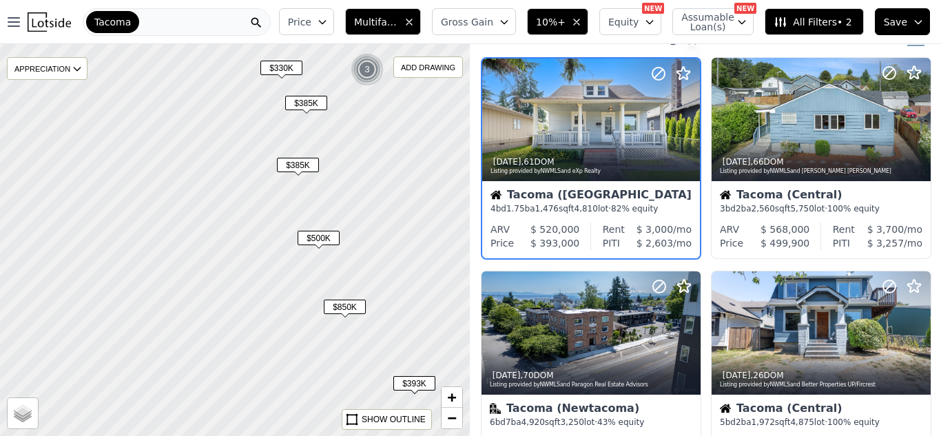
click at [614, 242] on div "PITI" at bounding box center [611, 243] width 17 height 14
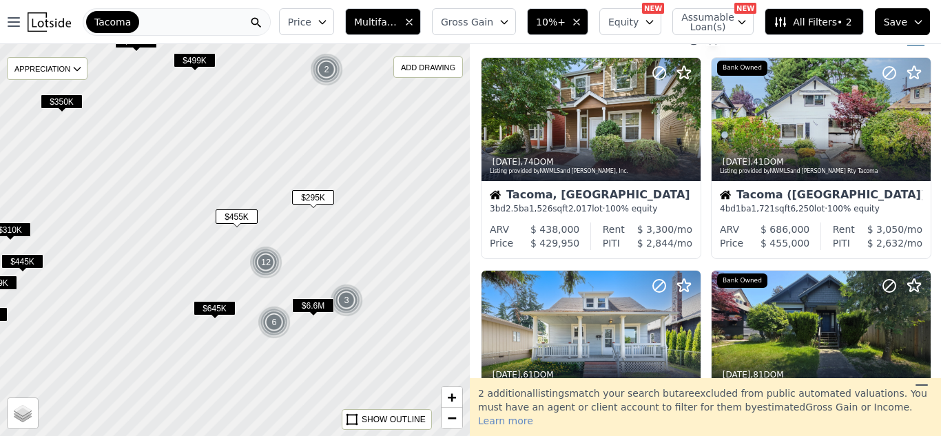
drag, startPoint x: 421, startPoint y: 219, endPoint x: 298, endPoint y: 211, distance: 122.8
click at [298, 211] on div at bounding box center [234, 240] width 563 height 470
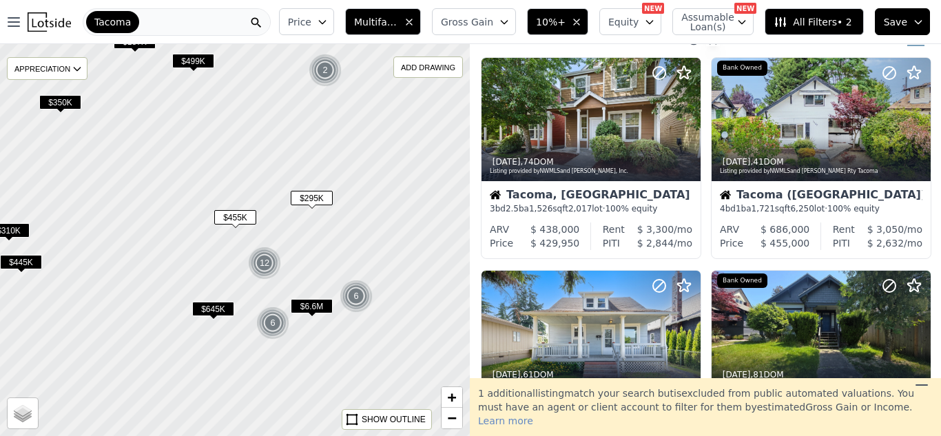
click at [216, 304] on span "$645K" at bounding box center [213, 309] width 42 height 14
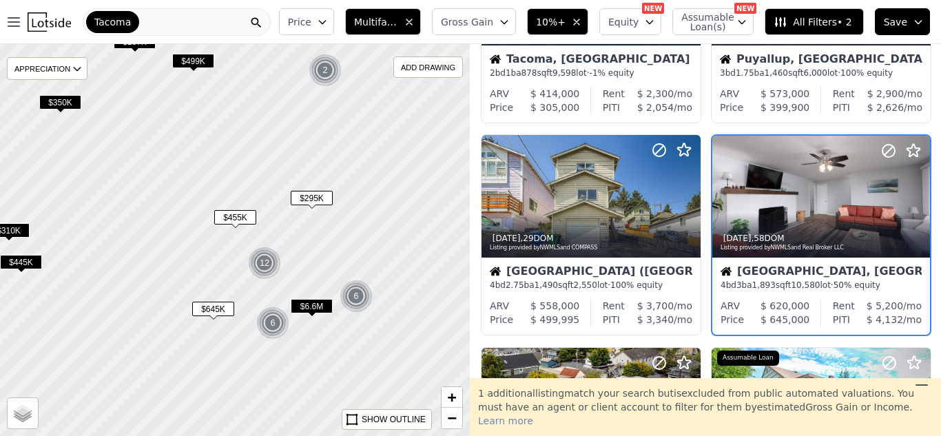
scroll to position [816, 0]
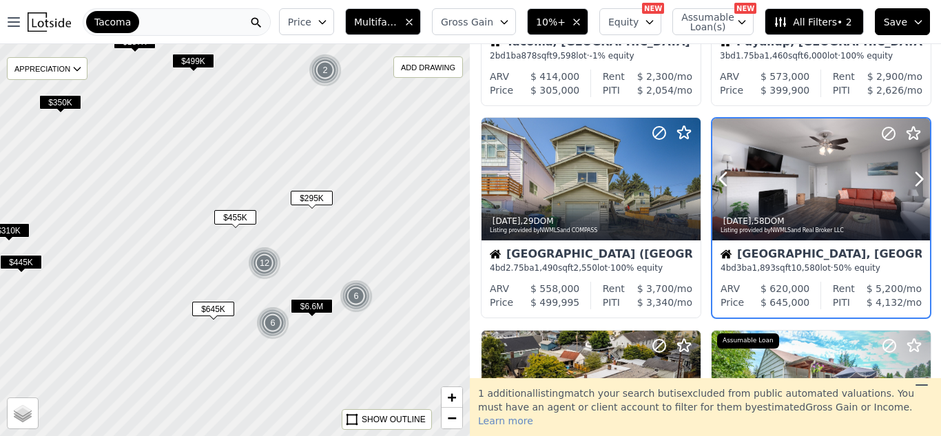
click at [799, 178] on div at bounding box center [821, 179] width 218 height 123
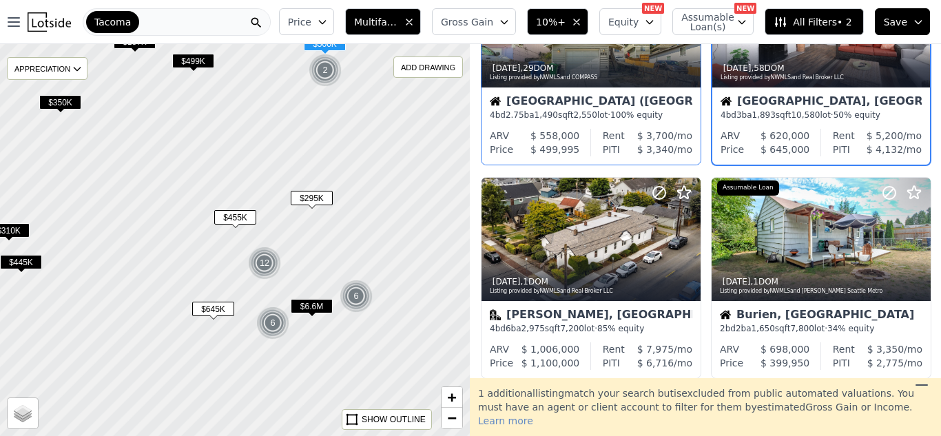
scroll to position [964, 0]
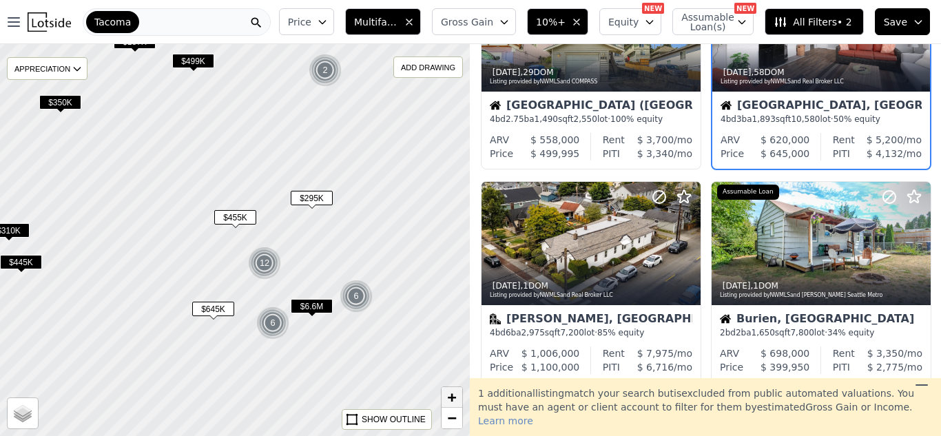
click at [456, 396] on span "+" at bounding box center [452, 396] width 9 height 17
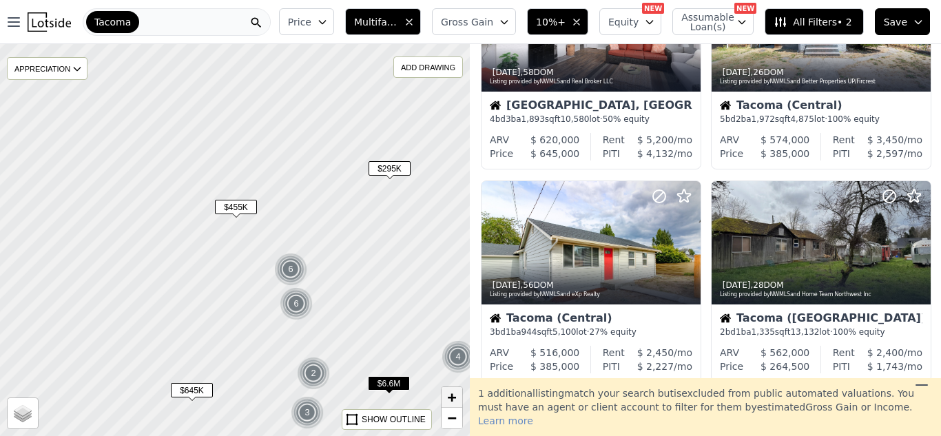
click at [454, 390] on span "+" at bounding box center [452, 396] width 9 height 17
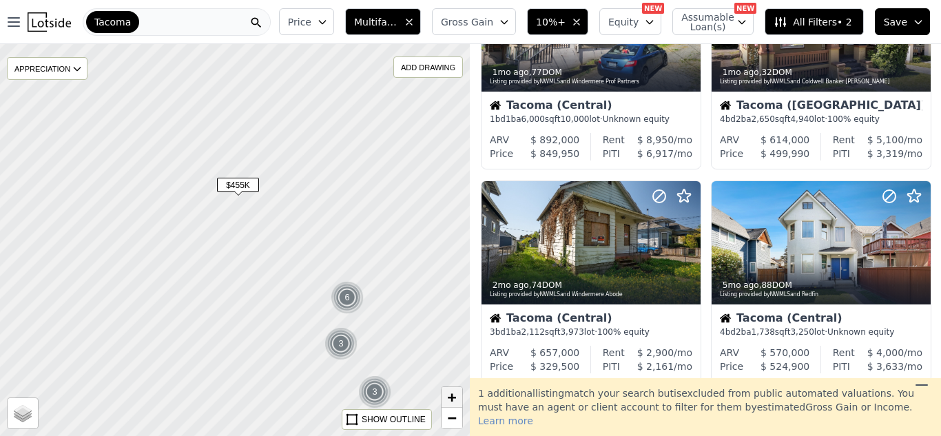
scroll to position [539, 0]
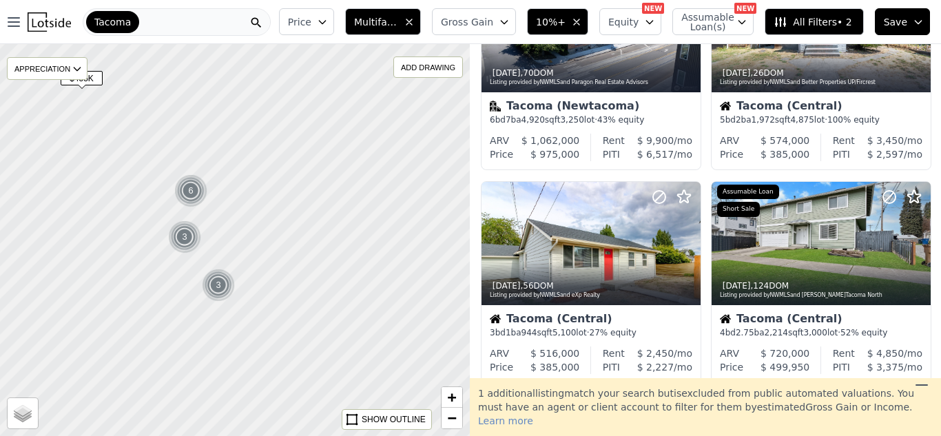
drag, startPoint x: 386, startPoint y: 299, endPoint x: 219, endPoint y: 165, distance: 214.1
click at [219, 165] on div at bounding box center [234, 240] width 563 height 470
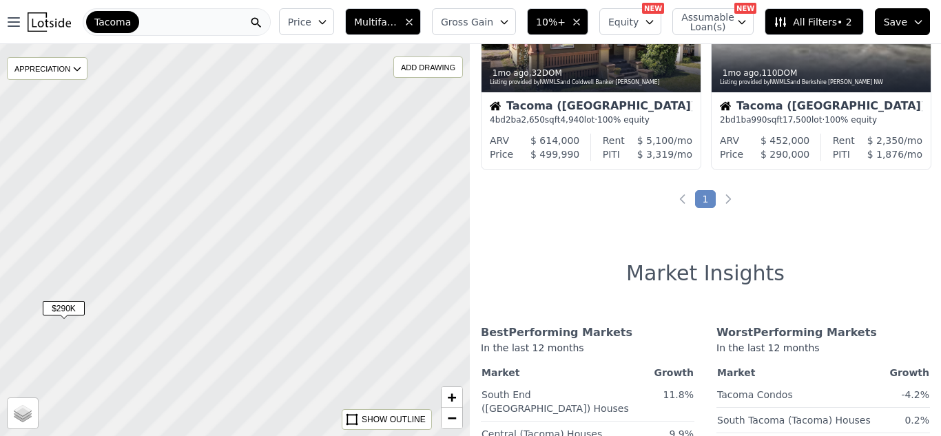
scroll to position [113, 0]
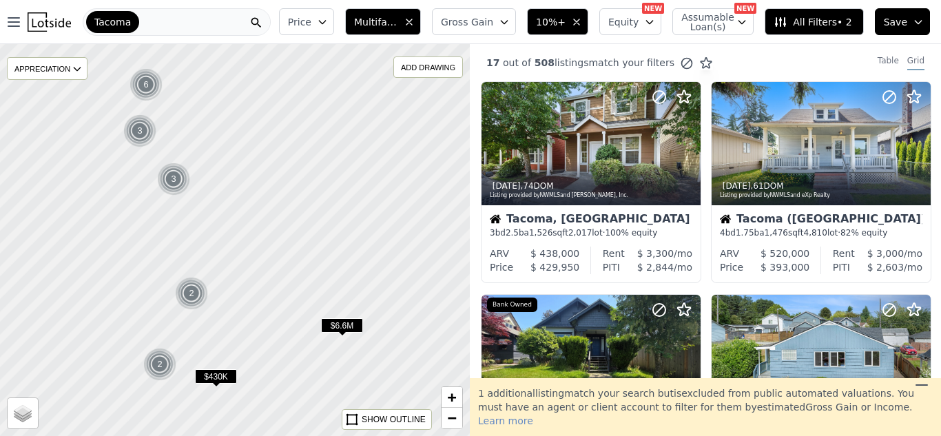
click at [209, 373] on span "$430K" at bounding box center [216, 376] width 42 height 14
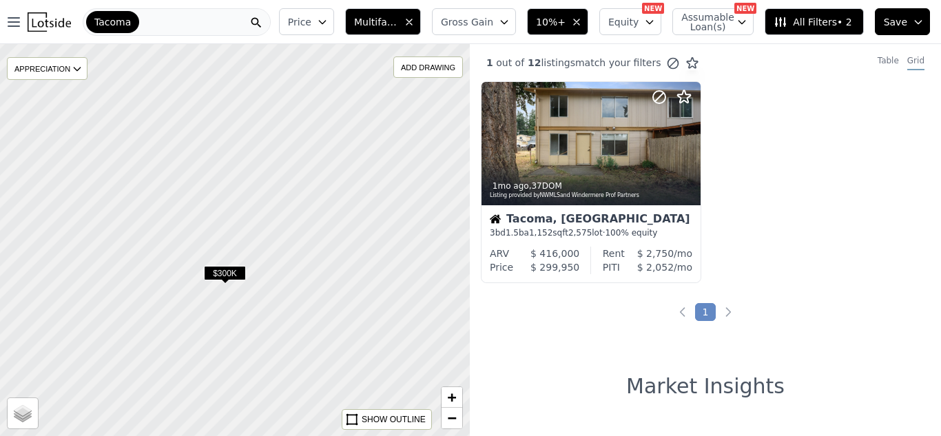
drag, startPoint x: 189, startPoint y: 303, endPoint x: 165, endPoint y: 193, distance: 112.7
click at [165, 193] on div at bounding box center [234, 240] width 563 height 470
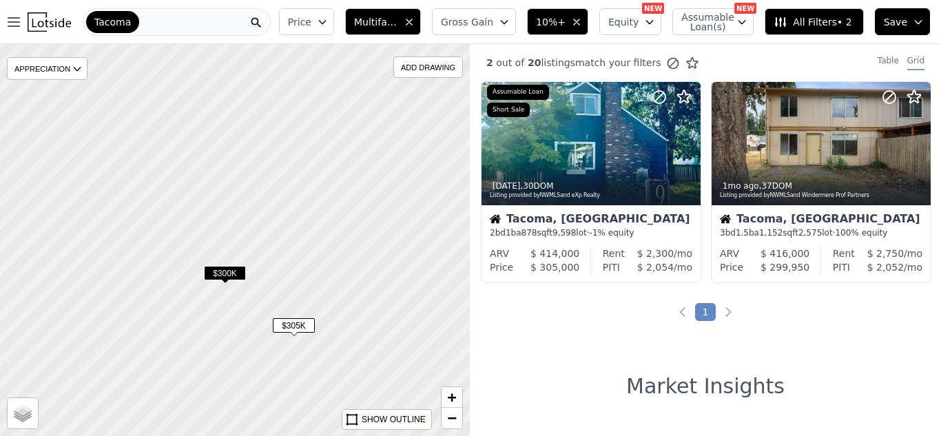
click at [220, 271] on span "$300K" at bounding box center [225, 273] width 42 height 14
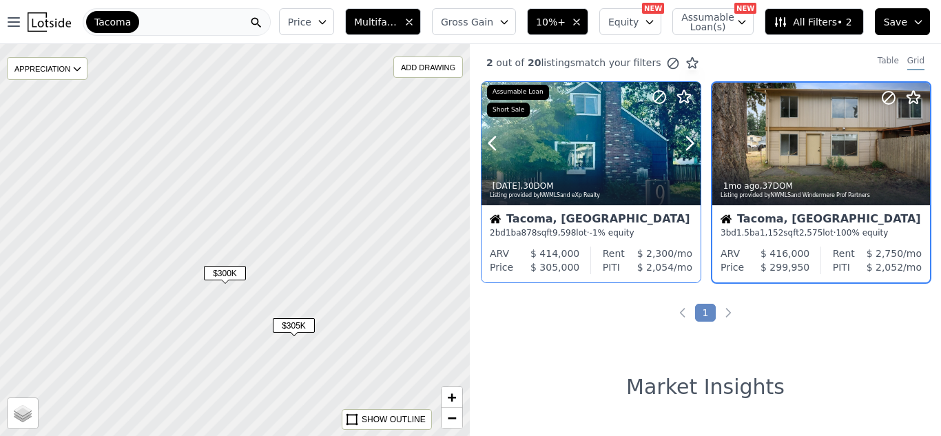
click at [584, 137] on div at bounding box center [590, 143] width 219 height 123
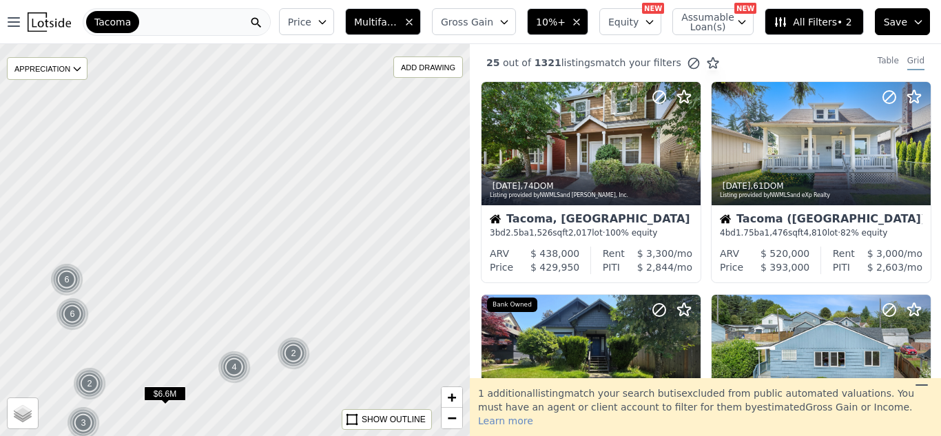
drag, startPoint x: 351, startPoint y: 126, endPoint x: 213, endPoint y: 347, distance: 260.5
click at [213, 347] on div at bounding box center [234, 240] width 563 height 470
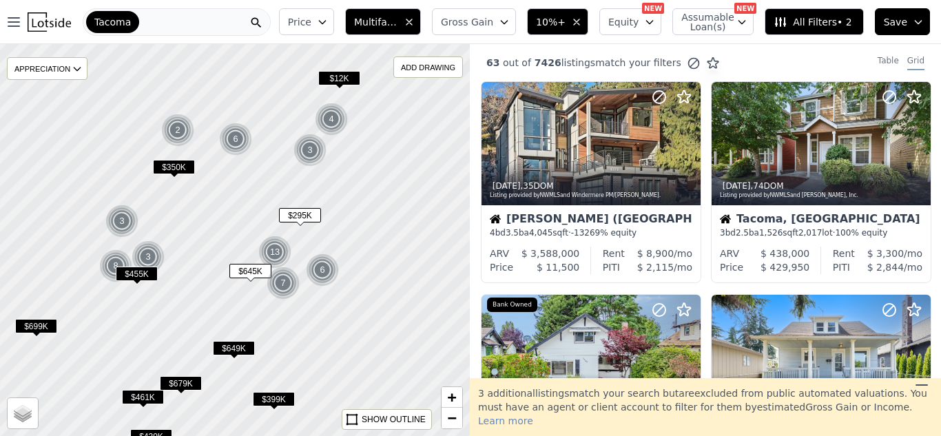
drag, startPoint x: 339, startPoint y: 118, endPoint x: 338, endPoint y: 152, distance: 33.1
click at [338, 152] on div at bounding box center [234, 241] width 563 height 470
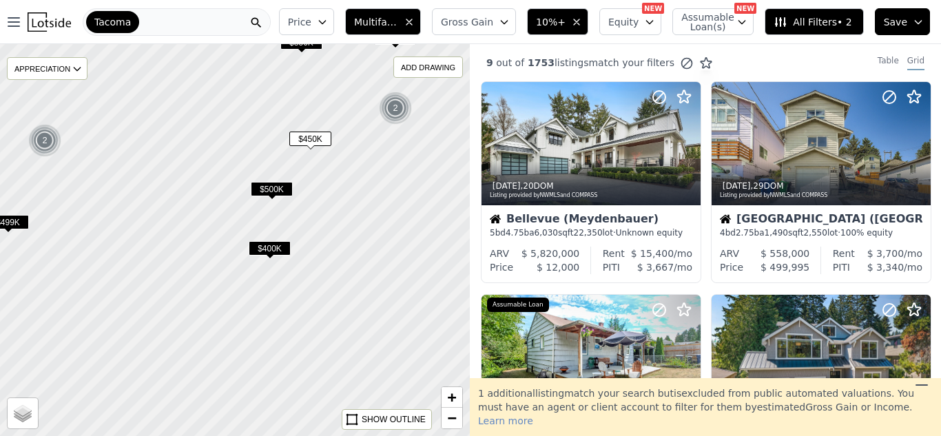
click at [265, 245] on span "$400K" at bounding box center [270, 248] width 42 height 14
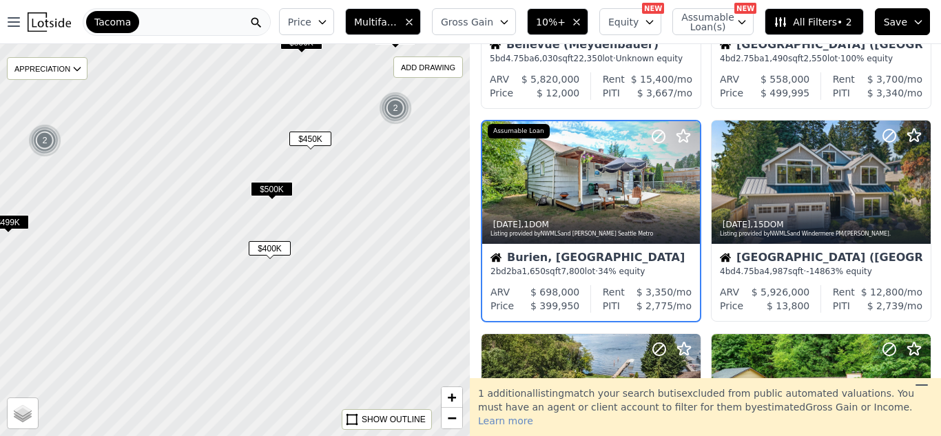
scroll to position [177, 0]
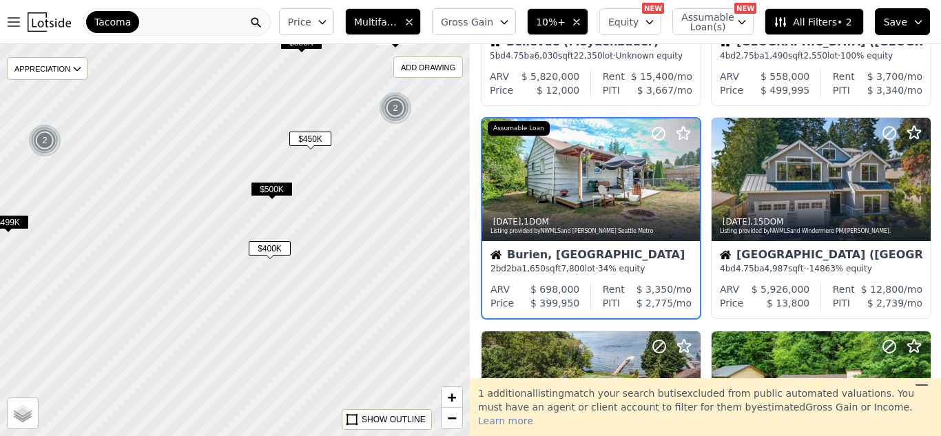
click at [265, 245] on span "$400K" at bounding box center [270, 248] width 42 height 14
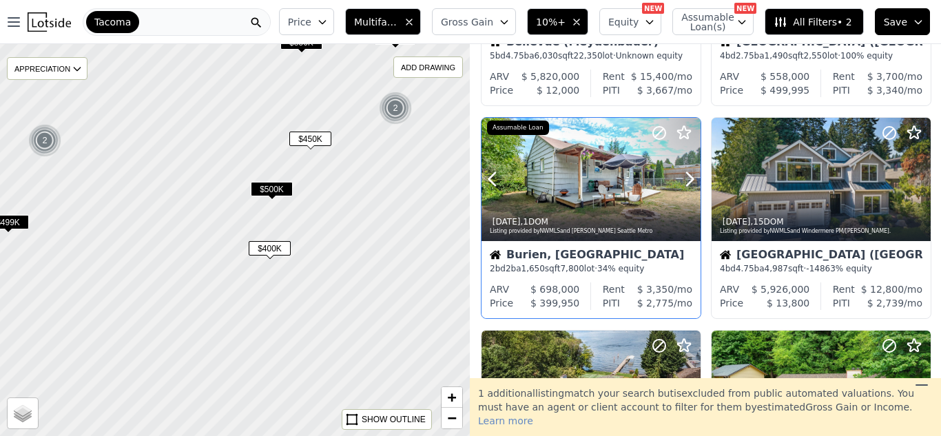
click at [550, 172] on div at bounding box center [590, 179] width 219 height 123
click at [259, 252] on span "$400K" at bounding box center [270, 248] width 42 height 14
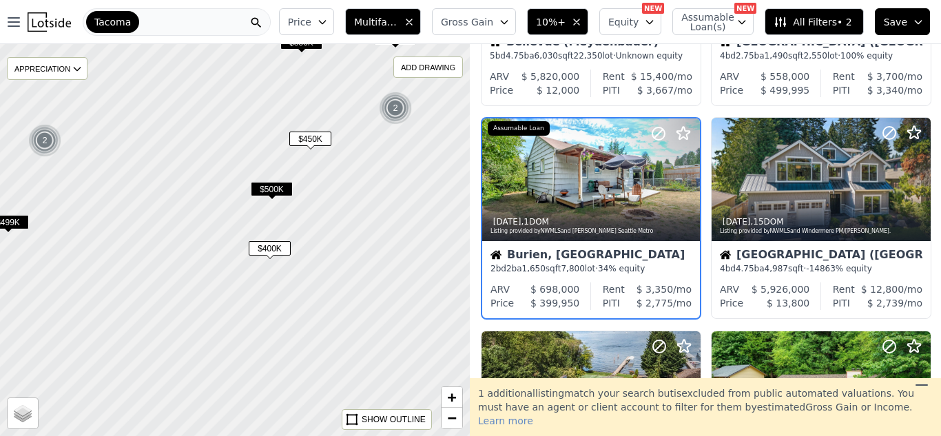
click at [276, 189] on span "$500K" at bounding box center [272, 189] width 42 height 14
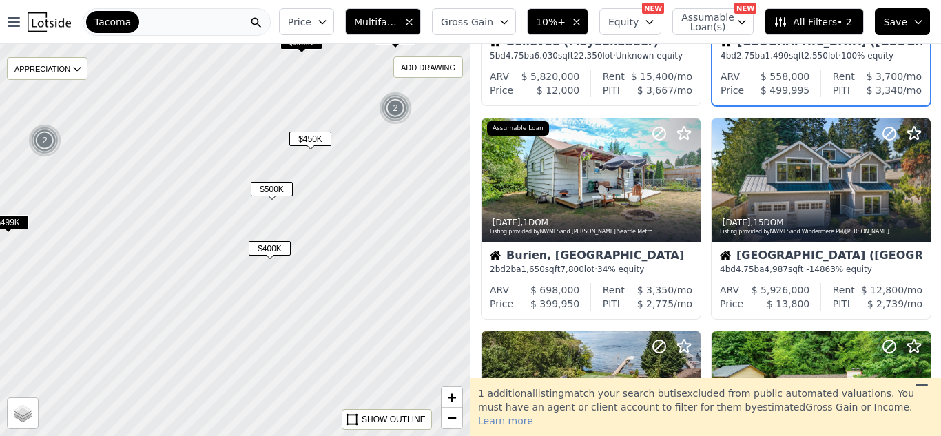
scroll to position [0, 0]
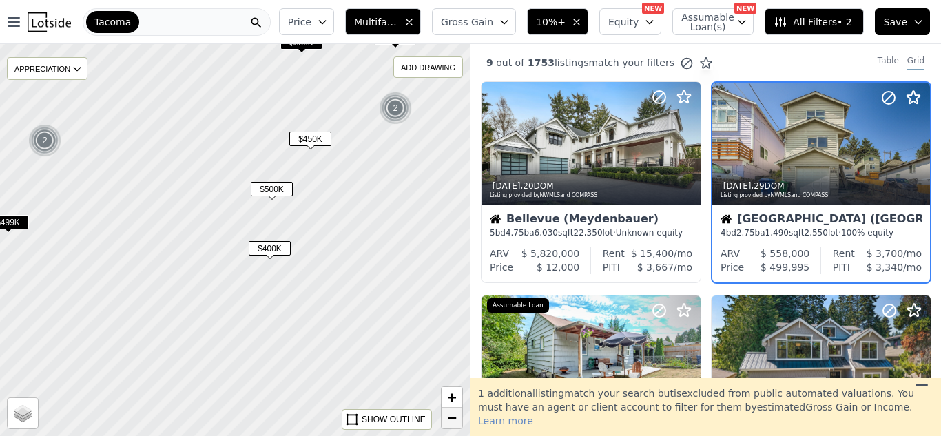
click at [448, 423] on span "−" at bounding box center [452, 417] width 9 height 17
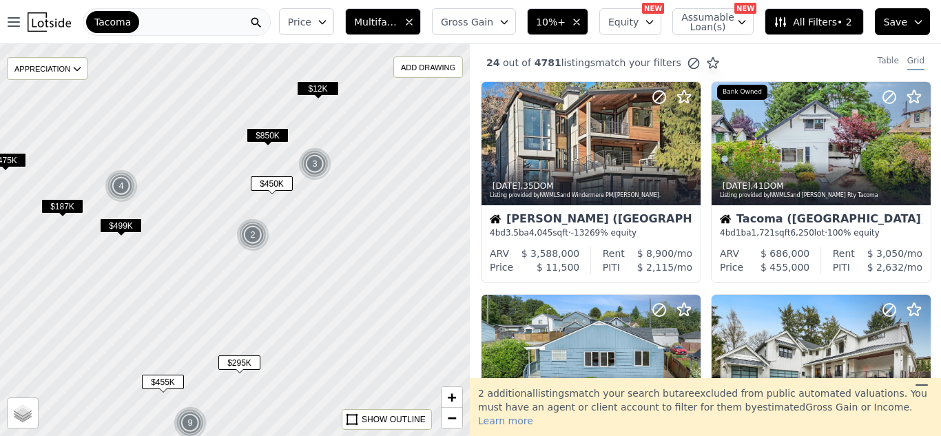
click at [335, 147] on div at bounding box center [234, 240] width 563 height 470
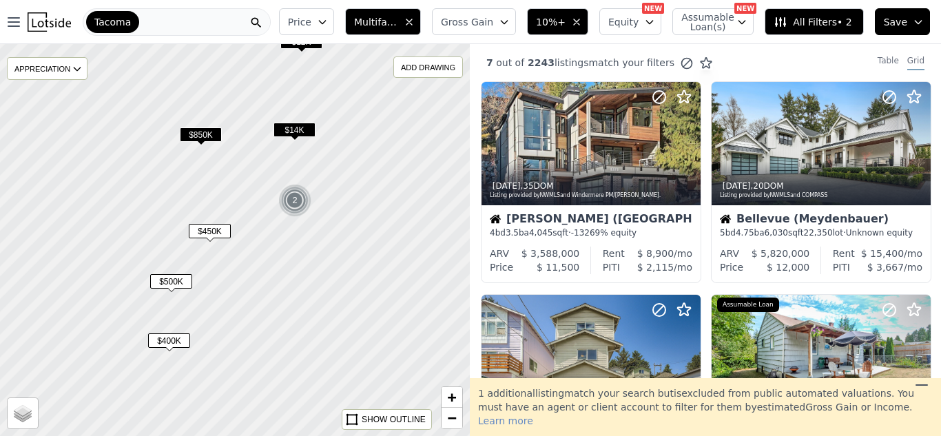
click at [317, 177] on div at bounding box center [234, 240] width 563 height 470
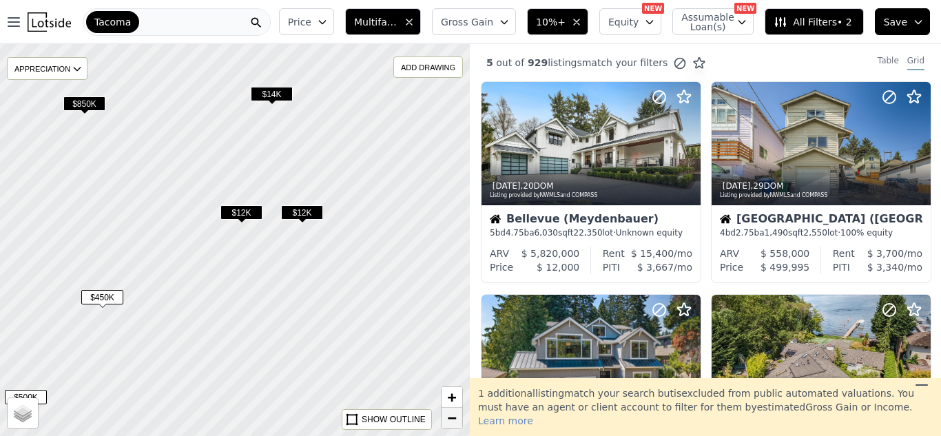
click at [450, 422] on span "−" at bounding box center [452, 417] width 9 height 17
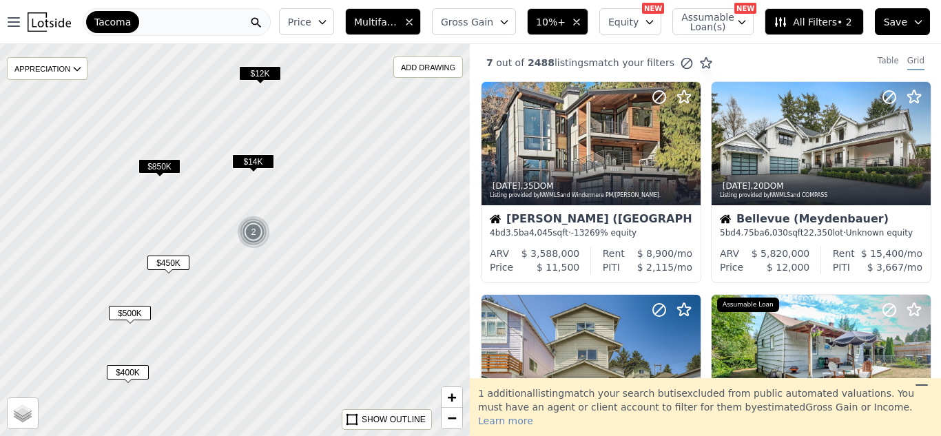
click at [163, 166] on span "$850K" at bounding box center [159, 166] width 42 height 14
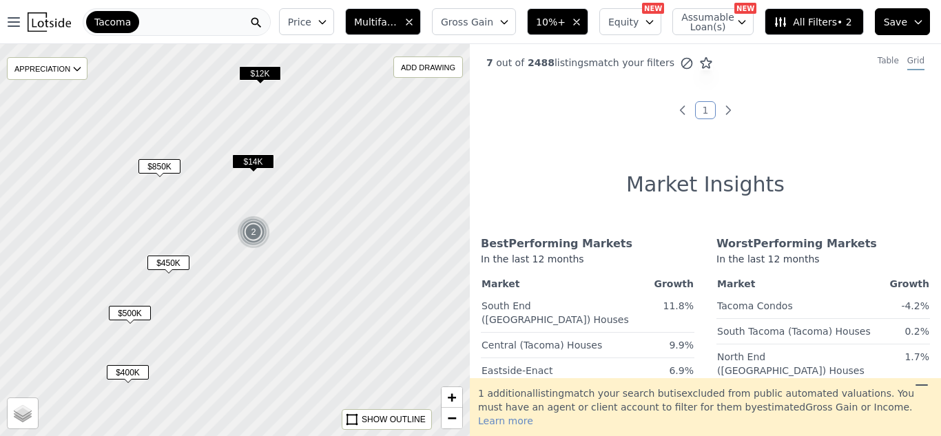
click at [163, 166] on span "$850K" at bounding box center [159, 166] width 42 height 14
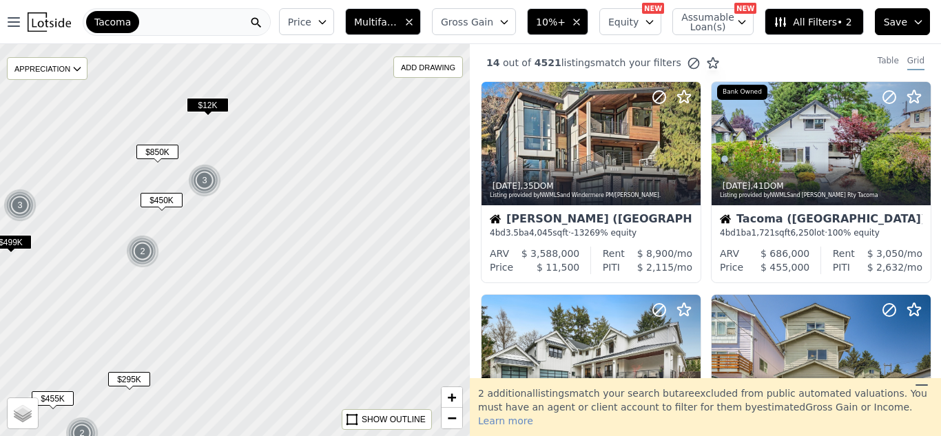
click at [160, 153] on span "$850K" at bounding box center [157, 152] width 42 height 14
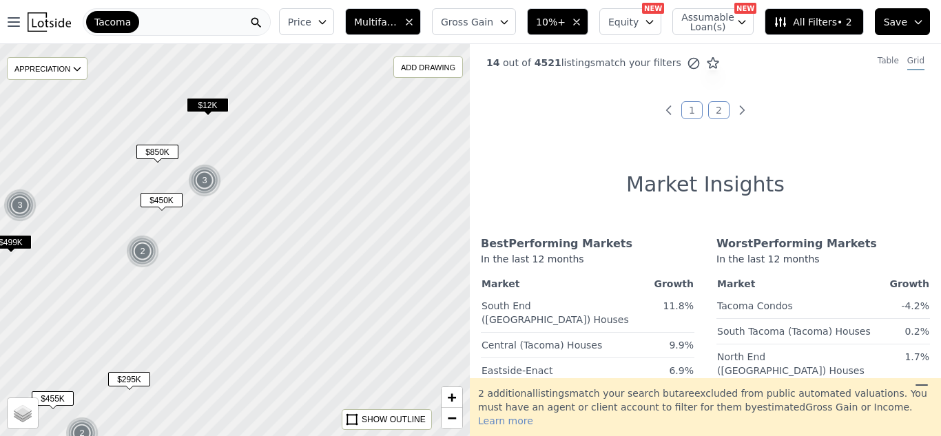
click at [160, 153] on span "$850K" at bounding box center [157, 152] width 42 height 14
click at [202, 102] on span "$12K" at bounding box center [208, 105] width 42 height 14
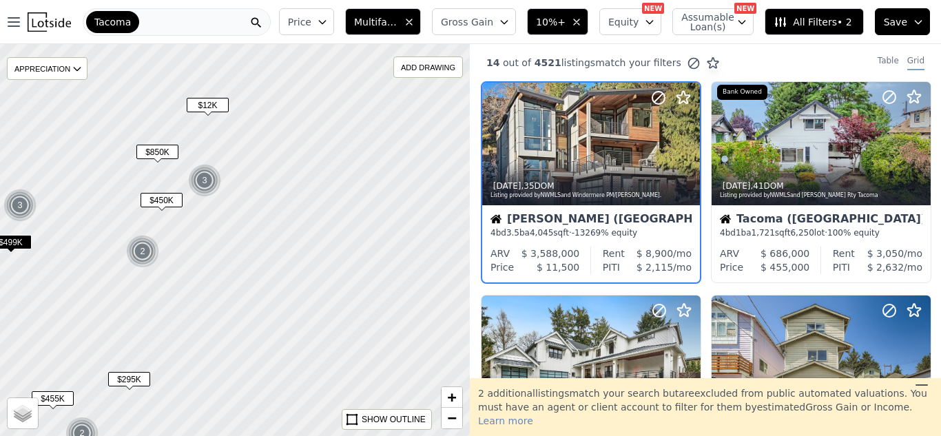
click at [161, 154] on span "$850K" at bounding box center [157, 152] width 42 height 14
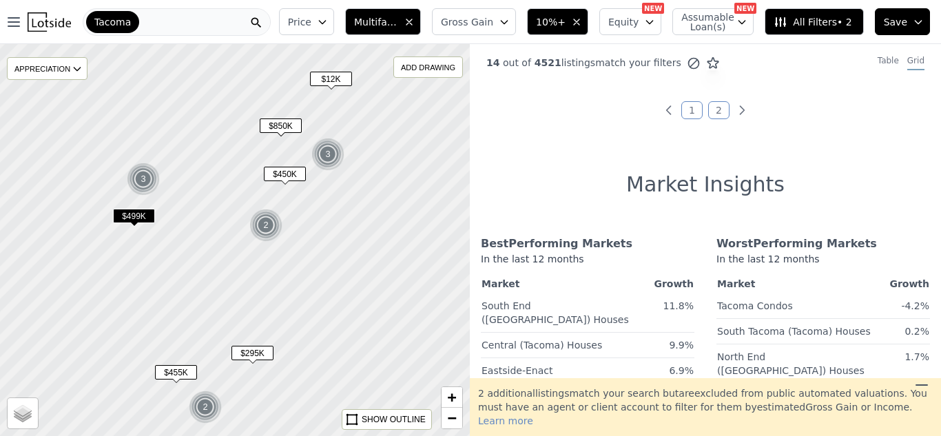
drag, startPoint x: 256, startPoint y: 272, endPoint x: 379, endPoint y: 246, distance: 126.0
click at [379, 246] on div at bounding box center [234, 240] width 563 height 470
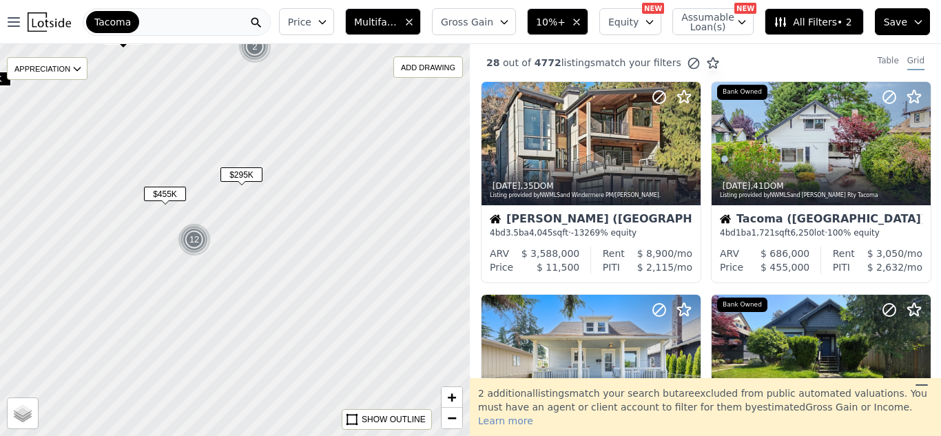
drag, startPoint x: 278, startPoint y: 305, endPoint x: 267, endPoint y: 127, distance: 178.7
click at [267, 127] on div at bounding box center [234, 240] width 563 height 470
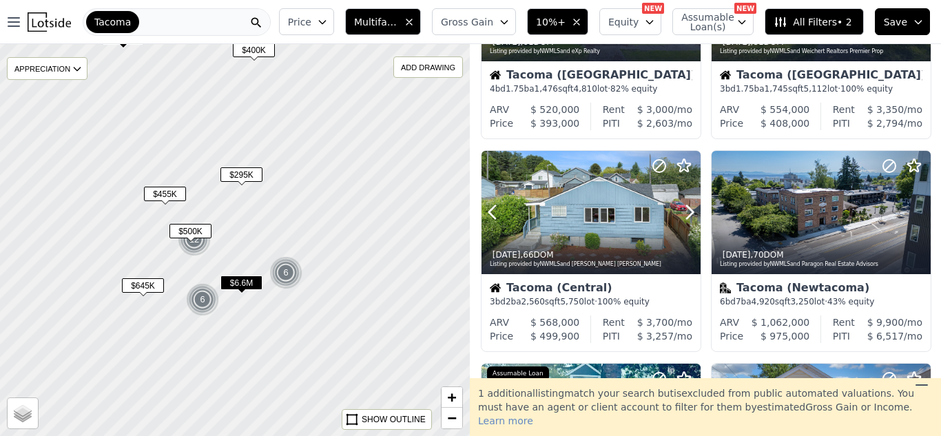
scroll to position [356, 0]
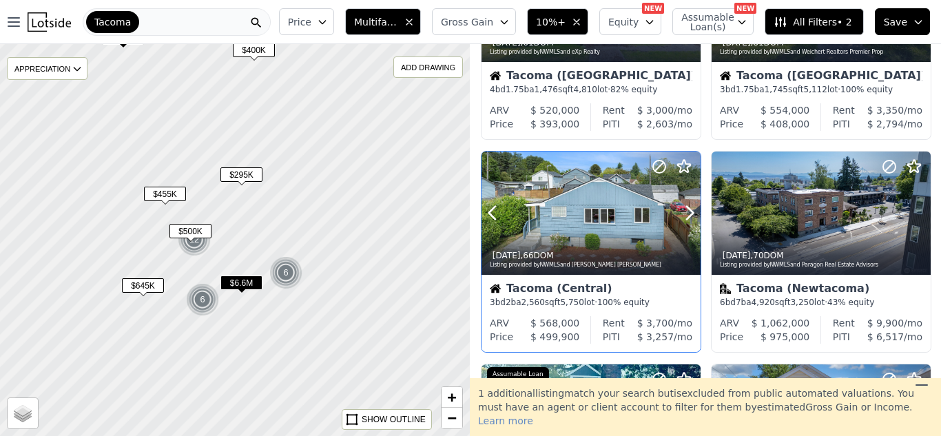
click at [580, 222] on div at bounding box center [590, 213] width 219 height 123
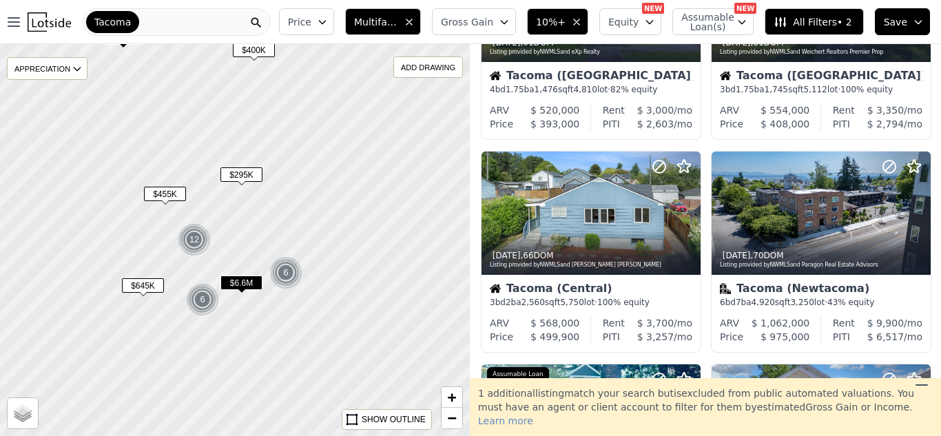
click at [398, 23] on span "Multifamily, House" at bounding box center [376, 22] width 44 height 14
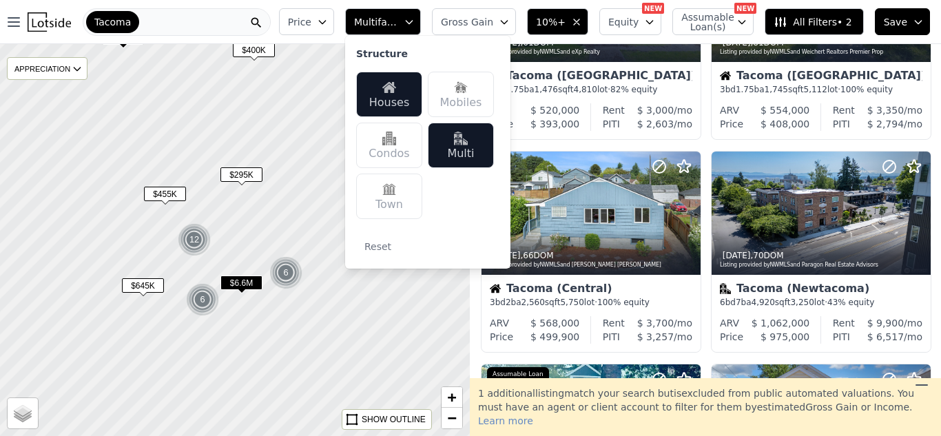
click at [481, 145] on div "Multi" at bounding box center [461, 145] width 66 height 45
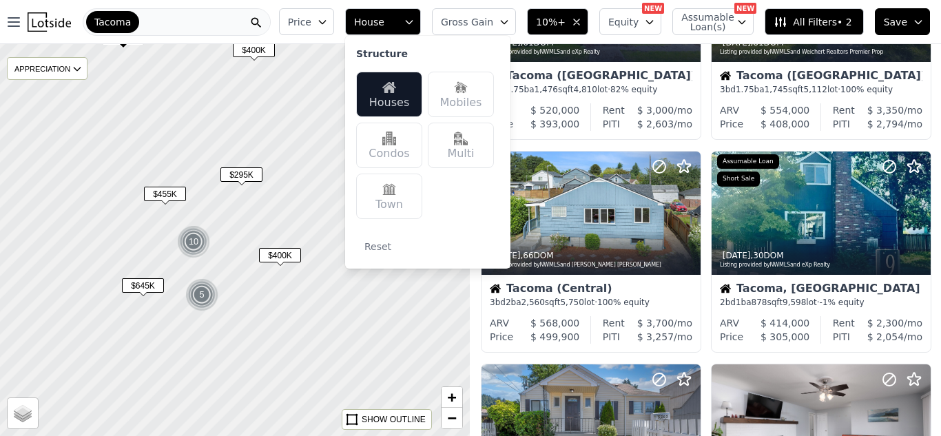
click at [532, 9] on div "Price House Structure Houses Mobiles Condos Multi Town Reset Gross Gain 10%+ Eq…" at bounding box center [606, 22] width 667 height 44
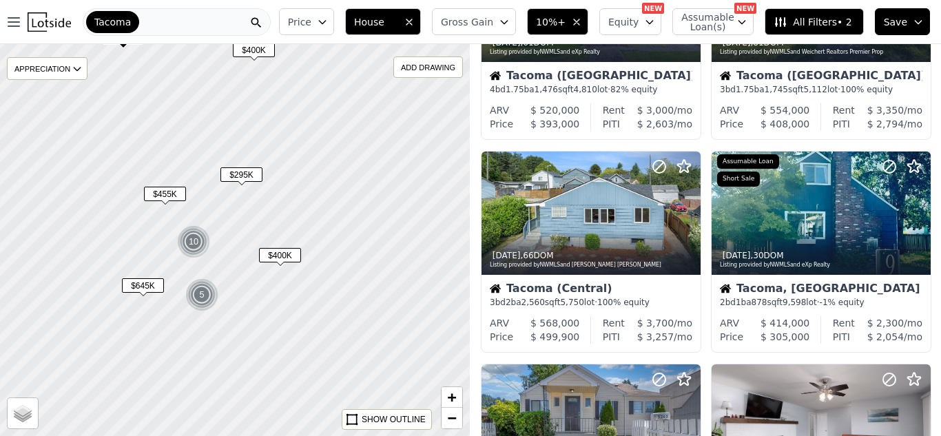
click at [510, 19] on icon "button" at bounding box center [504, 22] width 11 height 11
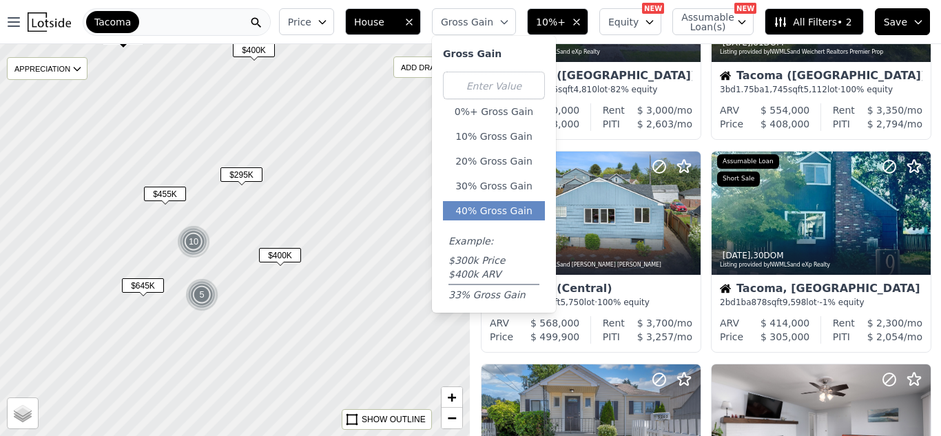
click at [525, 208] on button "40% Gross Gain" at bounding box center [494, 210] width 102 height 19
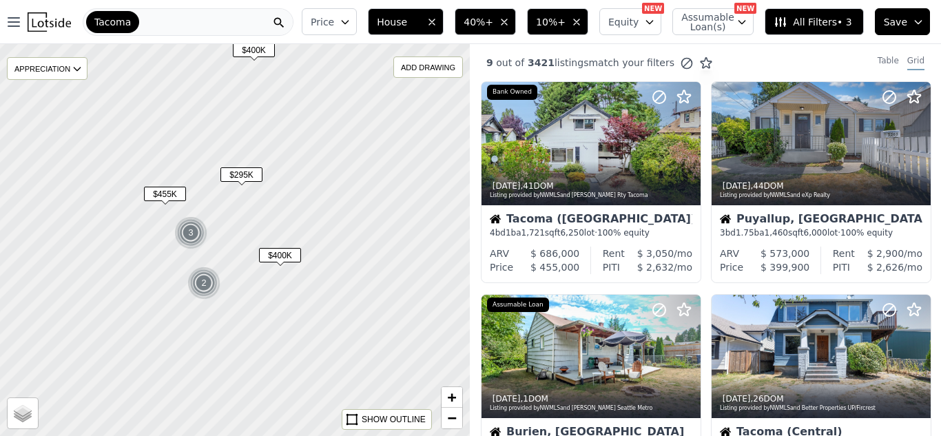
click at [582, 23] on icon "button" at bounding box center [576, 22] width 11 height 11
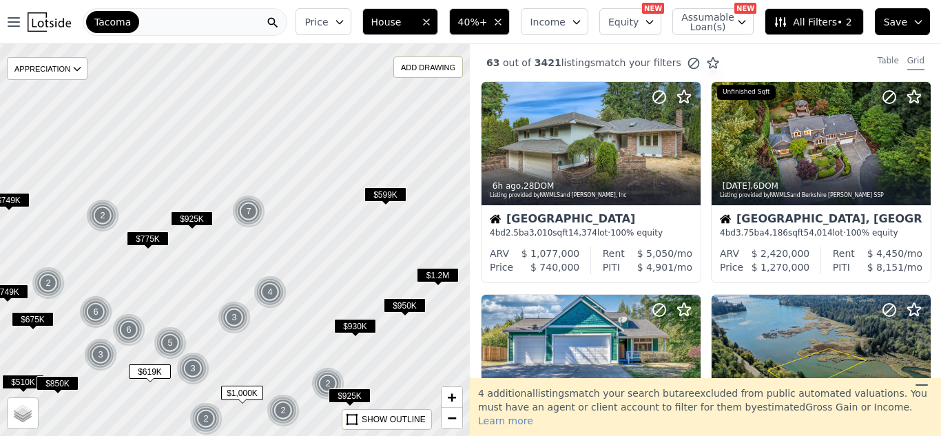
drag, startPoint x: 336, startPoint y: 173, endPoint x: 339, endPoint y: 324, distance: 150.9
click at [339, 324] on div at bounding box center [234, 240] width 563 height 470
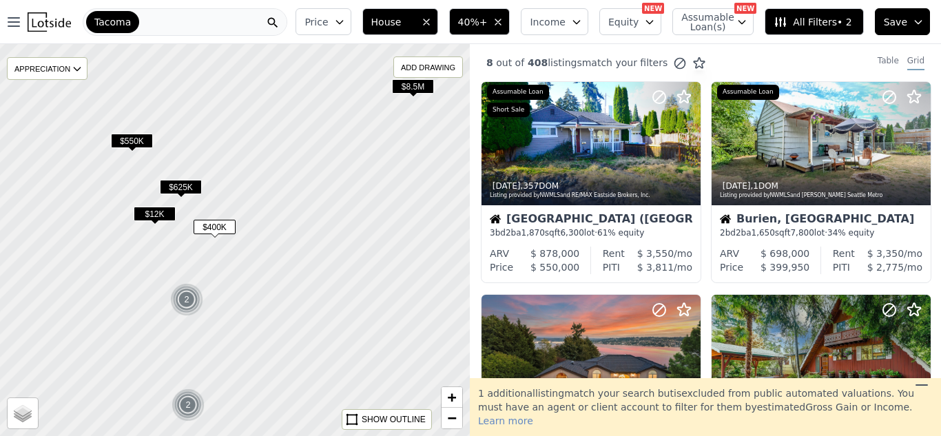
click at [218, 230] on span "$400K" at bounding box center [215, 227] width 42 height 14
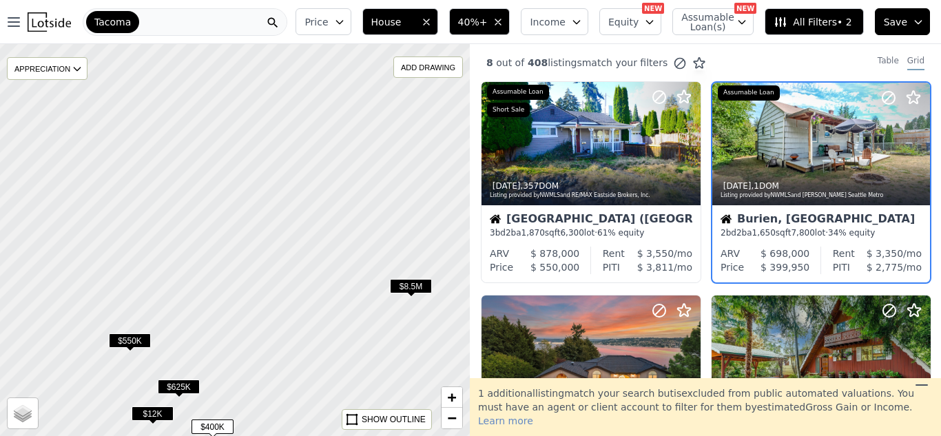
drag, startPoint x: 280, startPoint y: 178, endPoint x: 278, endPoint y: 378, distance: 200.5
click at [278, 378] on div at bounding box center [234, 240] width 563 height 470
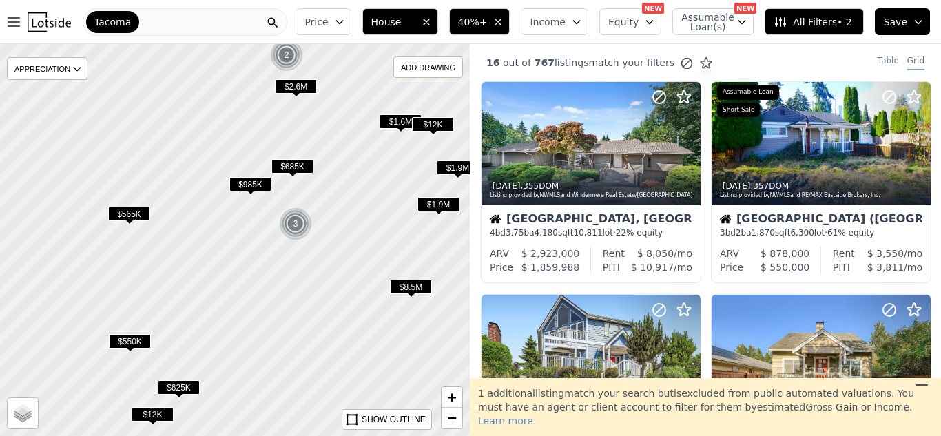
click at [294, 164] on span "$685K" at bounding box center [292, 166] width 42 height 14
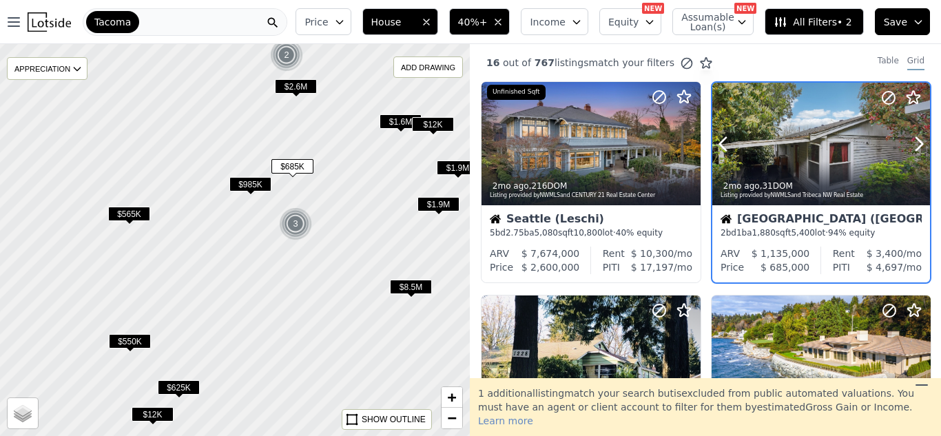
click at [838, 153] on div at bounding box center [821, 144] width 218 height 123
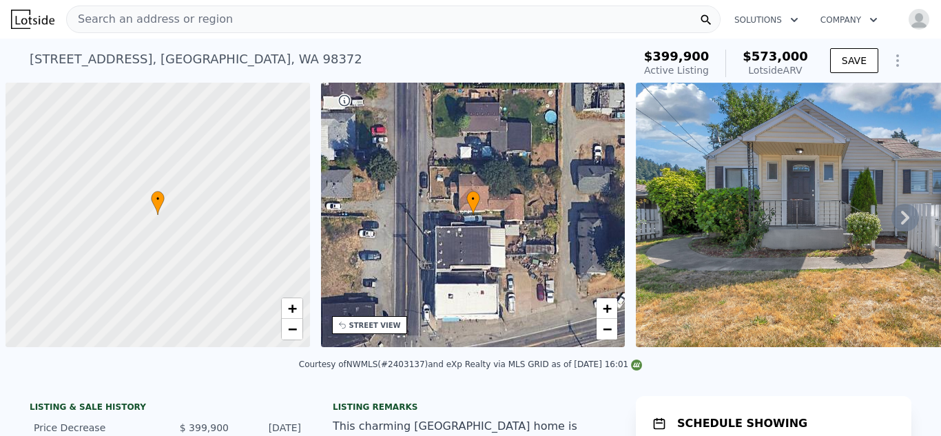
scroll to position [0, 6]
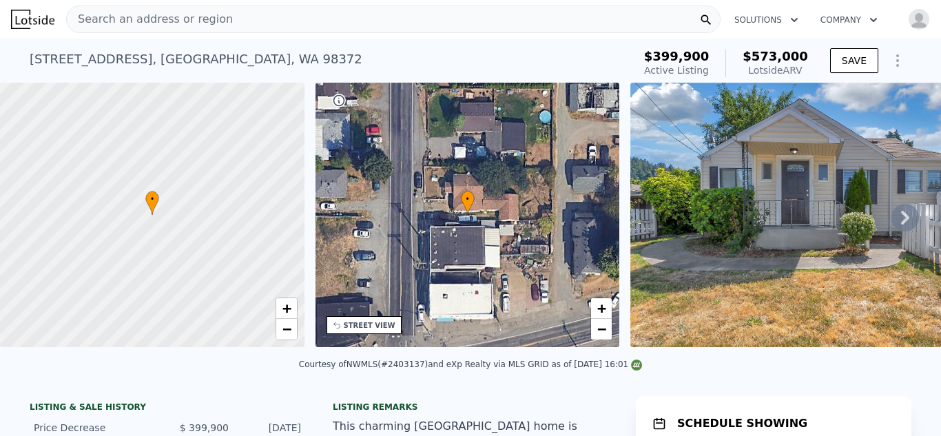
click at [381, 318] on div "STREET VIEW" at bounding box center [364, 325] width 75 height 18
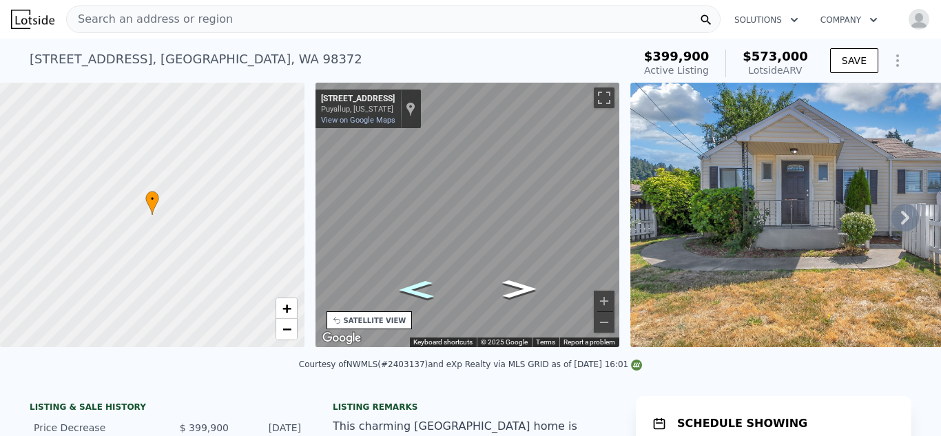
click at [417, 296] on icon "Go North, Milwaukee Ave E" at bounding box center [415, 289] width 65 height 27
click at [514, 285] on icon "Go South, Milwaukee Ave E" at bounding box center [518, 288] width 65 height 27
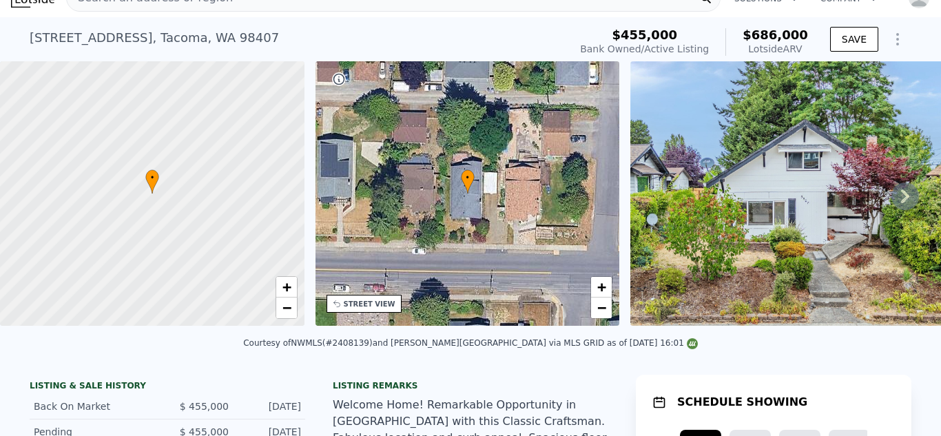
scroll to position [10, 0]
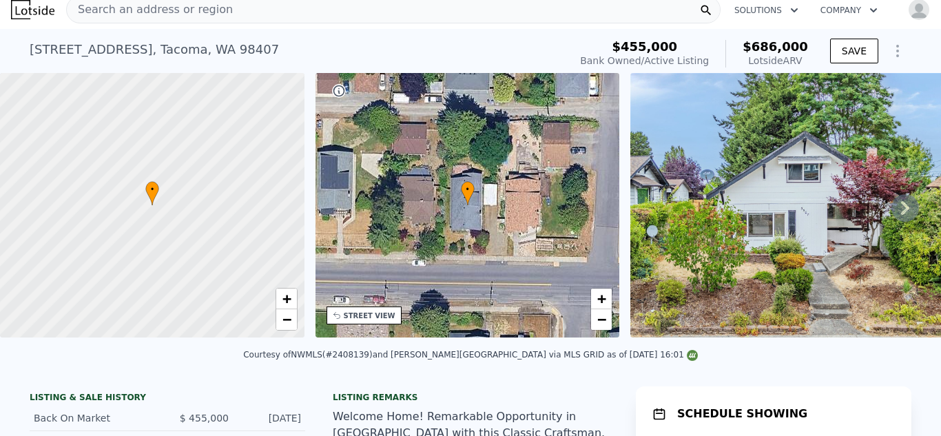
click at [909, 209] on icon at bounding box center [905, 208] width 28 height 28
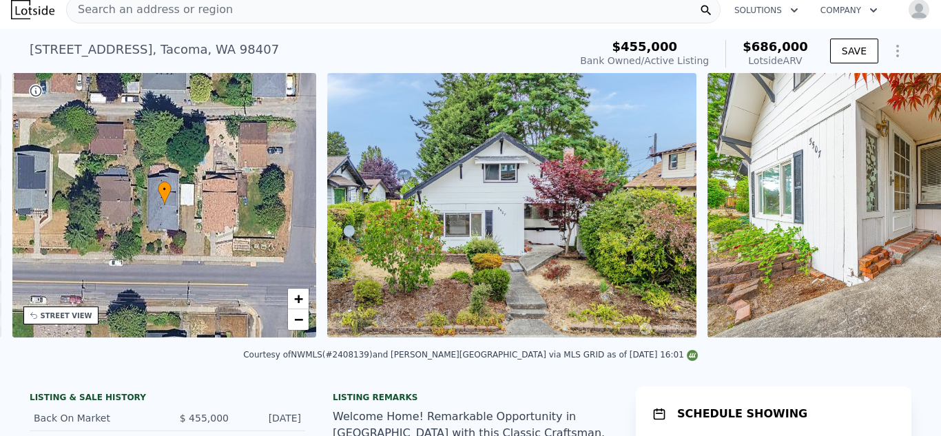
scroll to position [0, 321]
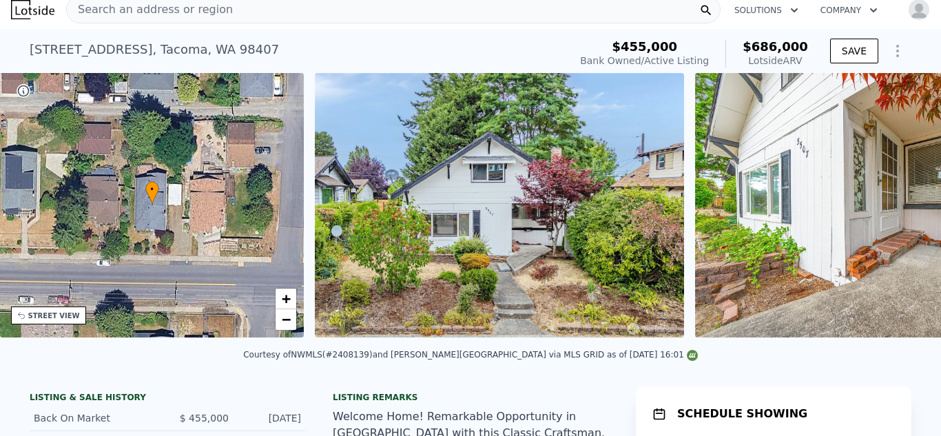
click at [909, 209] on img at bounding box center [893, 205] width 397 height 265
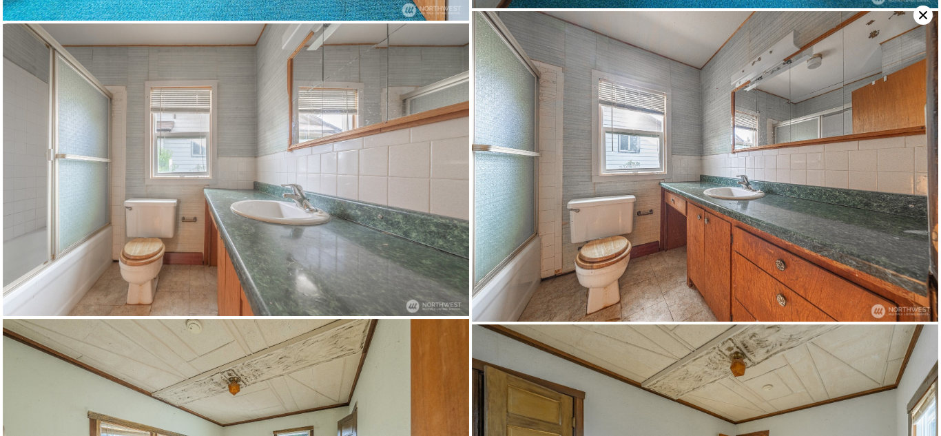
scroll to position [3102, 0]
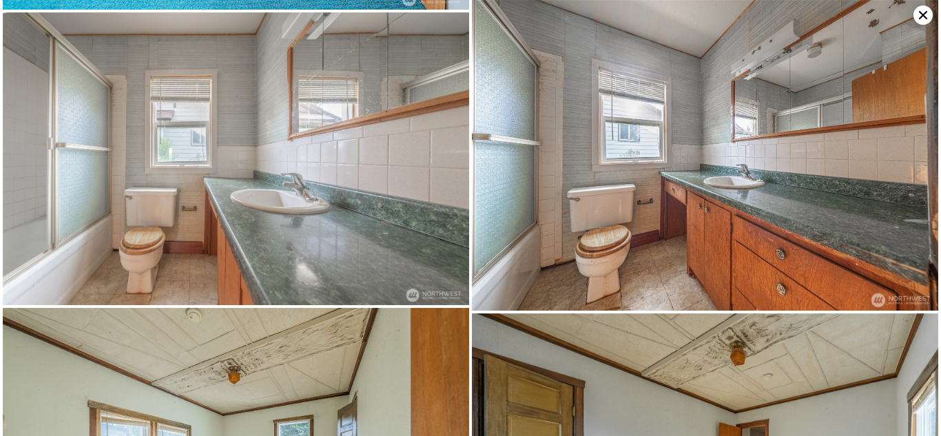
click at [920, 12] on icon at bounding box center [923, 15] width 8 height 8
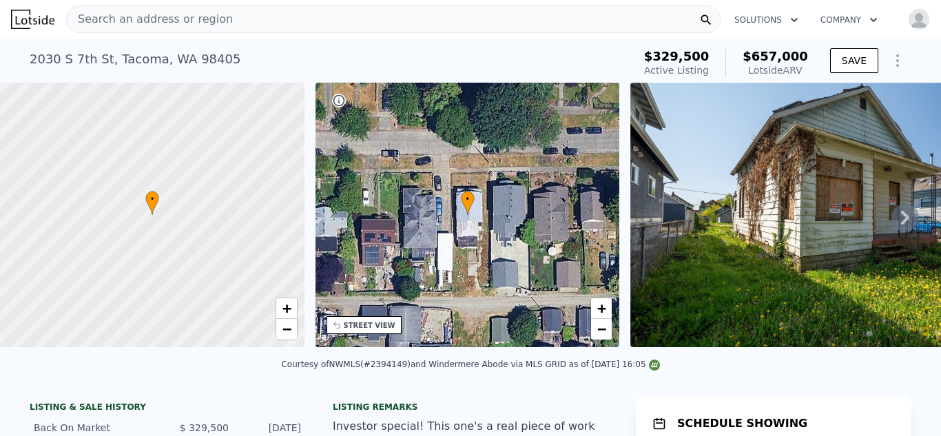
scroll to position [6, 0]
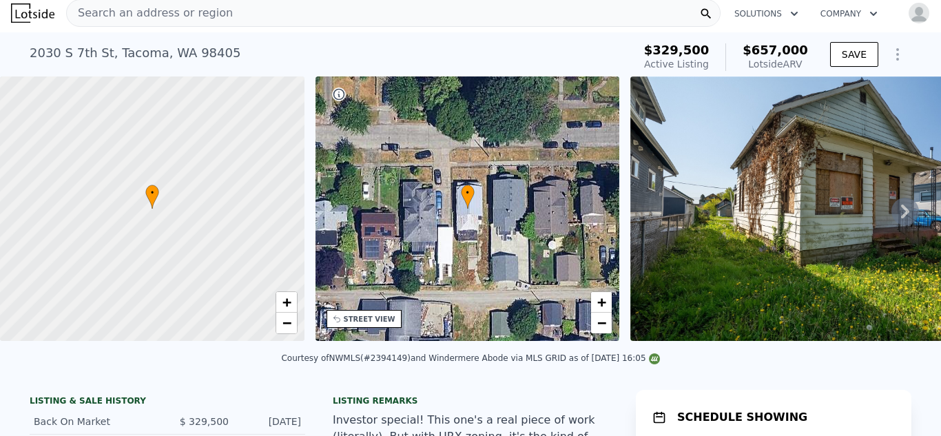
click at [363, 315] on div "STREET VIEW" at bounding box center [370, 319] width 52 height 10
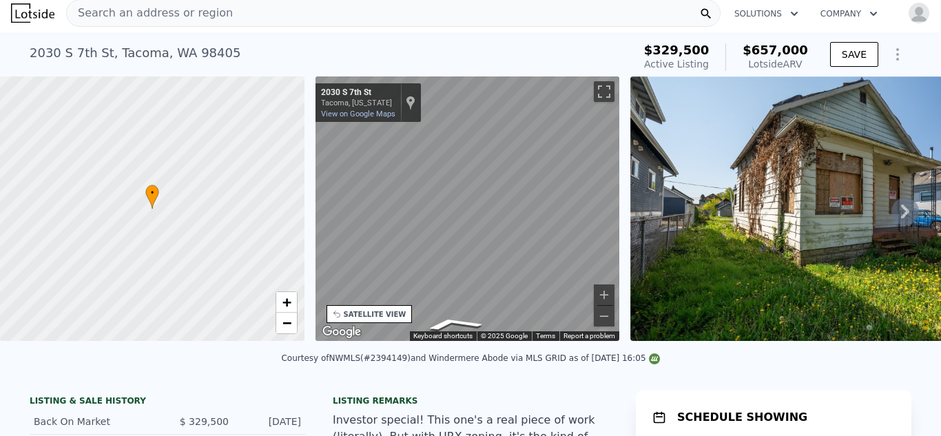
click at [636, 222] on div "• + − • + − STREET VIEW ← Move left → Move right ↑ Move up ↓ Move down + Zoom i…" at bounding box center [470, 210] width 941 height 269
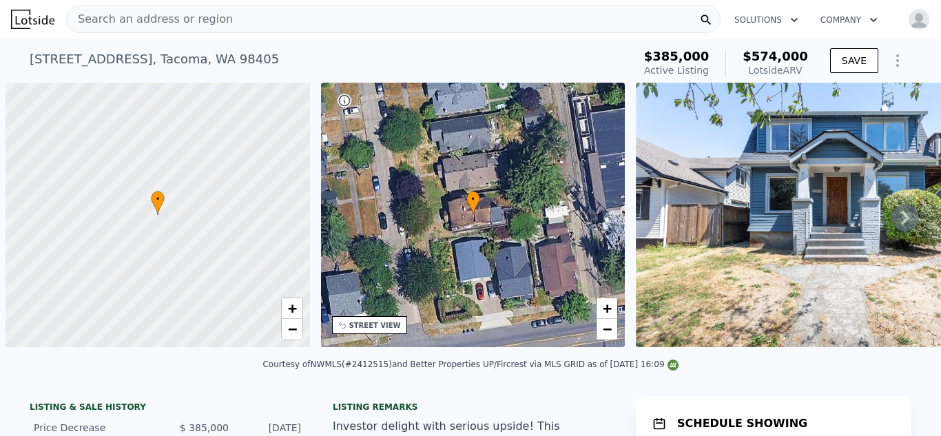
scroll to position [0, 6]
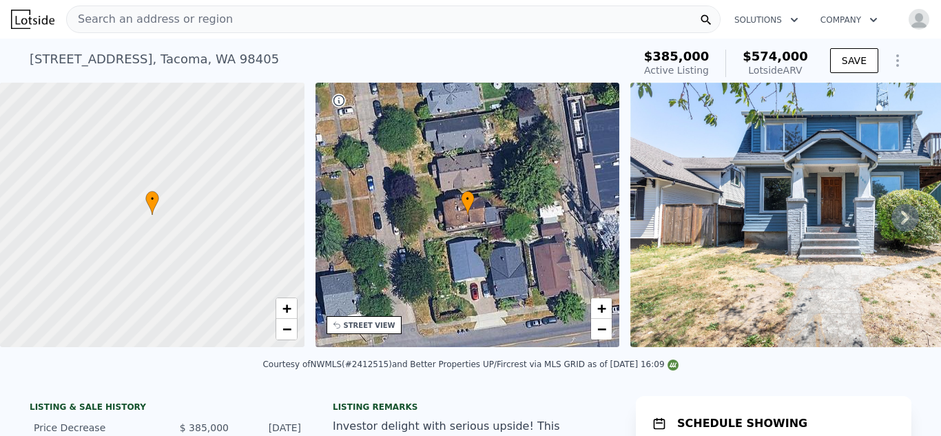
click at [914, 222] on icon at bounding box center [905, 218] width 28 height 28
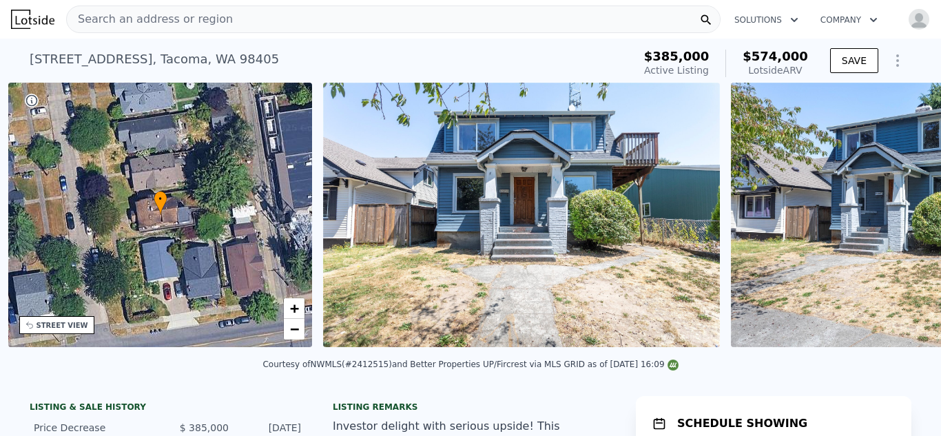
scroll to position [0, 321]
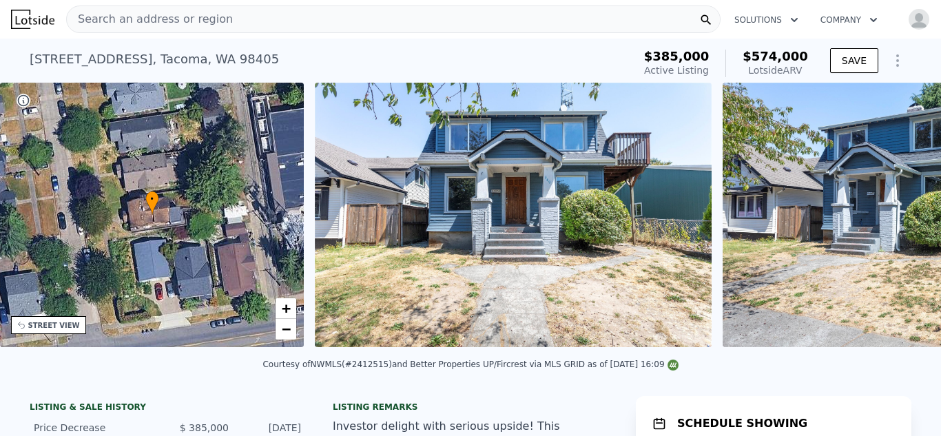
click at [914, 222] on img at bounding box center [921, 215] width 397 height 265
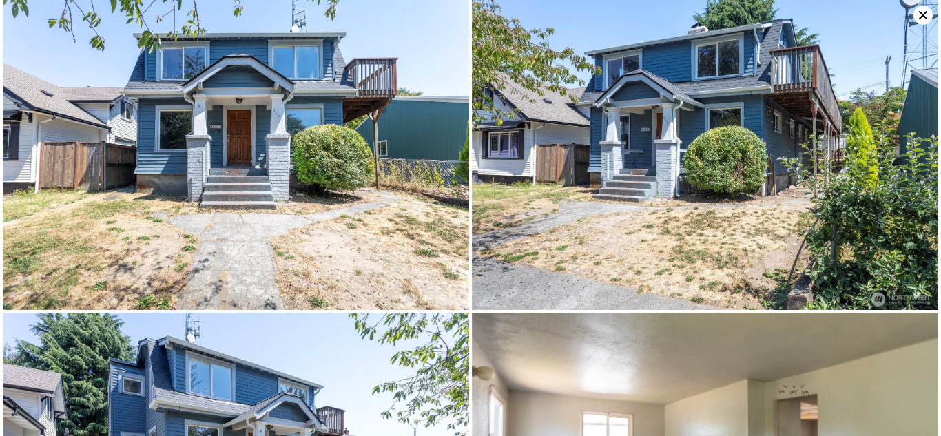
scroll to position [0, 0]
click at [919, 23] on icon at bounding box center [922, 15] width 19 height 19
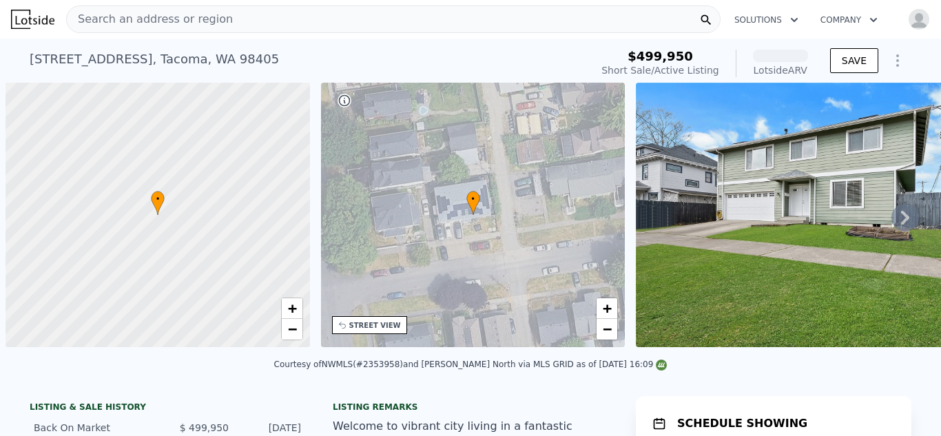
scroll to position [0, 6]
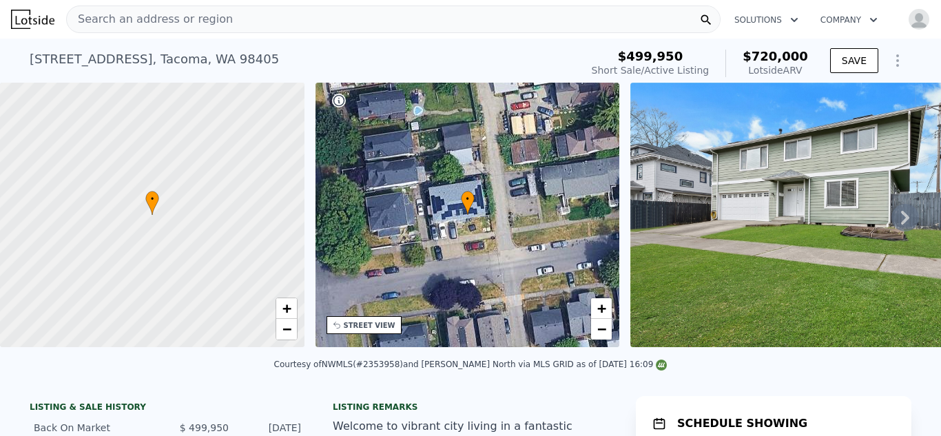
click at [906, 211] on icon at bounding box center [905, 218] width 28 height 28
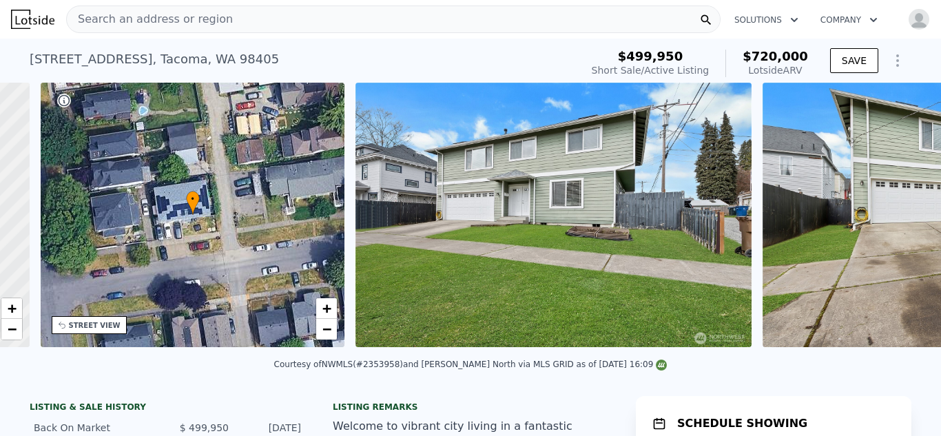
scroll to position [0, 321]
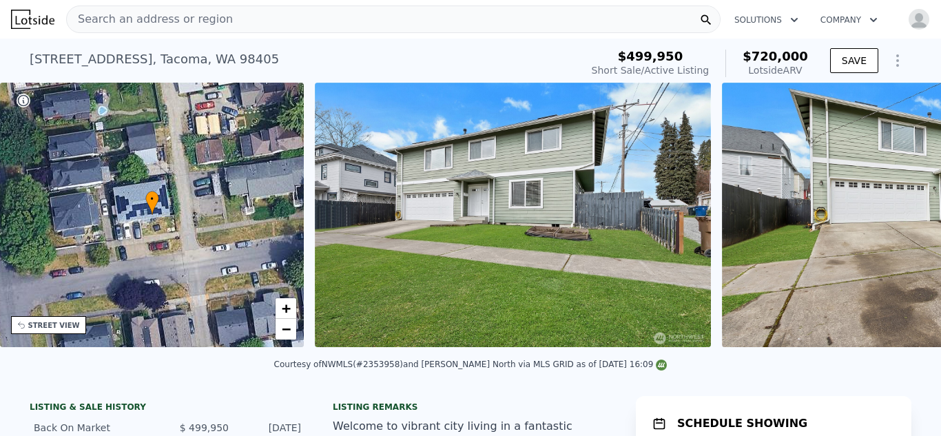
click at [906, 211] on img at bounding box center [920, 215] width 396 height 265
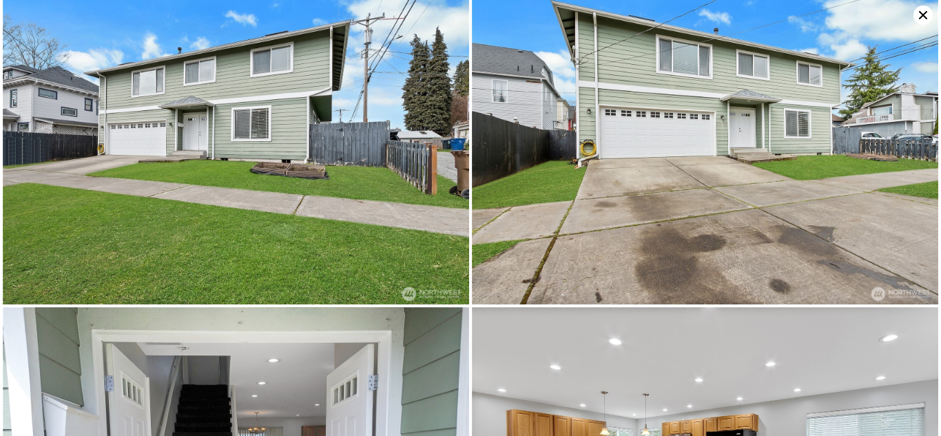
scroll to position [0, 0]
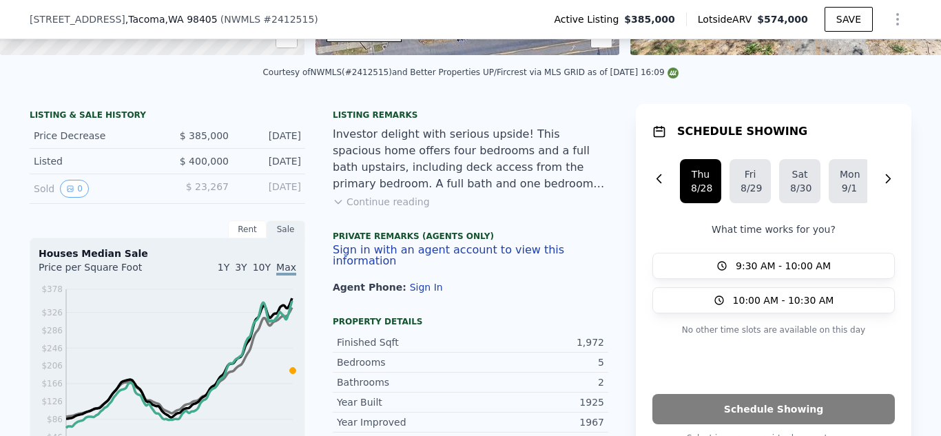
scroll to position [286, 0]
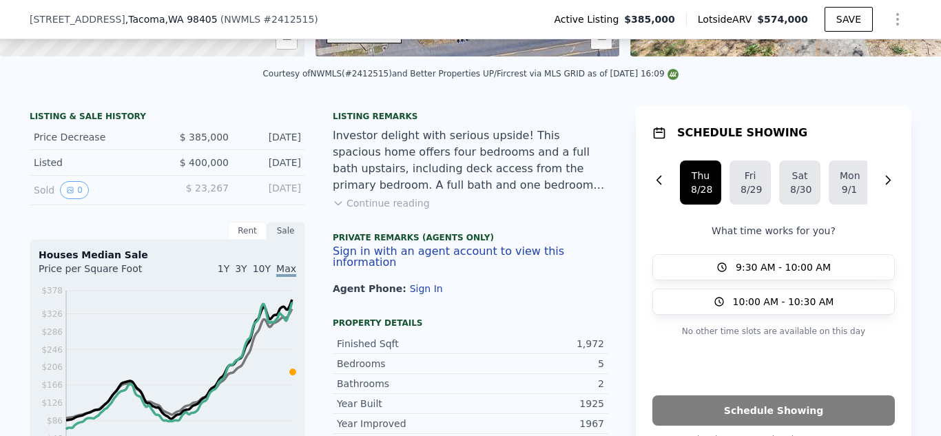
click at [401, 205] on button "Continue reading" at bounding box center [381, 203] width 97 height 14
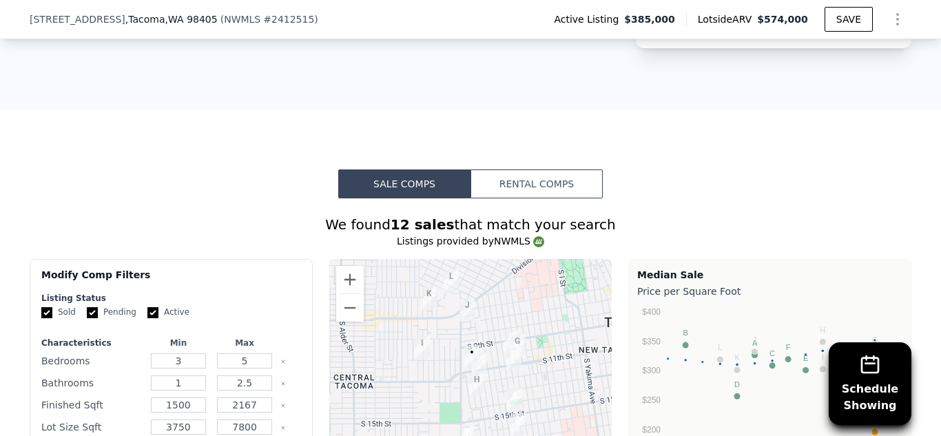
scroll to position [1106, 0]
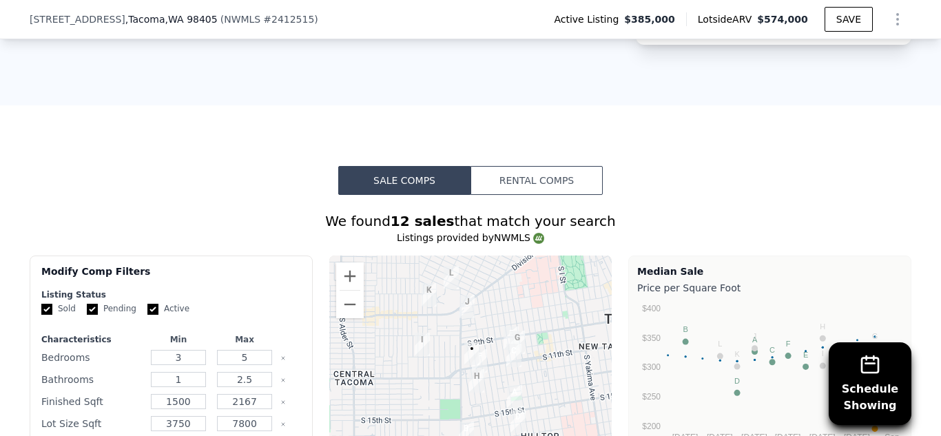
click at [515, 166] on button "Rental Comps" at bounding box center [536, 180] width 132 height 29
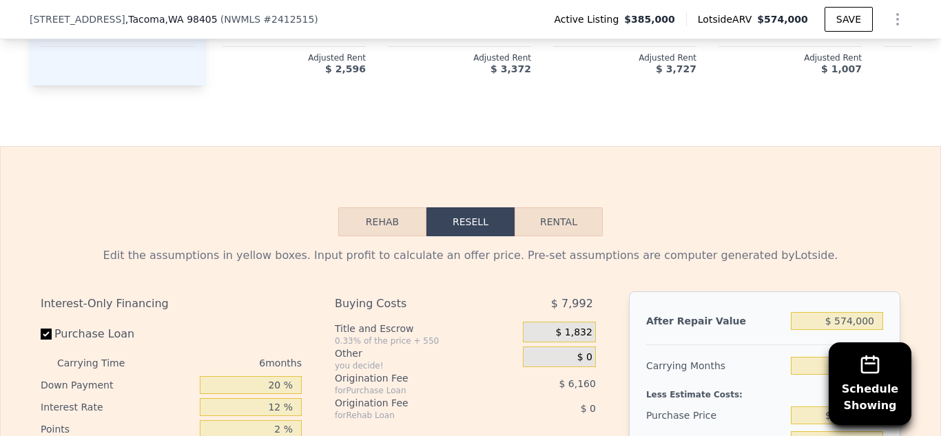
scroll to position [1907, 0]
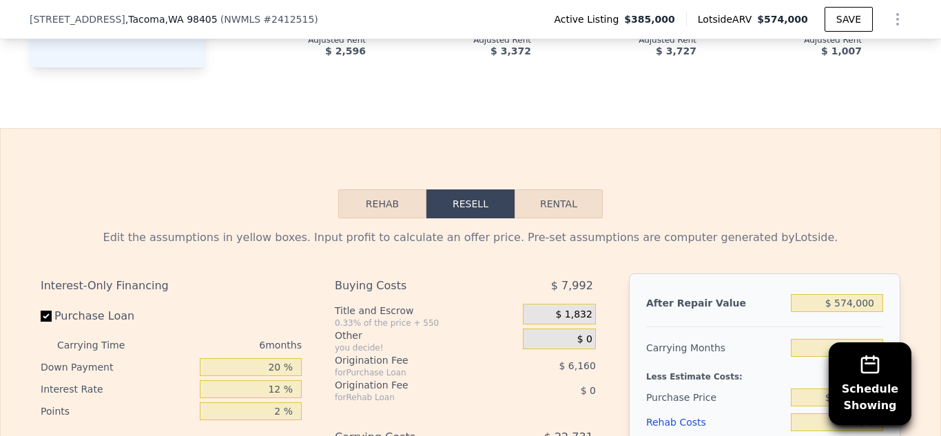
click at [564, 189] on button "Rental" at bounding box center [559, 203] width 88 height 29
select select "30"
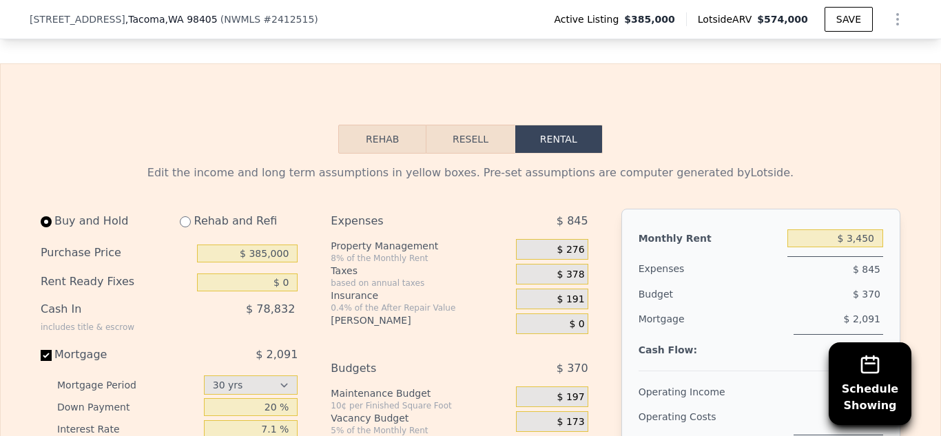
scroll to position [1973, 0]
click at [447, 123] on button "Resell" at bounding box center [469, 137] width 87 height 29
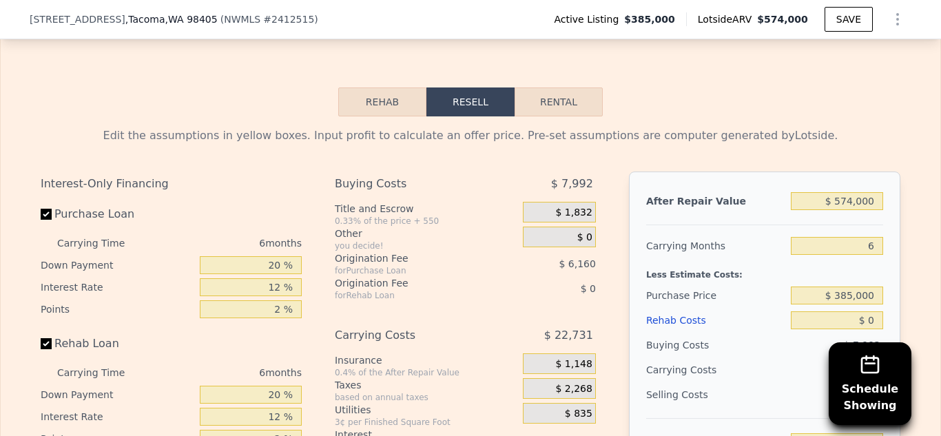
scroll to position [2014, 0]
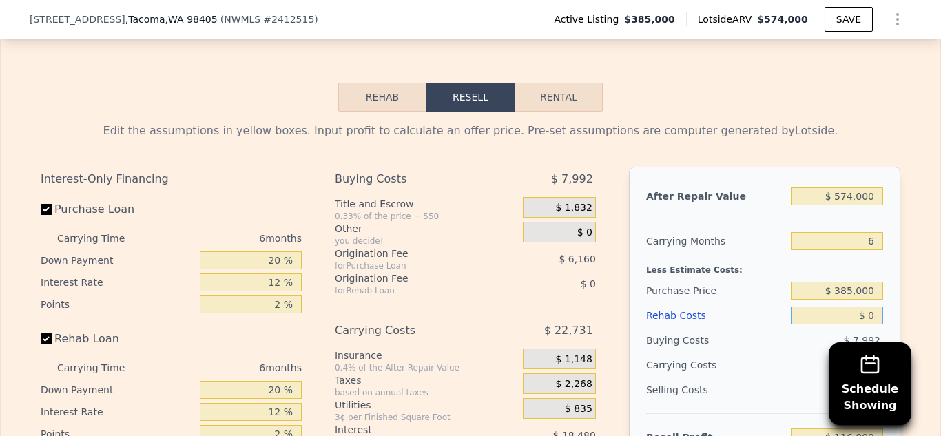
click at [845, 307] on input "$ 0" at bounding box center [837, 316] width 92 height 18
type input "$ 90"
type input "$ 116,802"
type input "$ 900"
type input "$ 115,943"
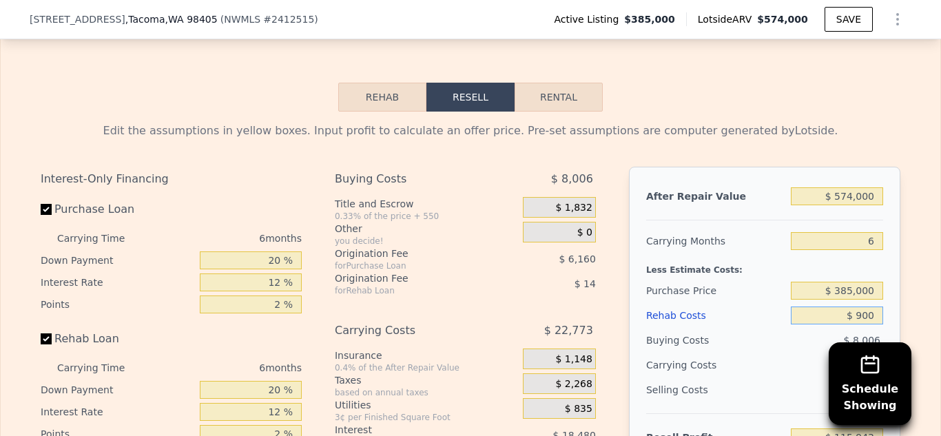
type input "$ 9,000"
type input "$ 107,323"
type input "$ 90,000"
type input "$ 21,139"
type input "$ 90,000"
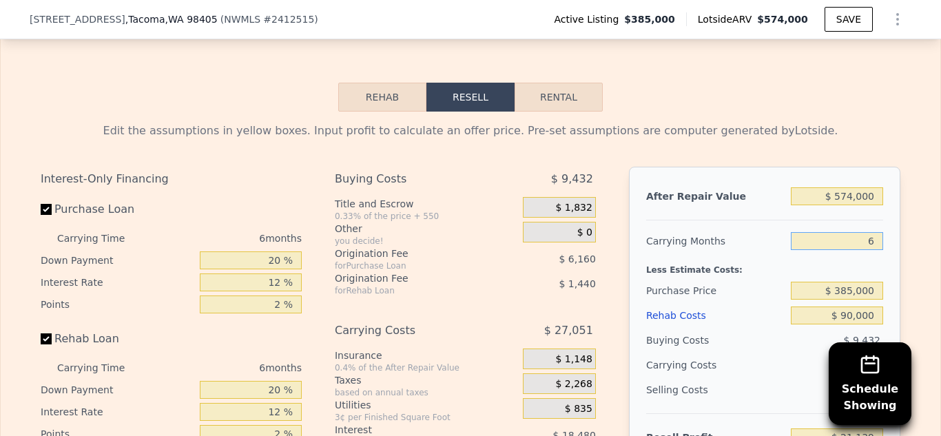
click at [869, 232] on input "6" at bounding box center [837, 241] width 92 height 18
click at [876, 232] on input "6" at bounding box center [837, 241] width 92 height 18
type input "9"
type input "$ 7,614"
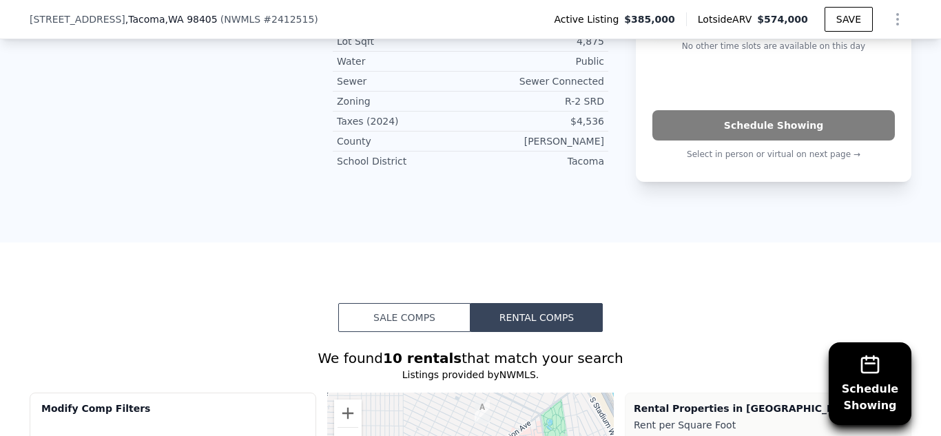
scroll to position [960, 0]
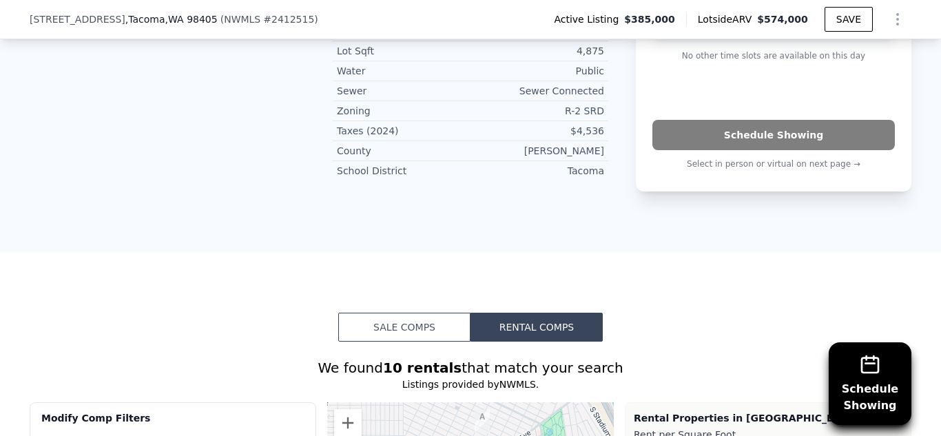
click at [433, 313] on button "Sale Comps" at bounding box center [404, 327] width 132 height 29
type input "9"
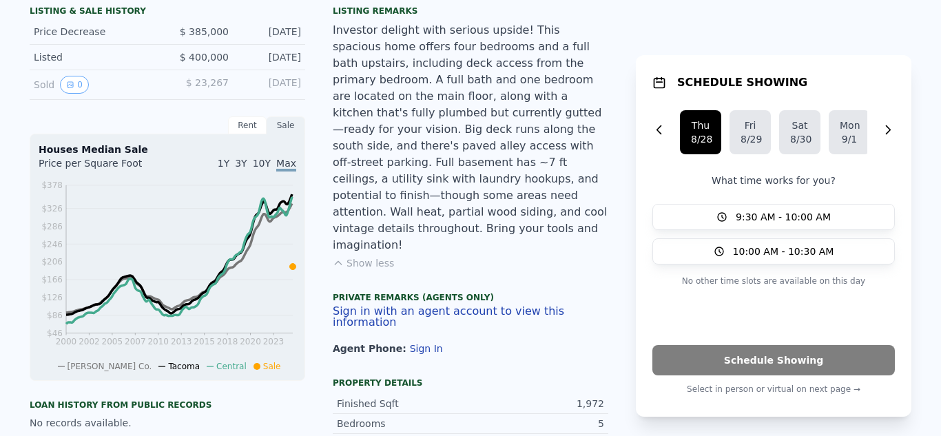
scroll to position [0, 0]
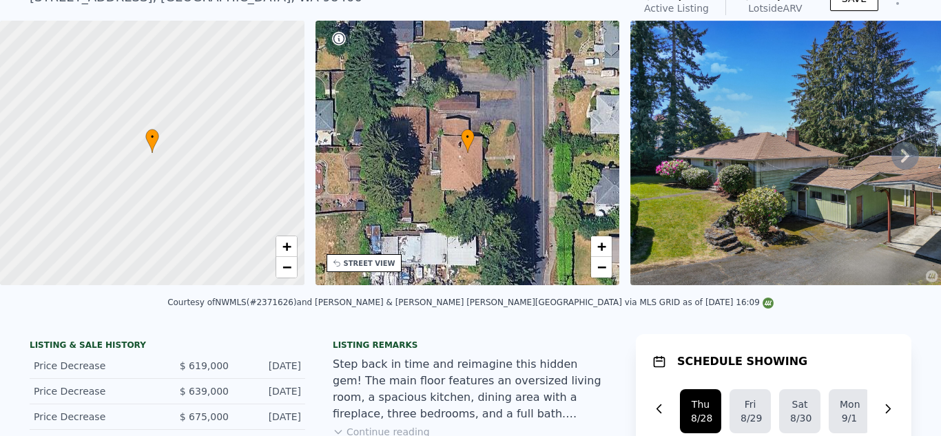
scroll to position [56, 0]
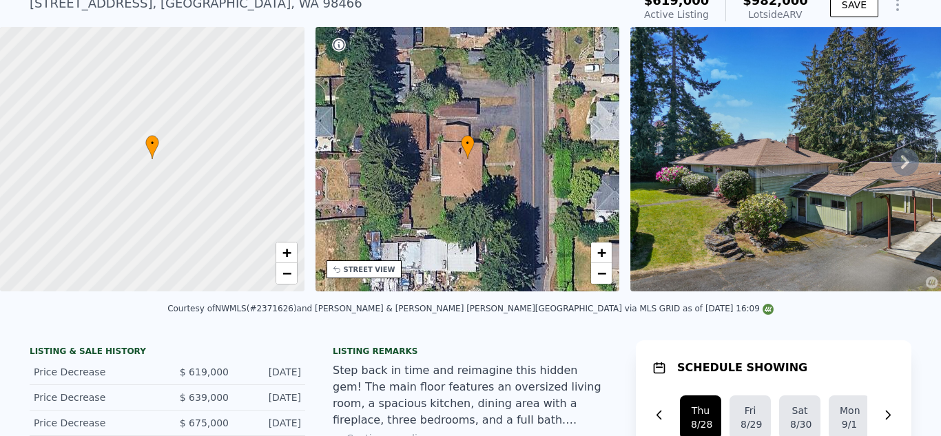
click at [364, 271] on div "STREET VIEW" at bounding box center [370, 270] width 52 height 10
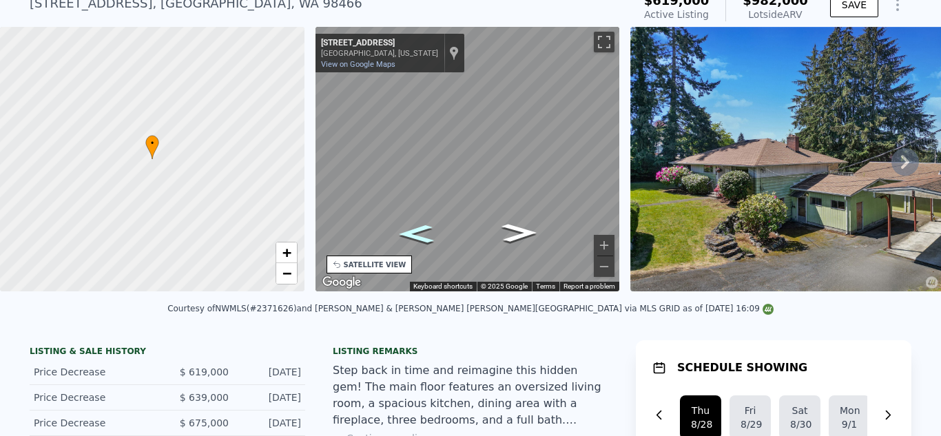
click at [411, 226] on icon "Go South, Sunset Dr W" at bounding box center [415, 233] width 65 height 27
click at [907, 166] on icon at bounding box center [905, 162] width 28 height 28
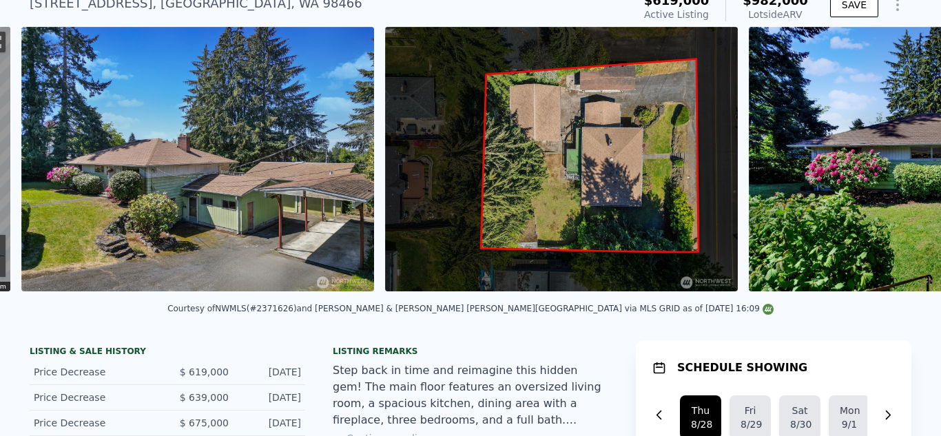
scroll to position [0, 630]
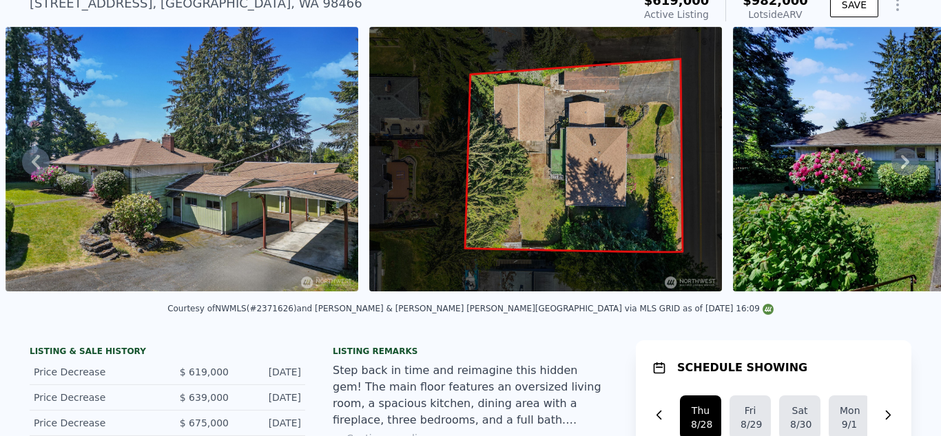
click at [776, 230] on img at bounding box center [933, 159] width 400 height 265
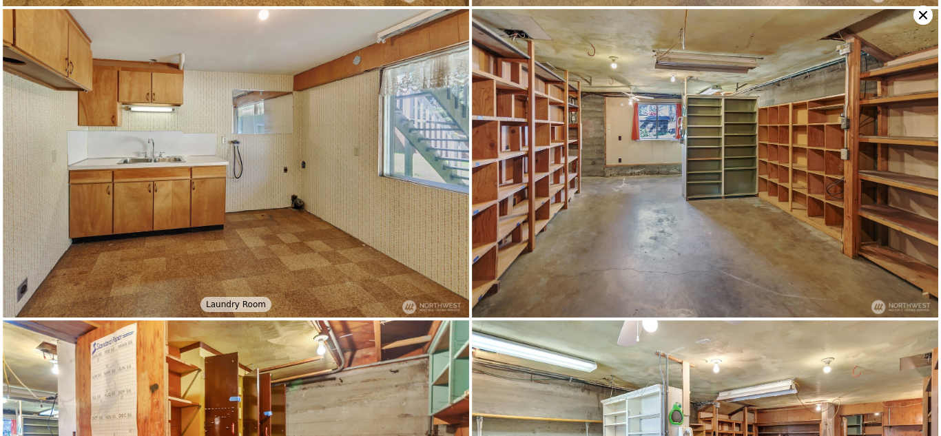
scroll to position [3468, 0]
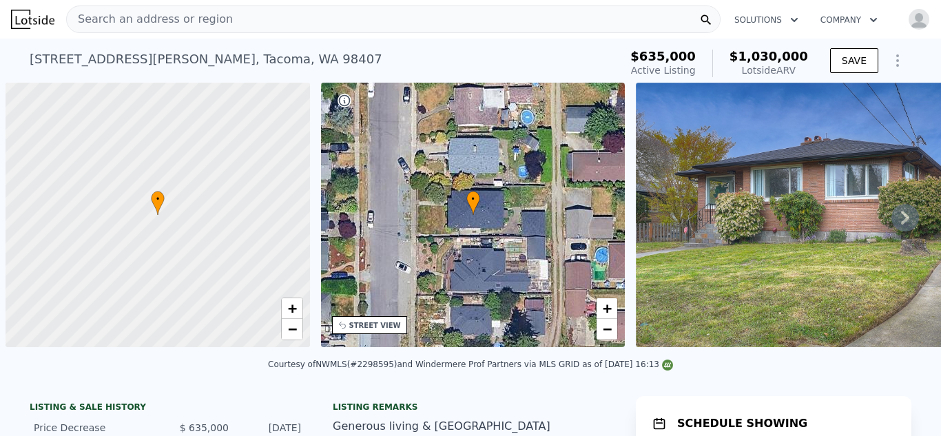
scroll to position [0, 6]
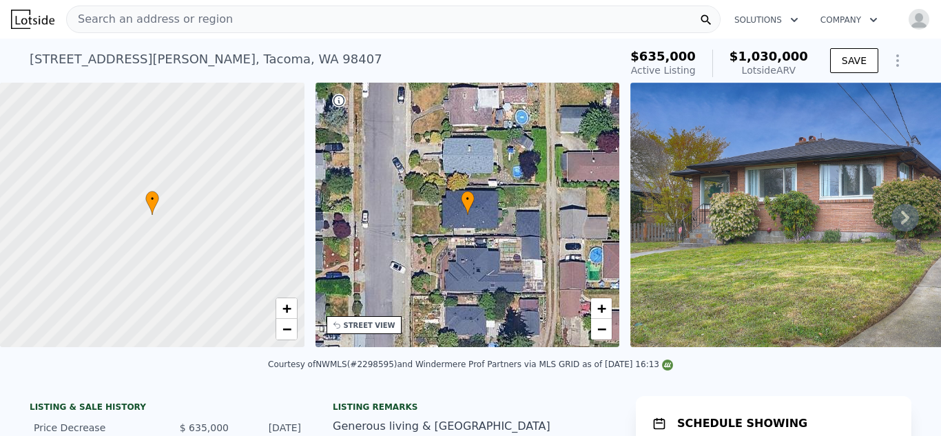
click at [902, 213] on icon at bounding box center [905, 218] width 8 height 14
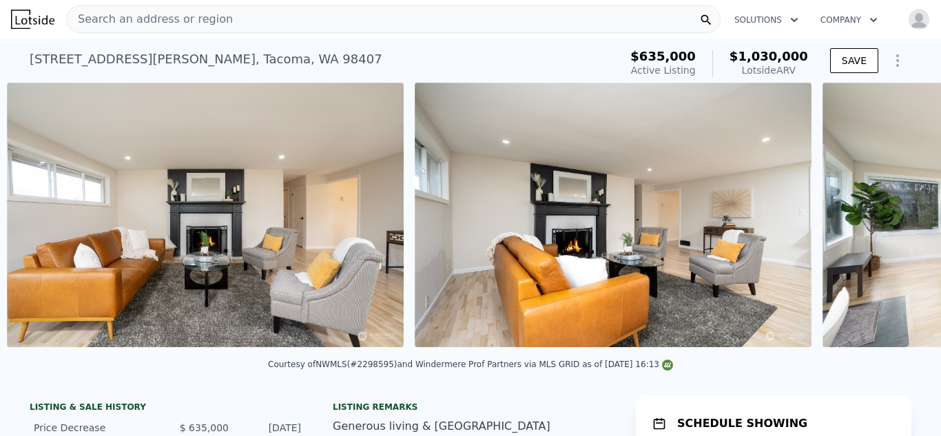
scroll to position [0, 1447]
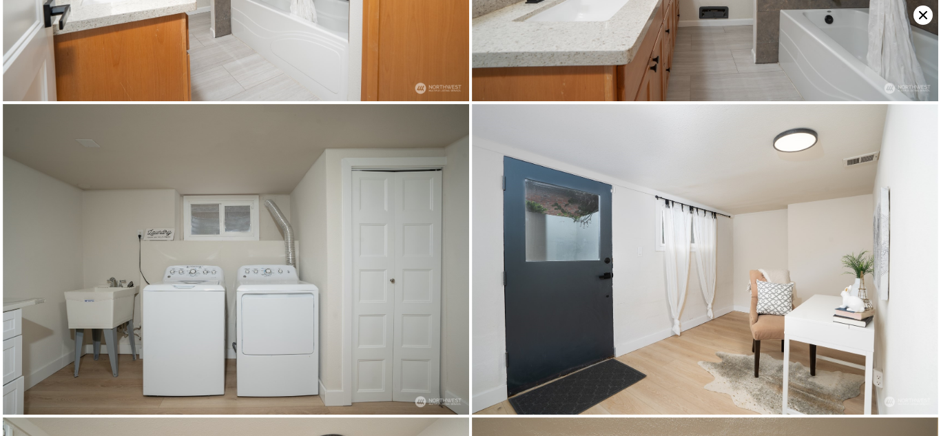
scroll to position [5832, 0]
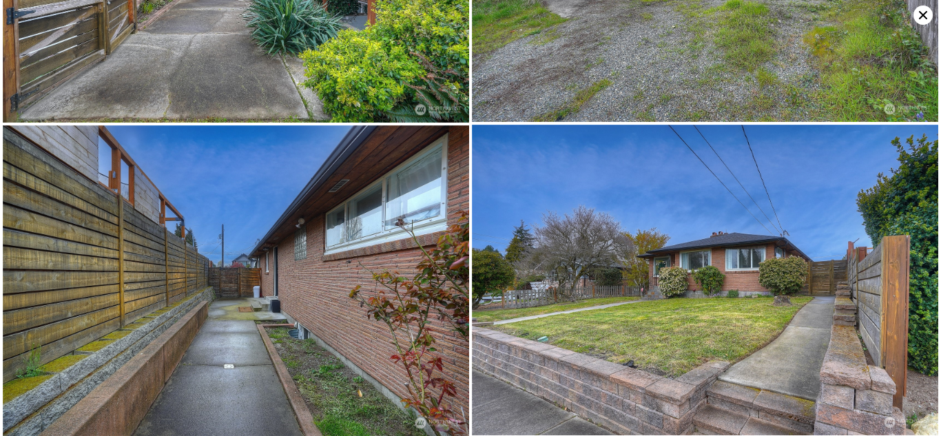
click at [926, 10] on icon at bounding box center [922, 15] width 19 height 19
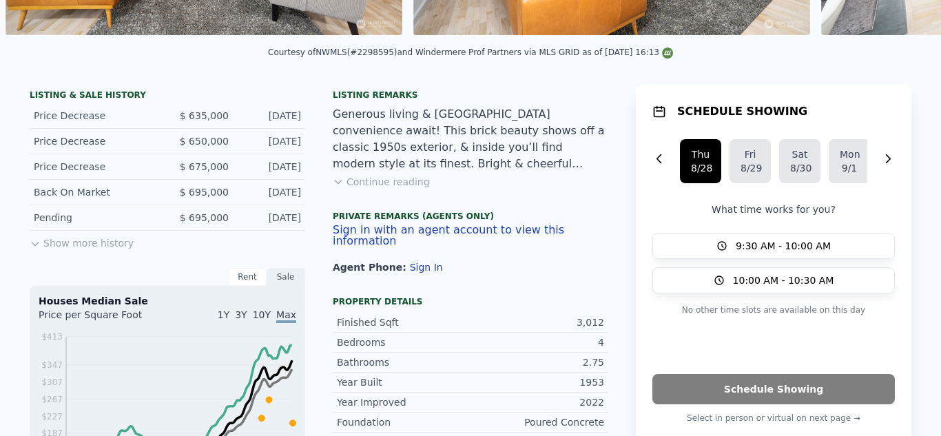
scroll to position [0, 0]
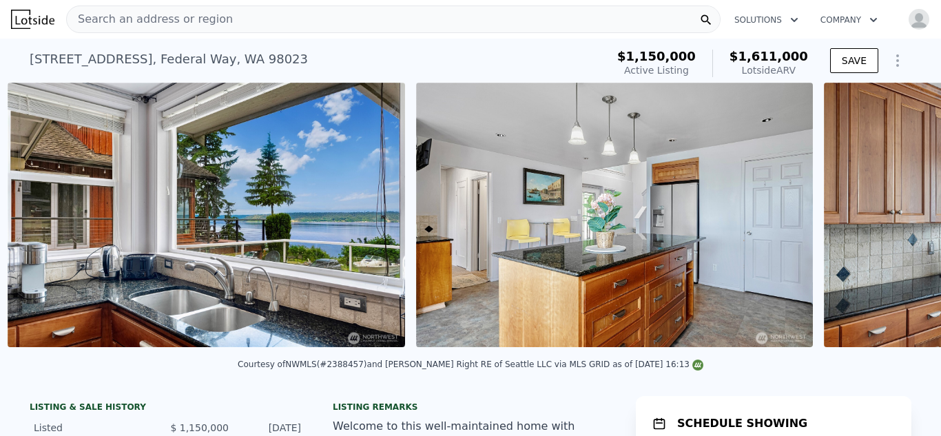
scroll to position [0, 3559]
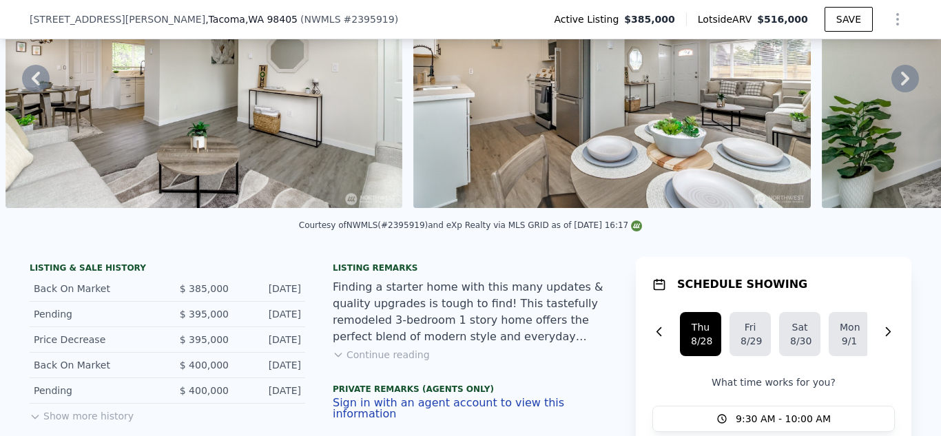
scroll to position [135, 0]
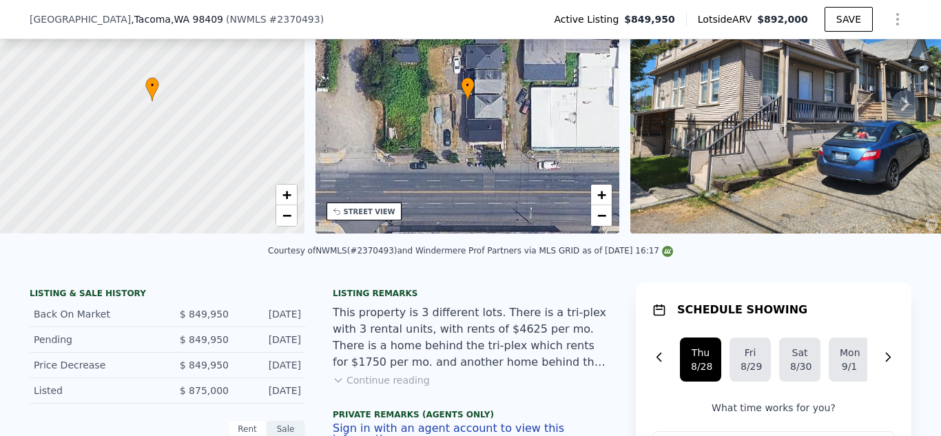
scroll to position [110, 0]
click at [382, 377] on button "Continue reading" at bounding box center [381, 380] width 97 height 14
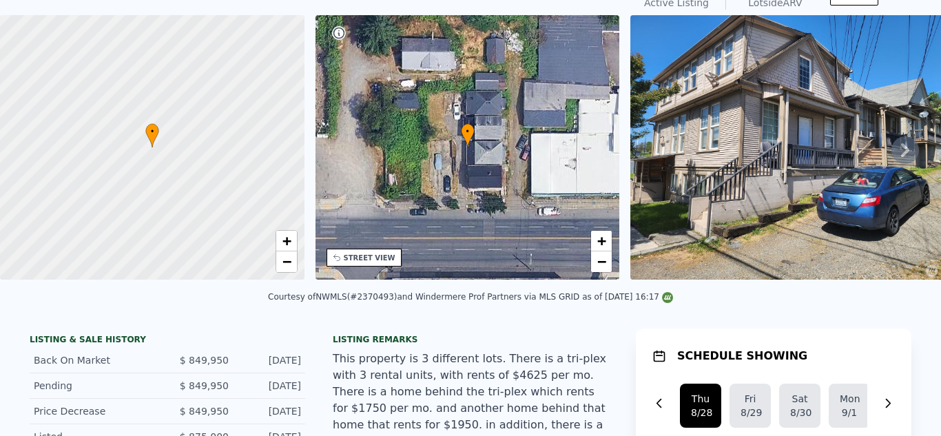
scroll to position [23, 0]
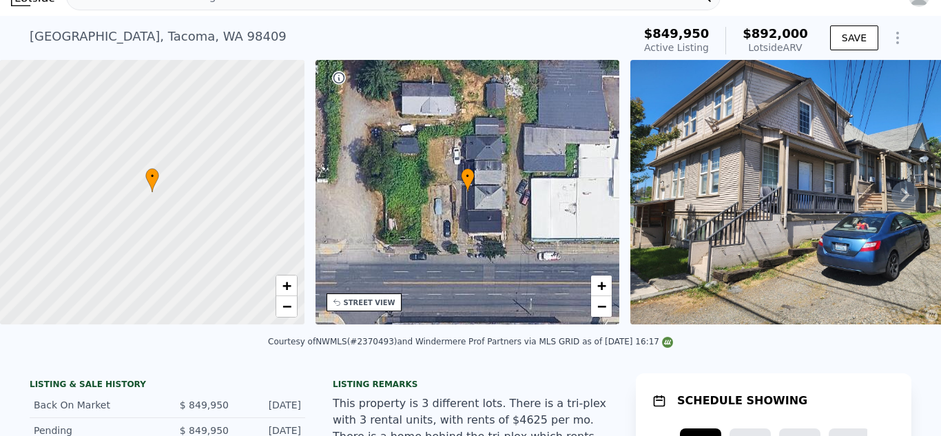
click at [338, 303] on icon at bounding box center [338, 302] width 11 height 11
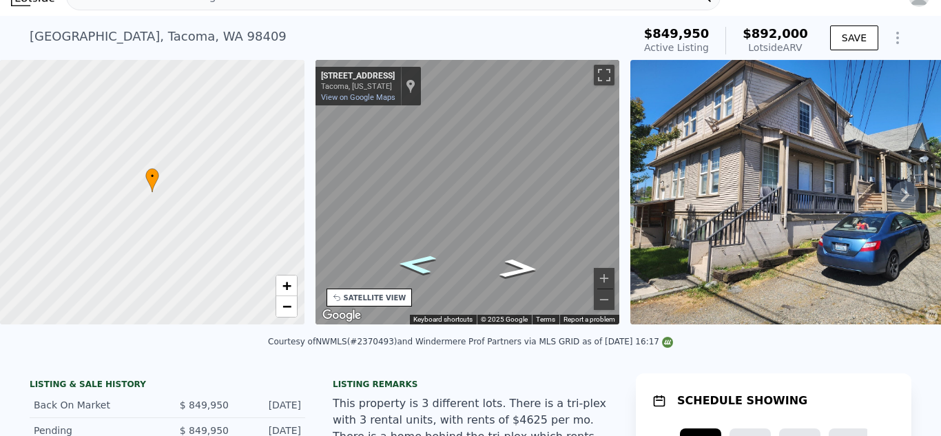
click at [422, 260] on icon "Go West, Center St" at bounding box center [416, 264] width 72 height 28
click at [504, 267] on icon "Go East, Center St" at bounding box center [519, 268] width 72 height 28
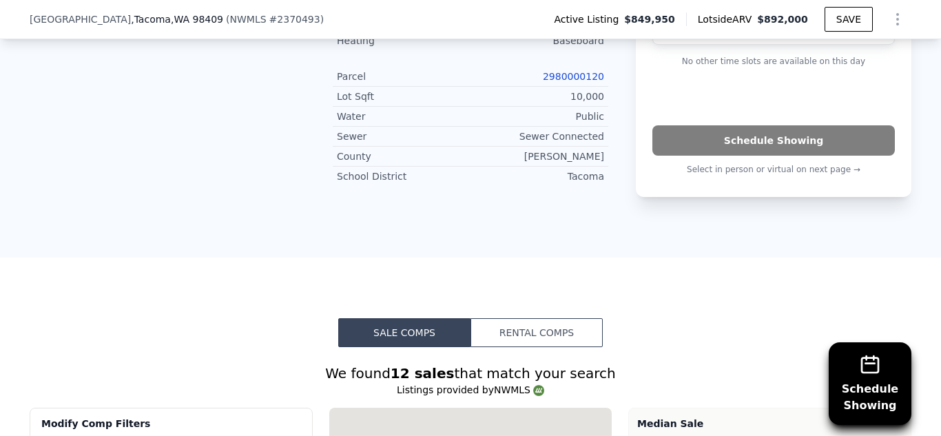
scroll to position [956, 0]
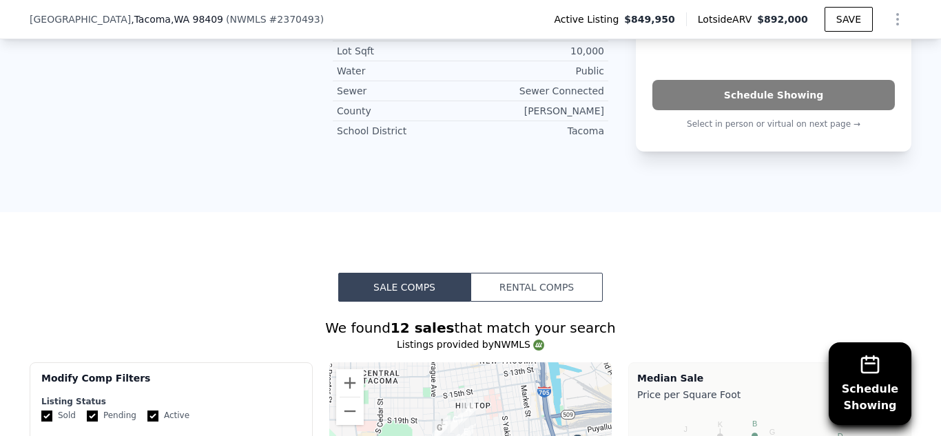
click at [531, 273] on button "Rental Comps" at bounding box center [536, 287] width 132 height 29
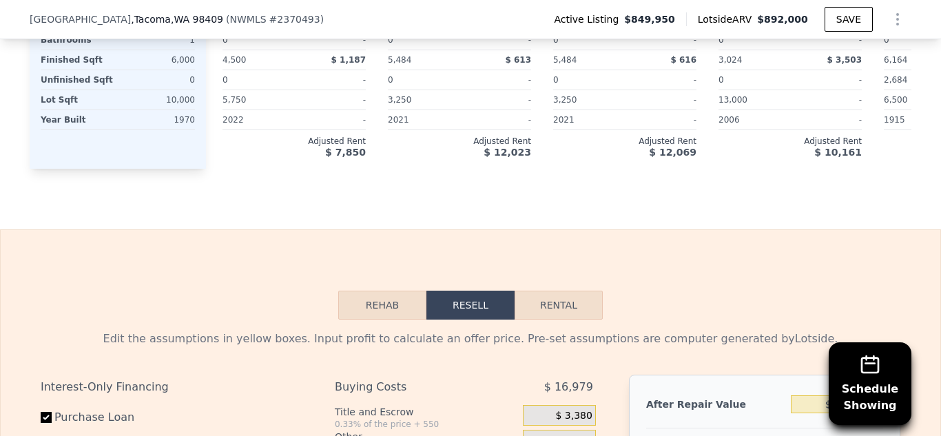
scroll to position [1762, 0]
click at [564, 291] on button "Rental" at bounding box center [559, 305] width 88 height 29
select select "30"
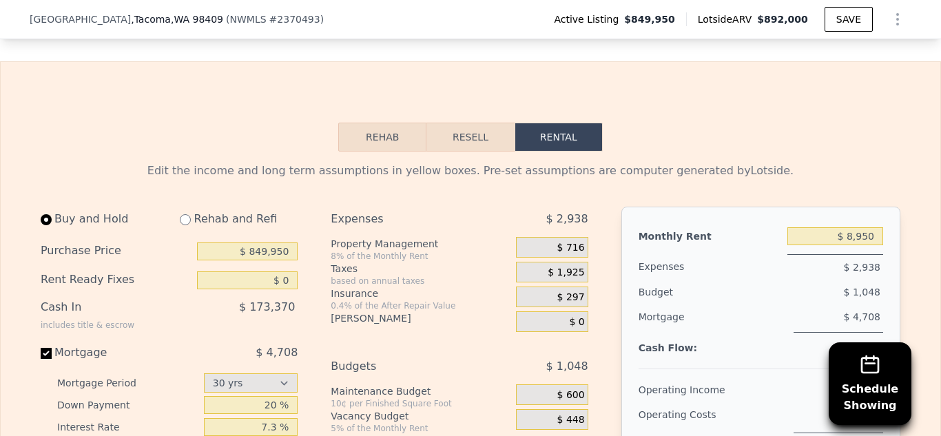
scroll to position [1929, 0]
click at [879, 229] on input "$ 8,950" at bounding box center [835, 238] width 96 height 18
type input "$ 8,325"
click at [826, 229] on input "$ 8,325" at bounding box center [835, 238] width 96 height 18
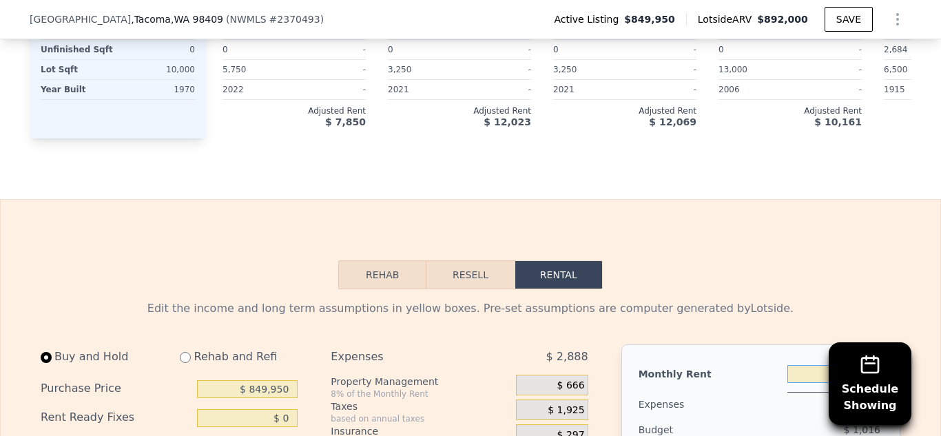
scroll to position [1792, 0]
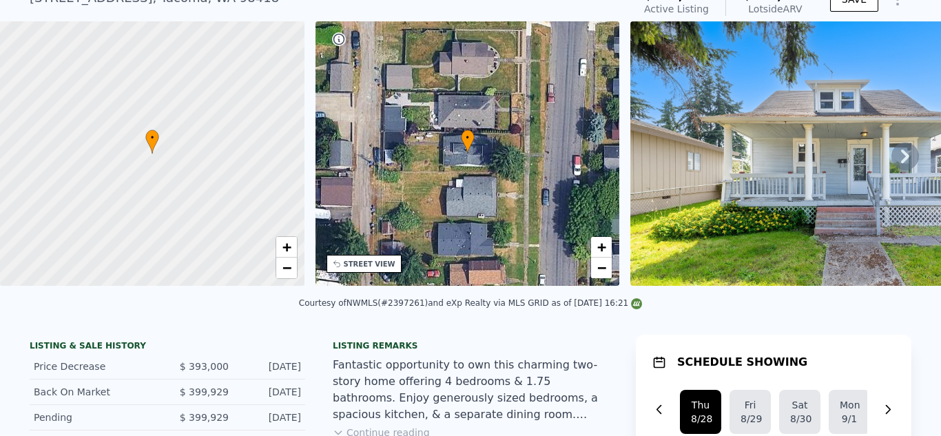
scroll to position [21, 0]
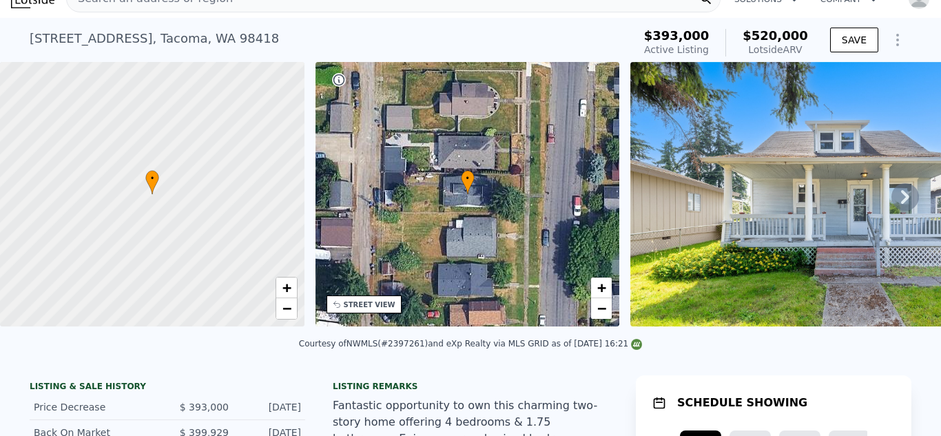
click at [374, 300] on div "STREET VIEW" at bounding box center [370, 305] width 52 height 10
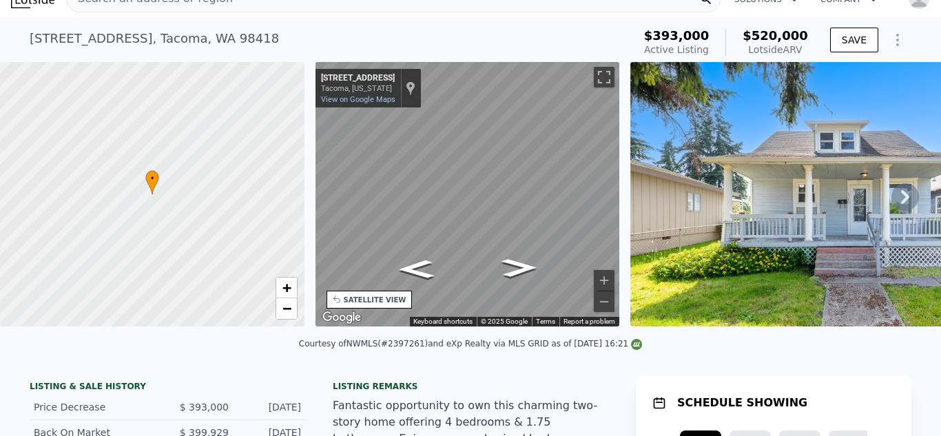
click at [760, 271] on img at bounding box center [828, 194] width 397 height 265
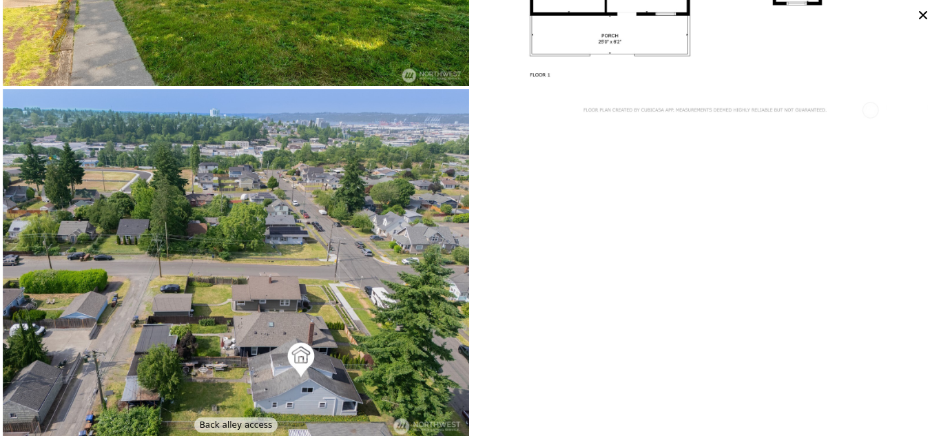
scroll to position [4655, 0]
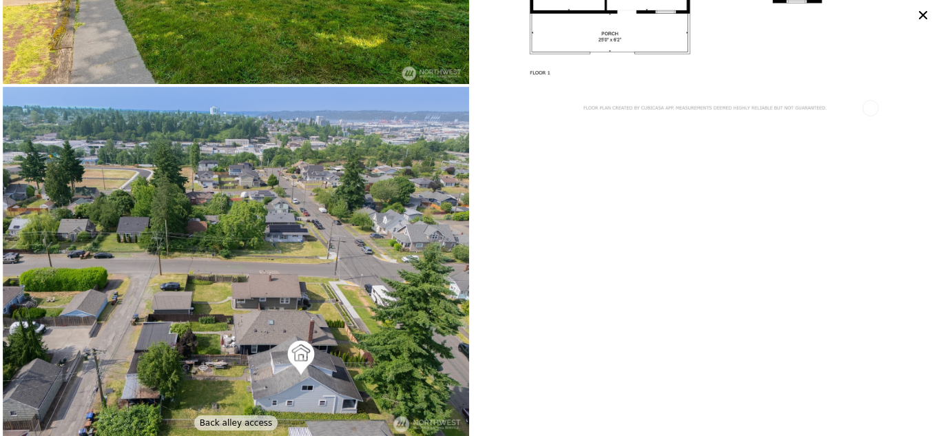
click at [921, 19] on icon at bounding box center [922, 15] width 19 height 19
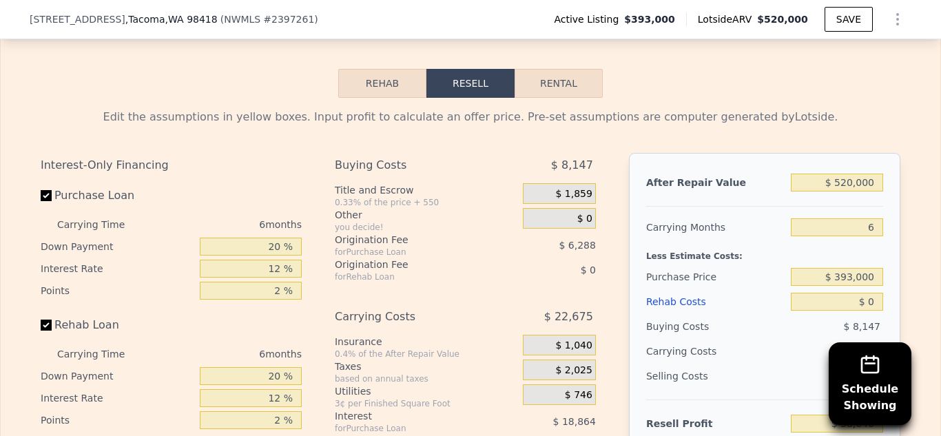
scroll to position [2066, 0]
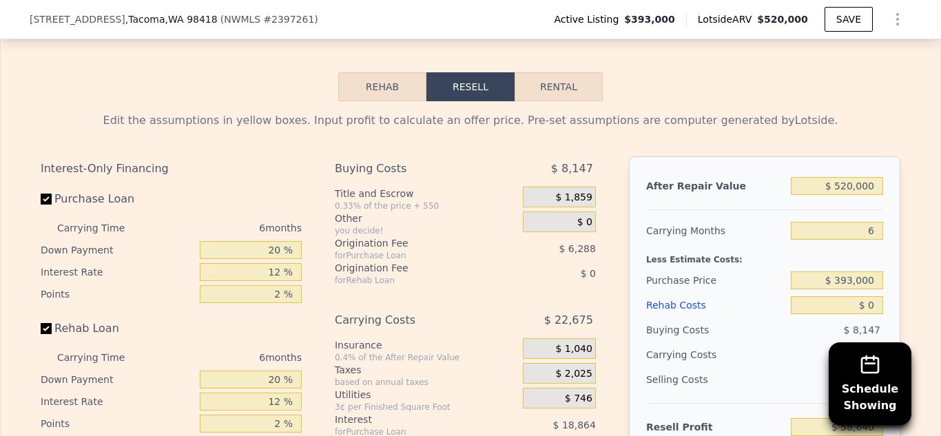
click at [568, 76] on button "Rental" at bounding box center [559, 86] width 88 height 29
select select "30"
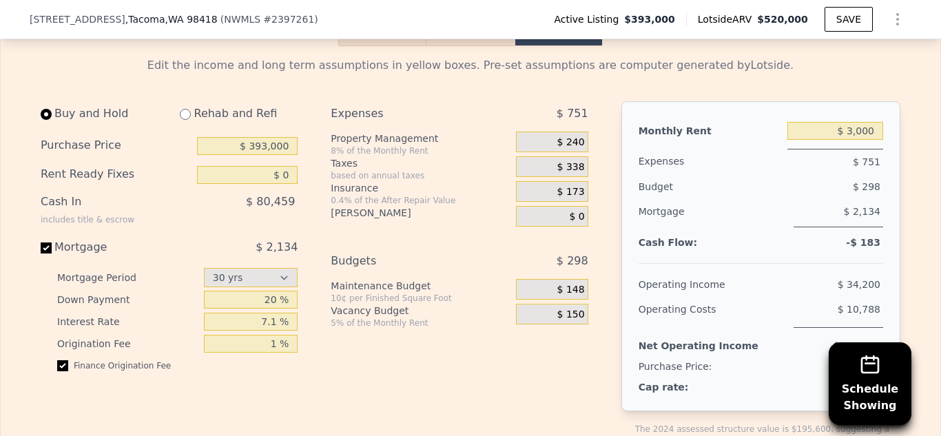
scroll to position [2128, 0]
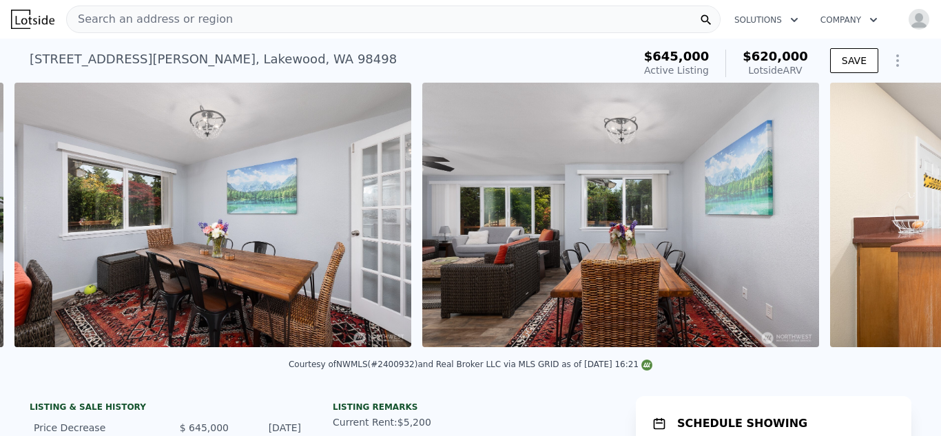
scroll to position [0, 2261]
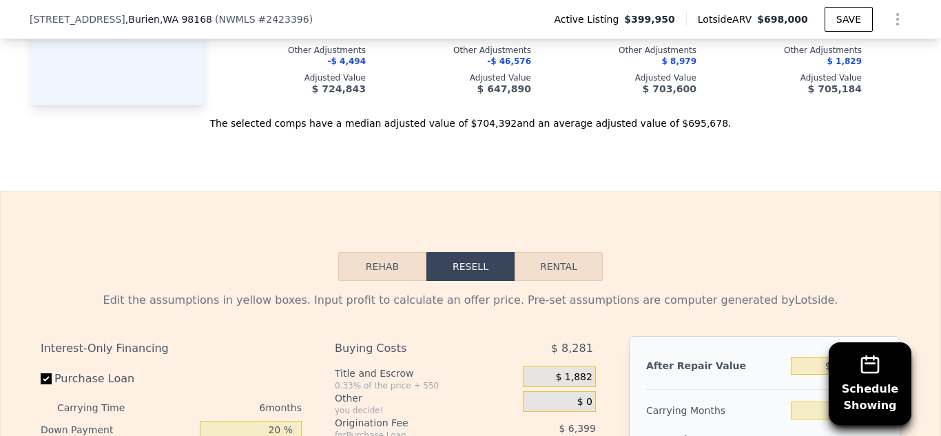
scroll to position [1821, 0]
click at [566, 261] on button "Rental" at bounding box center [559, 267] width 88 height 29
select select "30"
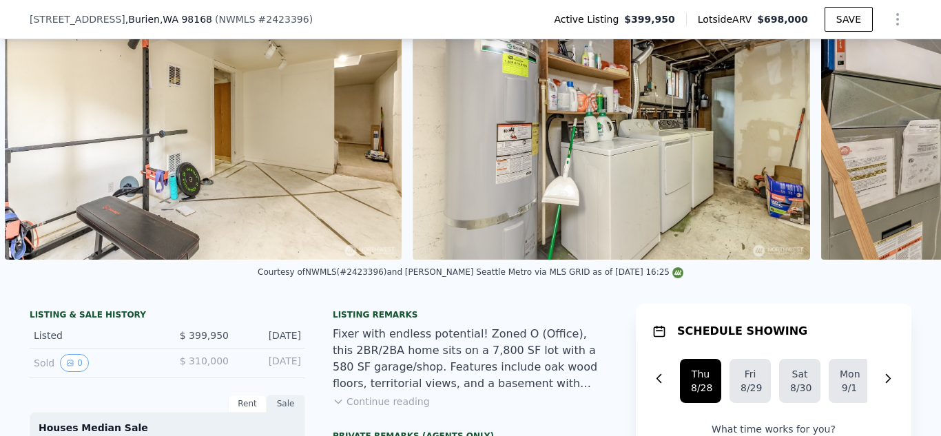
scroll to position [0, 8788]
click at [738, 133] on img at bounding box center [611, 127] width 397 height 265
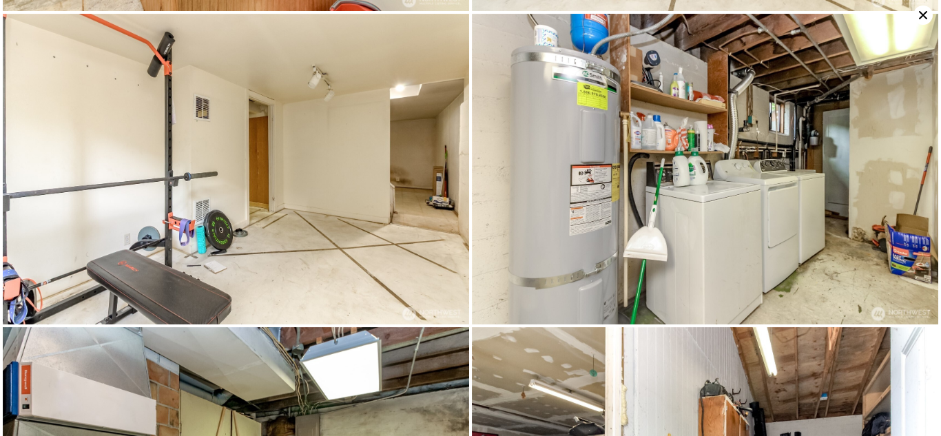
scroll to position [3136, 0]
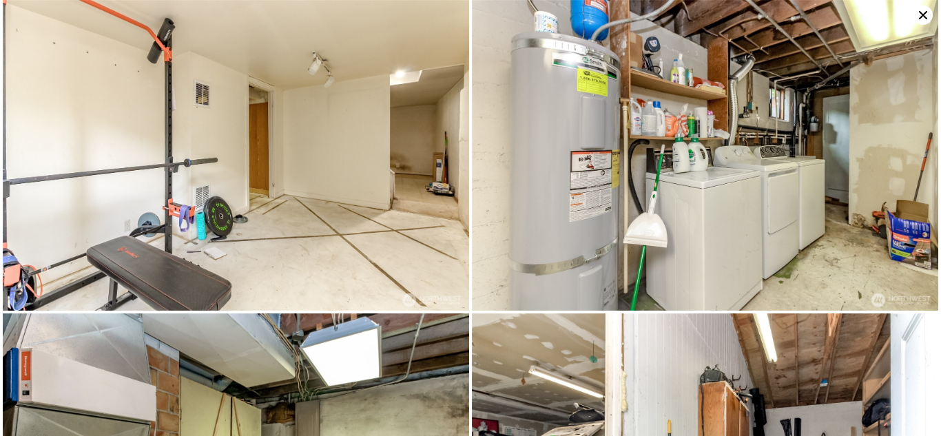
click at [738, 133] on img at bounding box center [705, 155] width 466 height 311
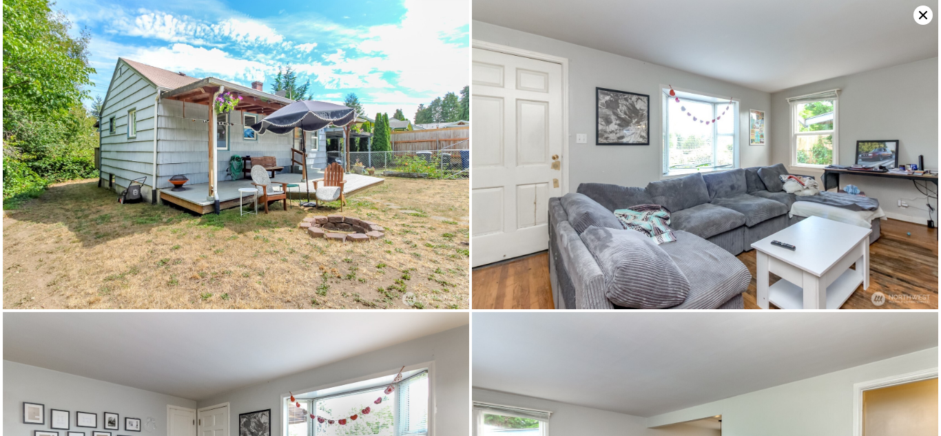
scroll to position [0, 0]
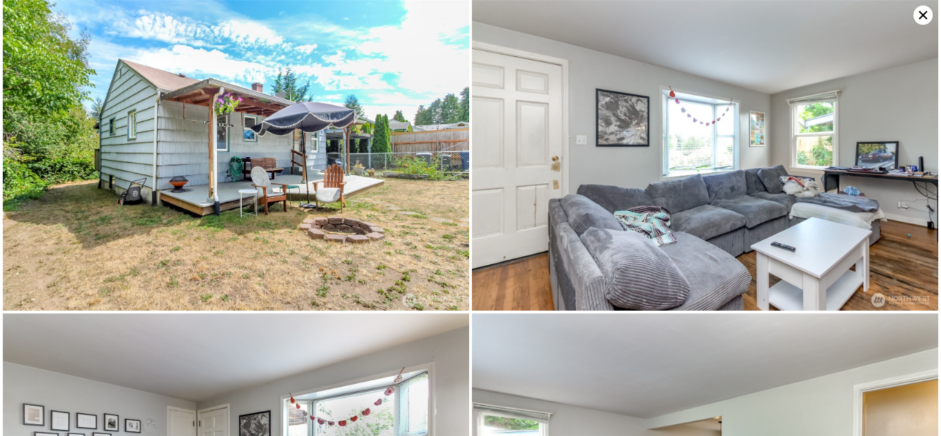
click at [922, 17] on icon at bounding box center [922, 15] width 19 height 19
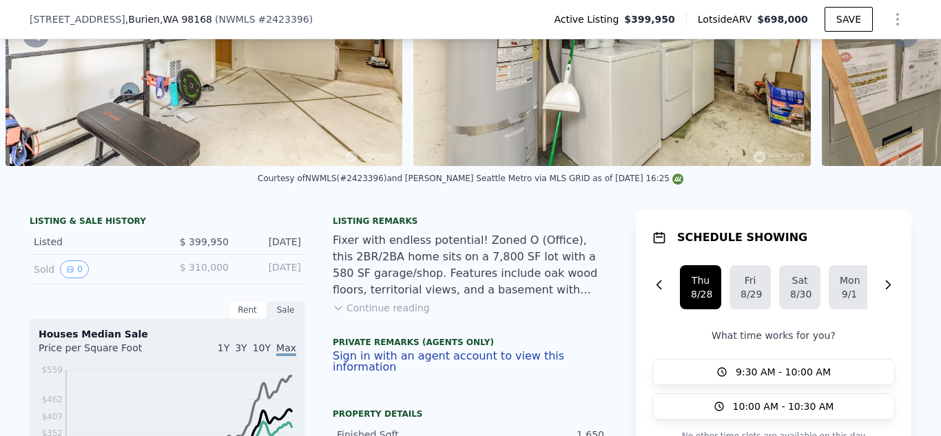
scroll to position [177, 0]
click at [409, 311] on button "Continue reading" at bounding box center [381, 307] width 97 height 14
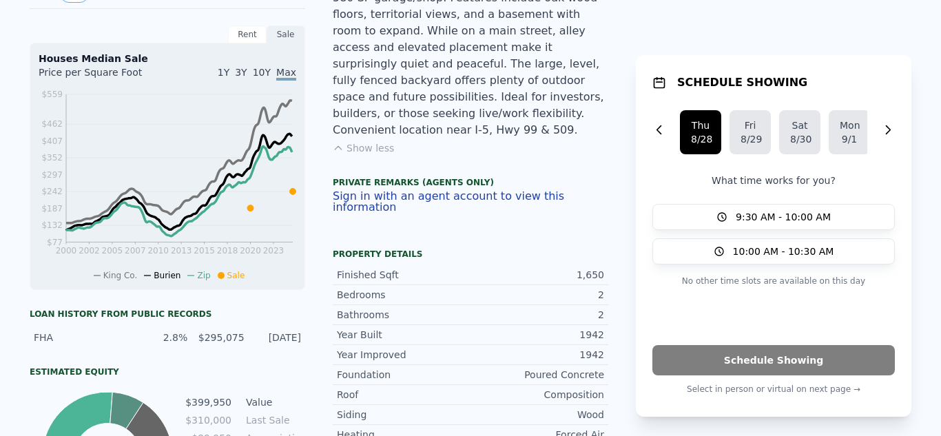
scroll to position [0, 0]
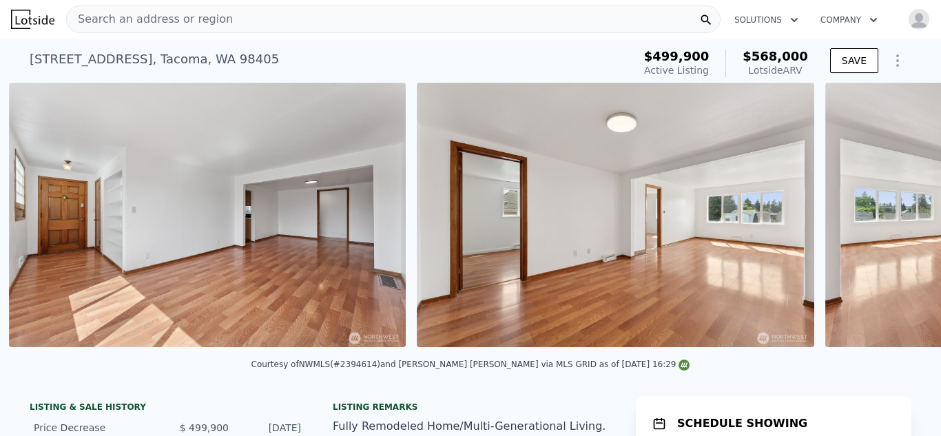
scroll to position [0, 1402]
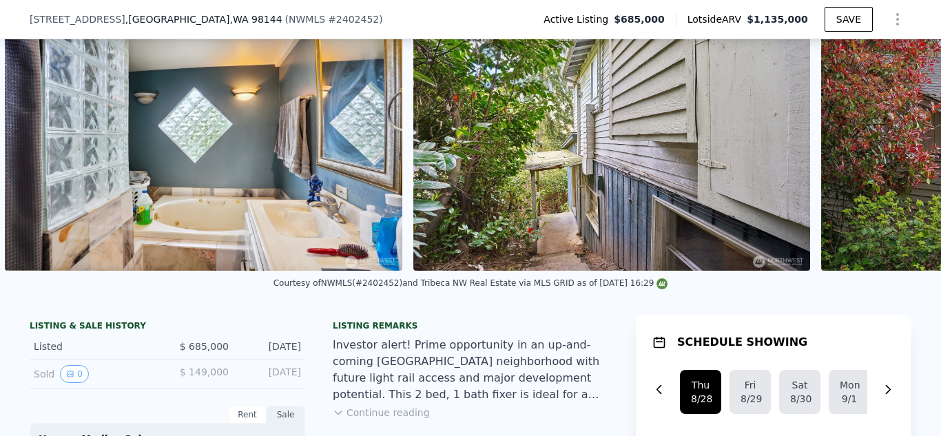
scroll to position [0, 6341]
